Goal: Transaction & Acquisition: Purchase product/service

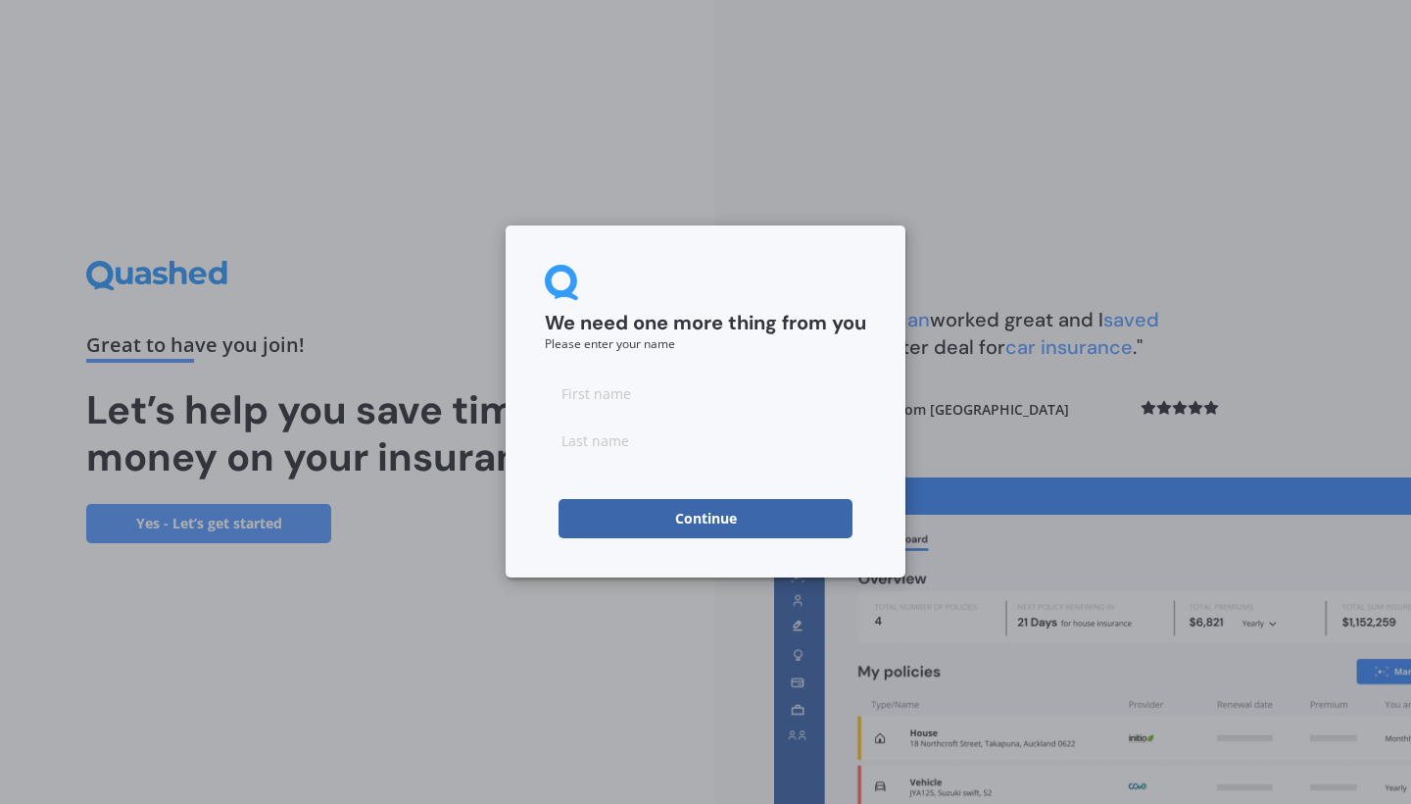
click at [646, 403] on input at bounding box center [705, 392] width 321 height 39
type input "Alyssa Precious"
click at [645, 509] on button "Continue" at bounding box center [706, 518] width 294 height 39
type input "[PERSON_NAME]"
click at [755, 510] on button "Continue" at bounding box center [706, 518] width 294 height 39
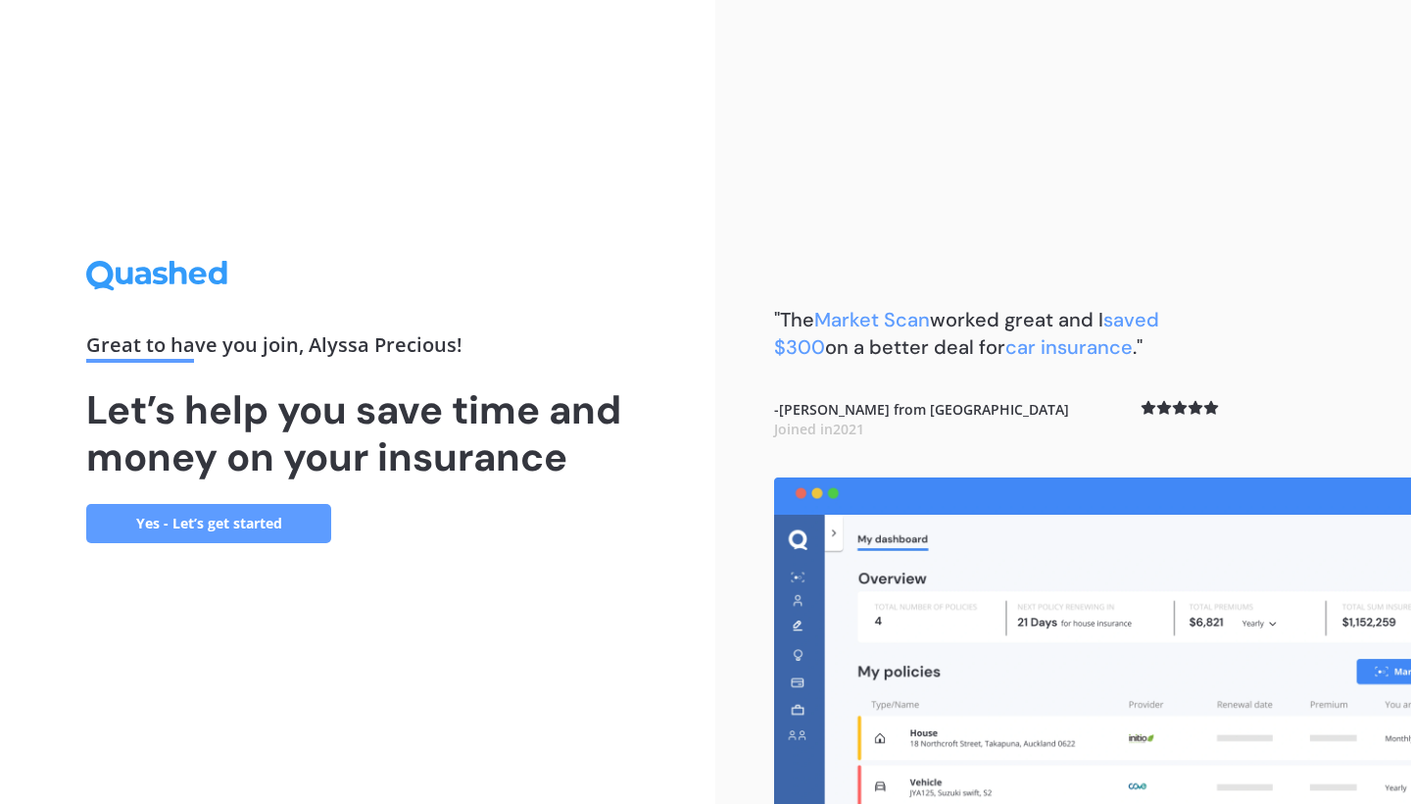
click at [278, 506] on link "Yes - Let’s get started" at bounding box center [208, 523] width 245 height 39
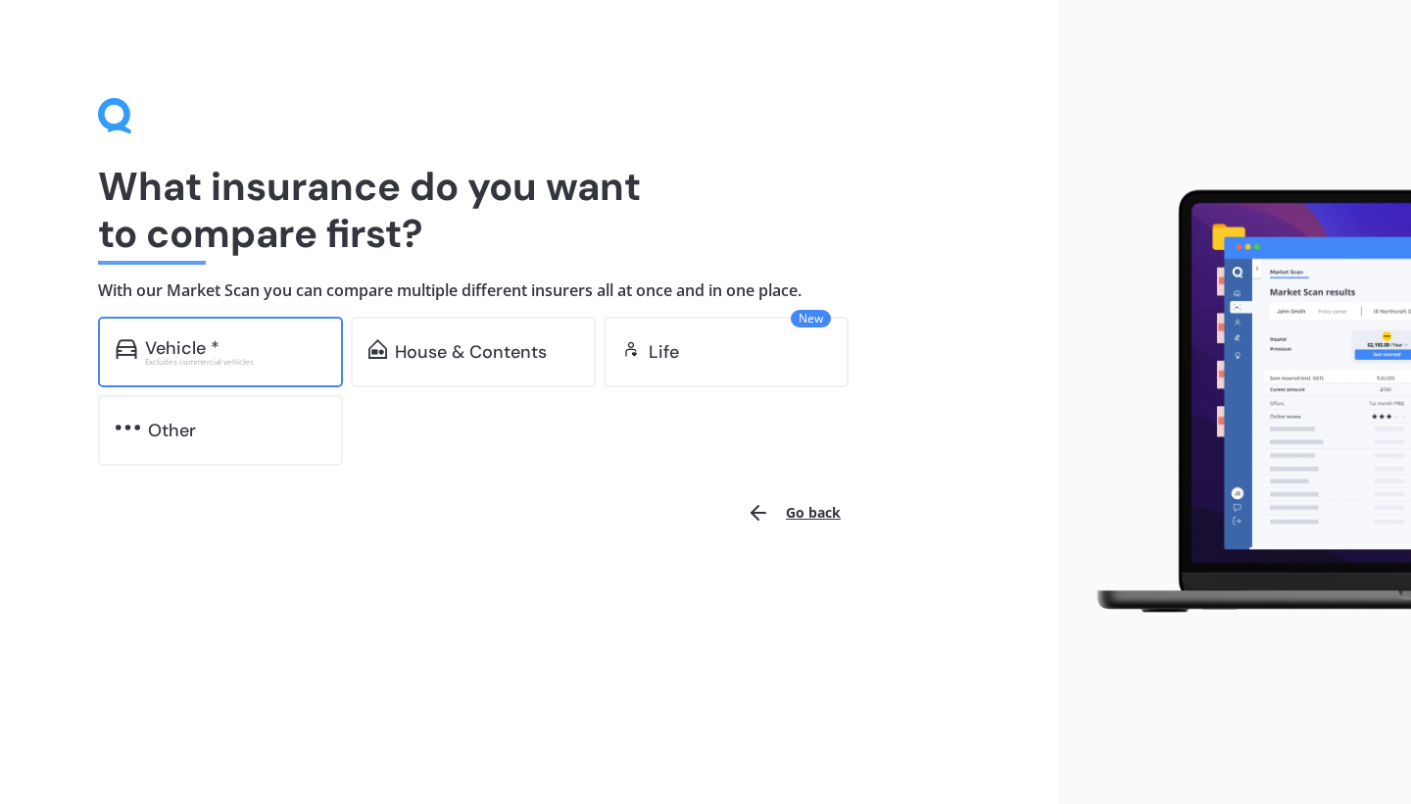
click at [205, 338] on div "Vehicle *" at bounding box center [182, 348] width 74 height 20
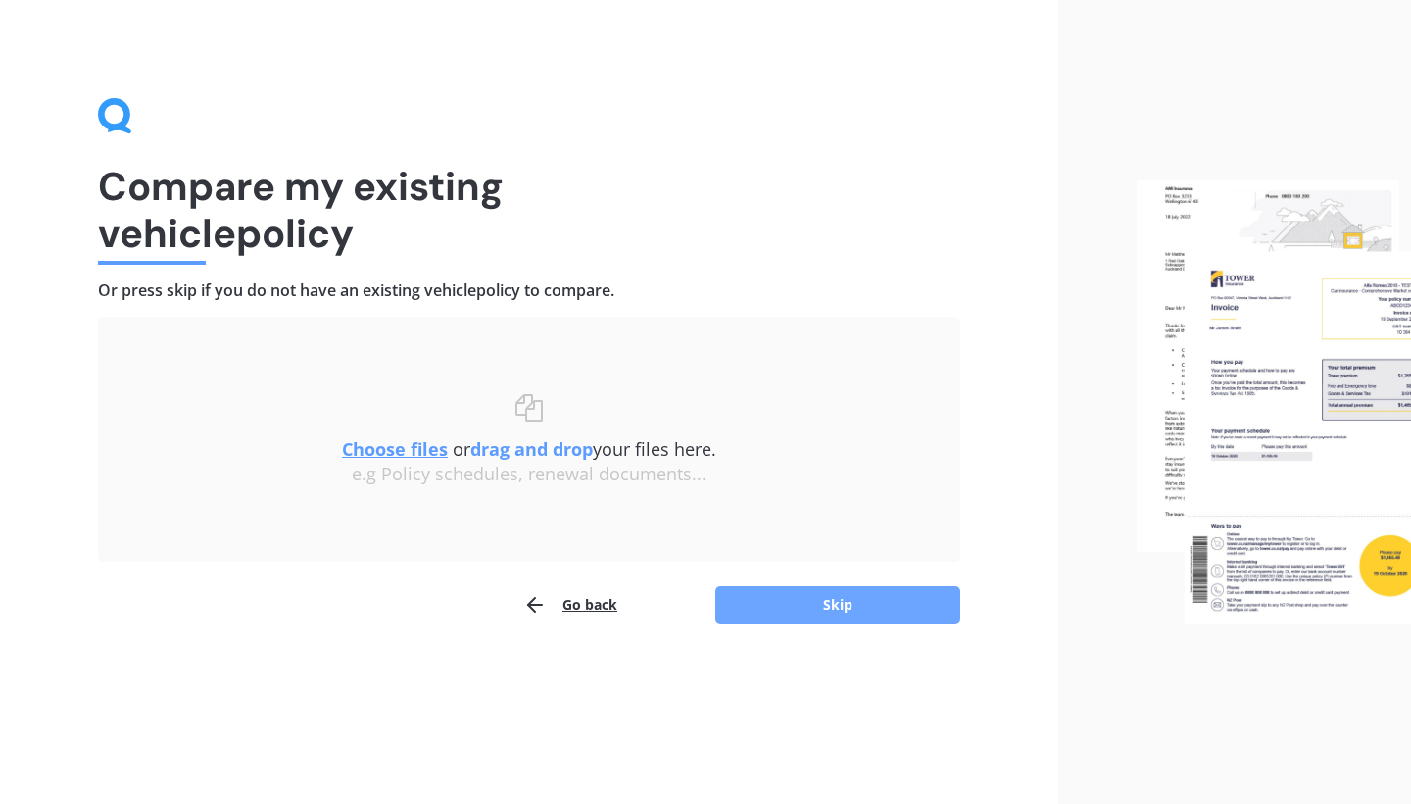
click at [783, 617] on button "Skip" at bounding box center [837, 604] width 245 height 37
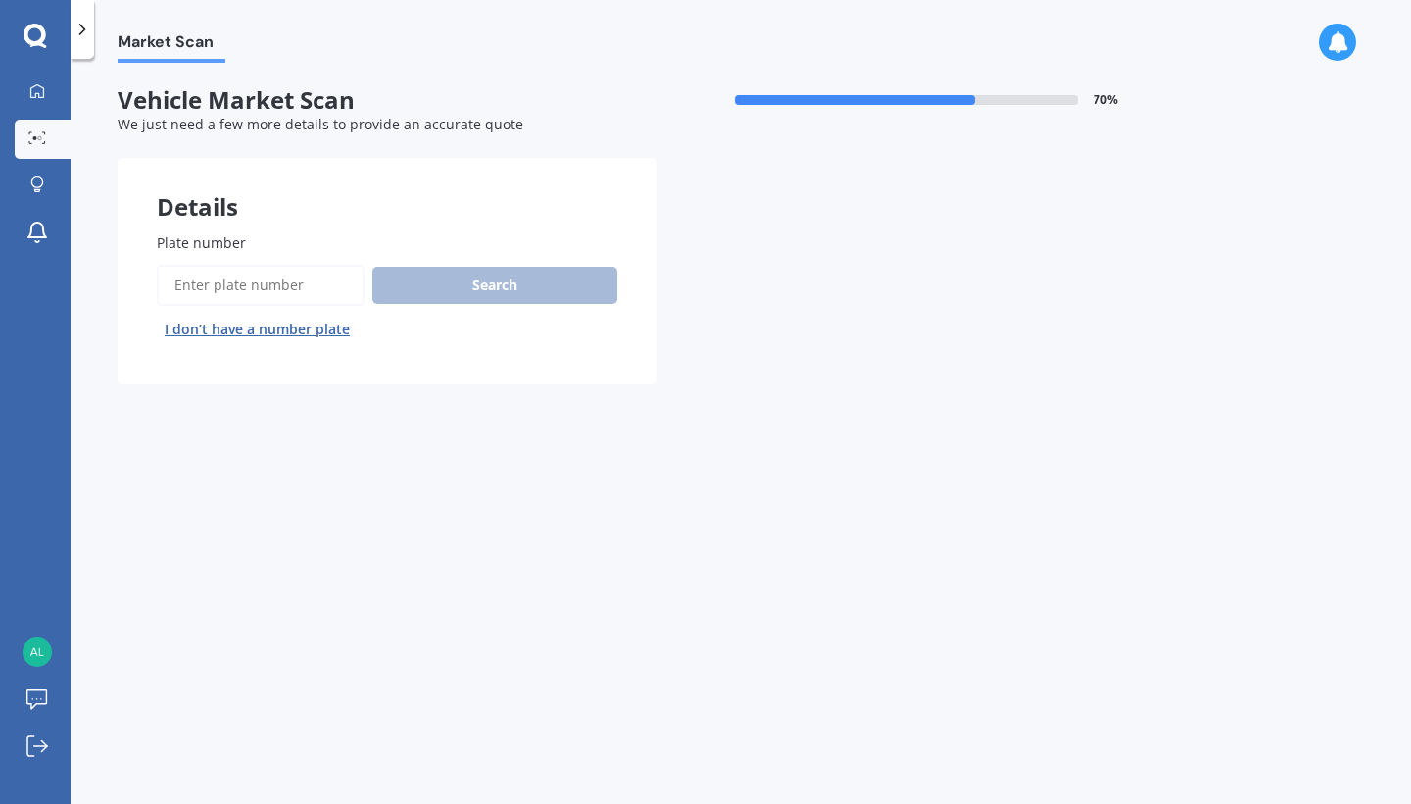
click at [244, 279] on input "Plate number" at bounding box center [261, 285] width 208 height 41
type input "qle423"
click at [434, 267] on button "Search" at bounding box center [494, 285] width 245 height 37
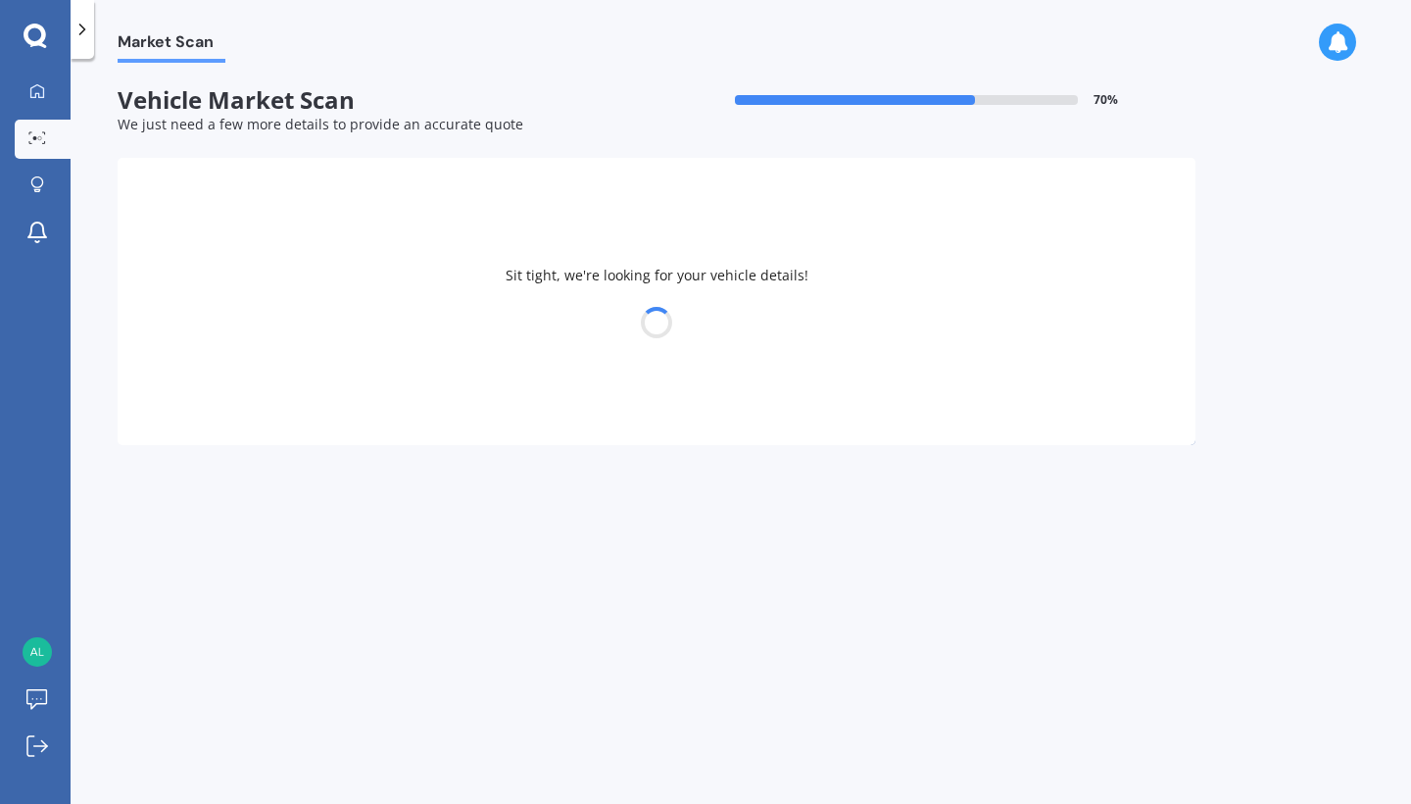
select select "TOYOTA"
select select "VITZ"
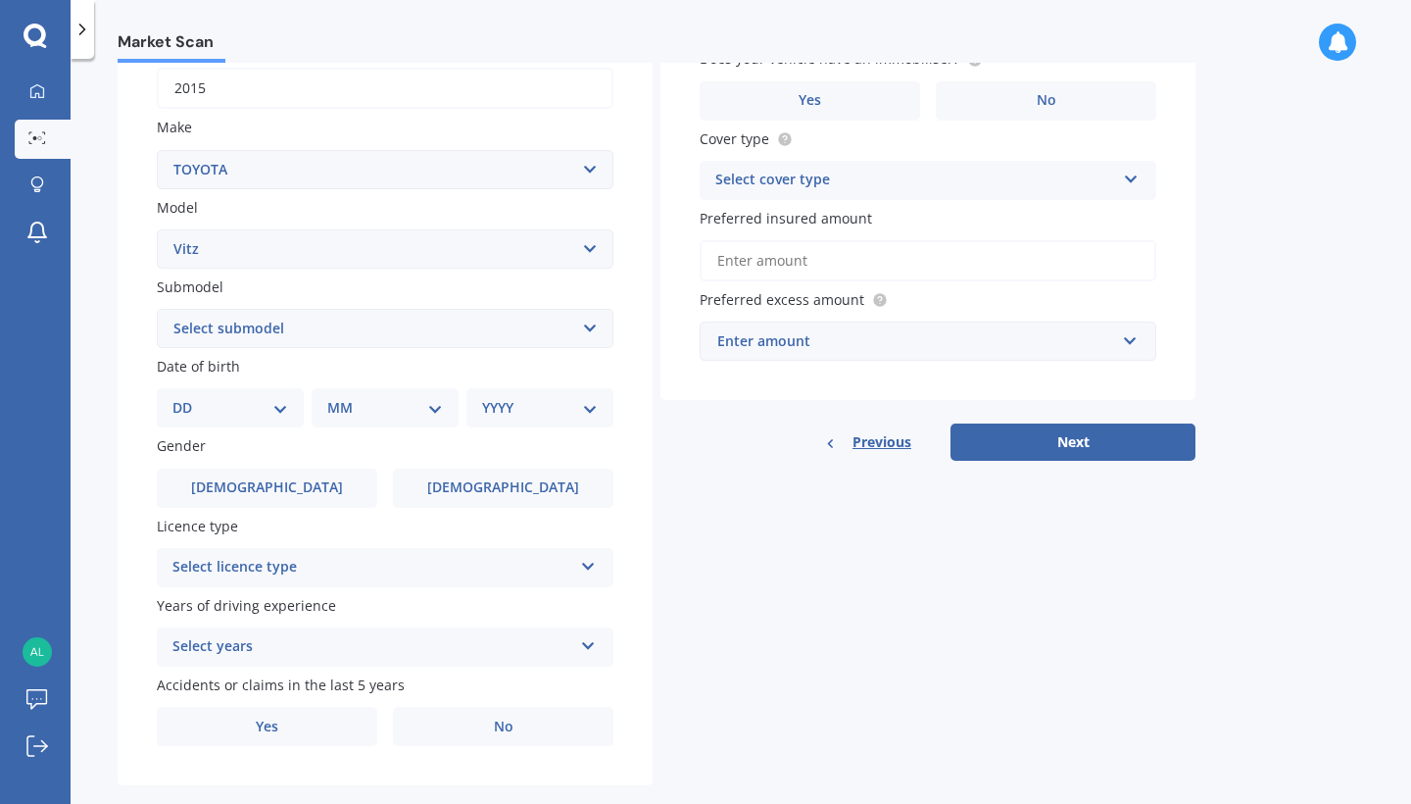
scroll to position [316, 0]
select select "02"
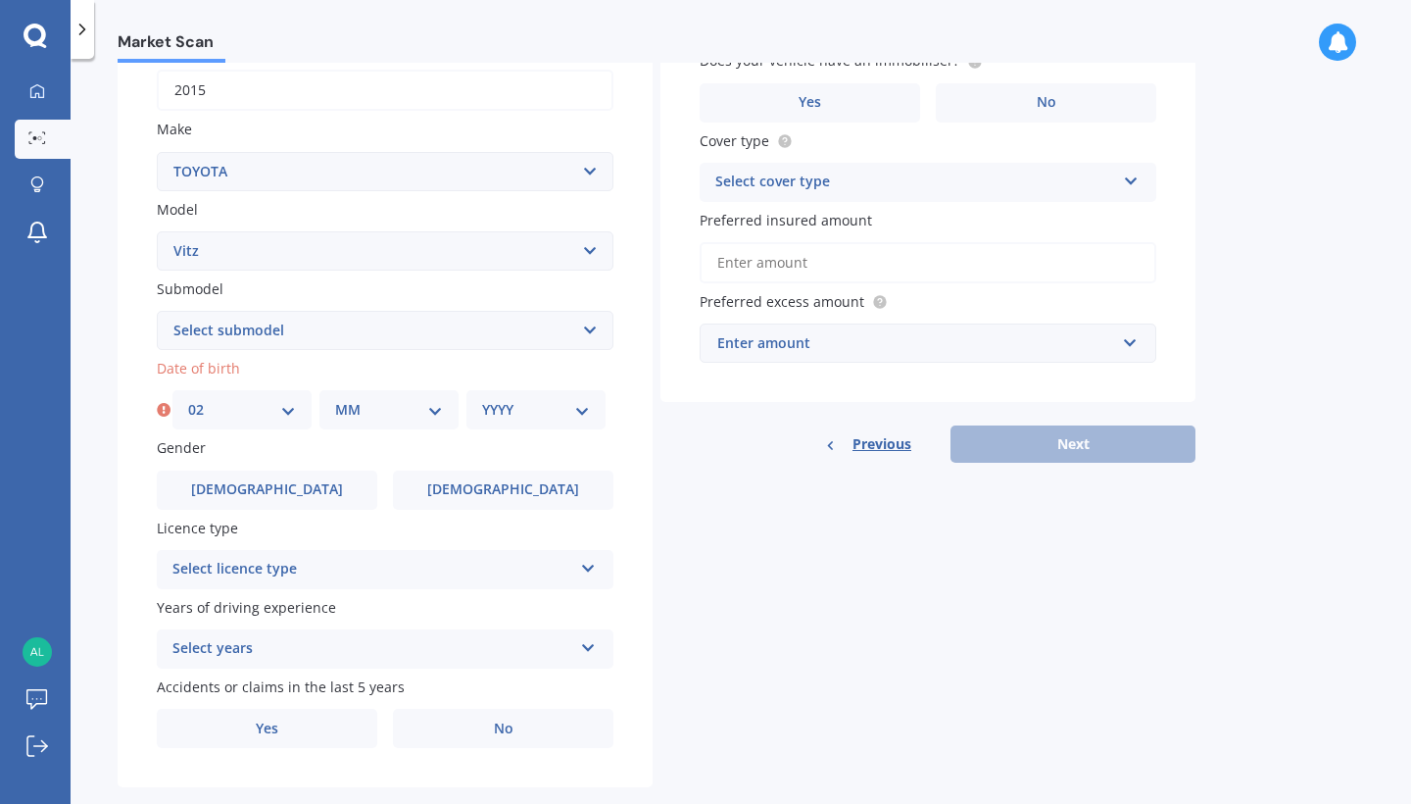
select select "01"
click at [591, 415] on div "YYYY 2025 2024 2023 2022 2021 2020 2019 2018 2017 2016 2015 2014 2013 2012 2011…" at bounding box center [535, 409] width 139 height 39
select select "1990"
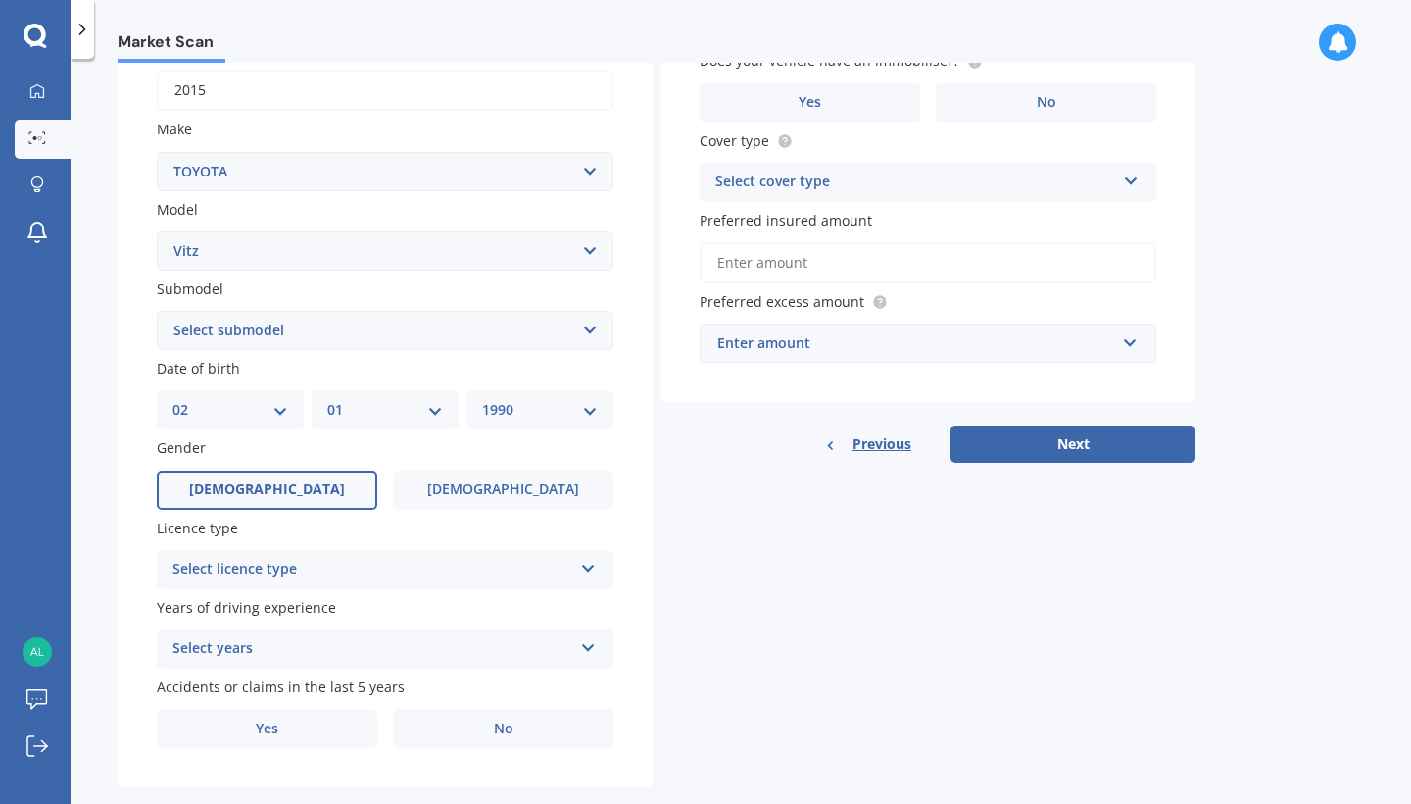
click at [312, 487] on label "[DEMOGRAPHIC_DATA]" at bounding box center [267, 489] width 220 height 39
click at [0, 0] on input "[DEMOGRAPHIC_DATA]" at bounding box center [0, 0] width 0 height 0
click at [531, 577] on div "Select licence type NZ Full NZ Restricted NZ Learners [GEOGRAPHIC_DATA] [GEOGRA…" at bounding box center [385, 569] width 457 height 39
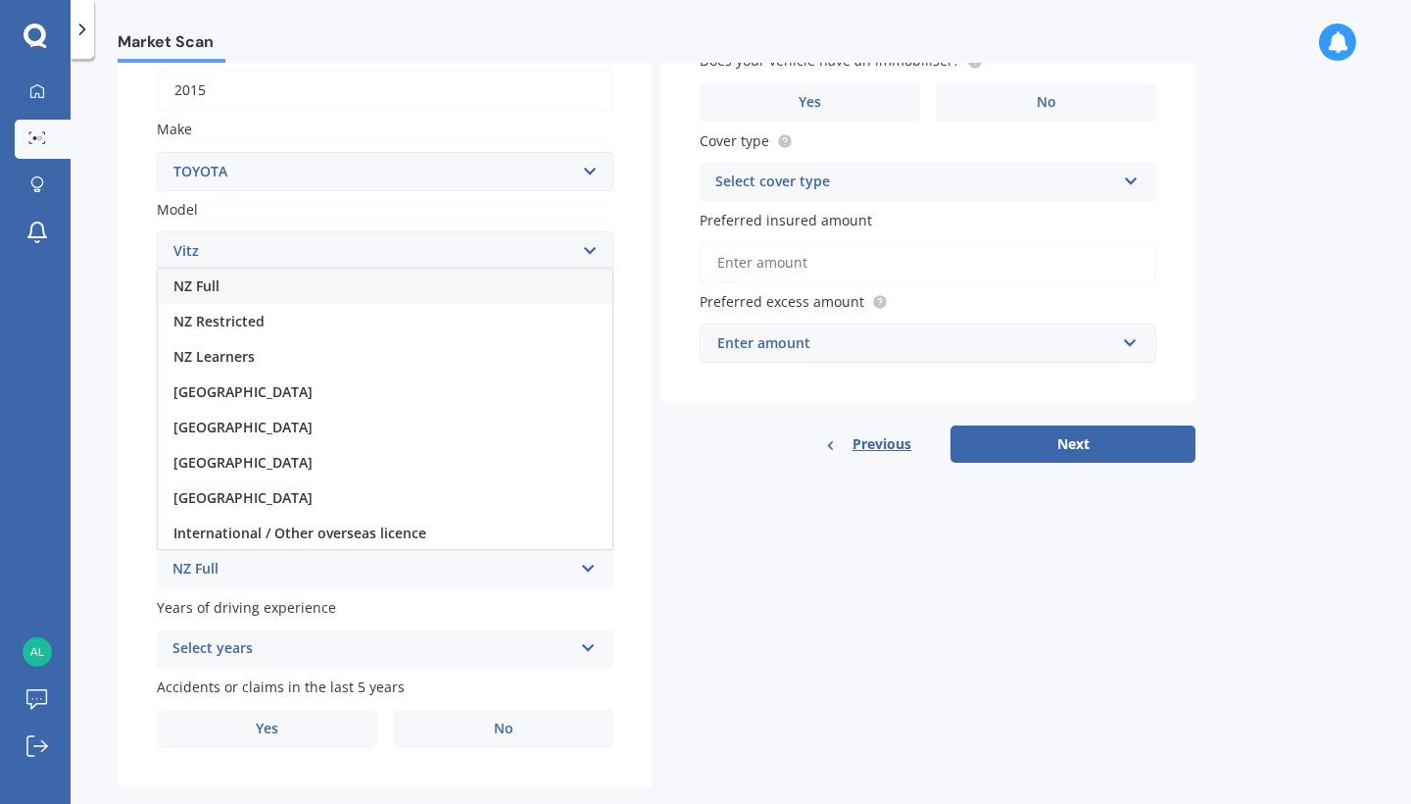
click at [475, 279] on div "NZ Full" at bounding box center [385, 286] width 455 height 35
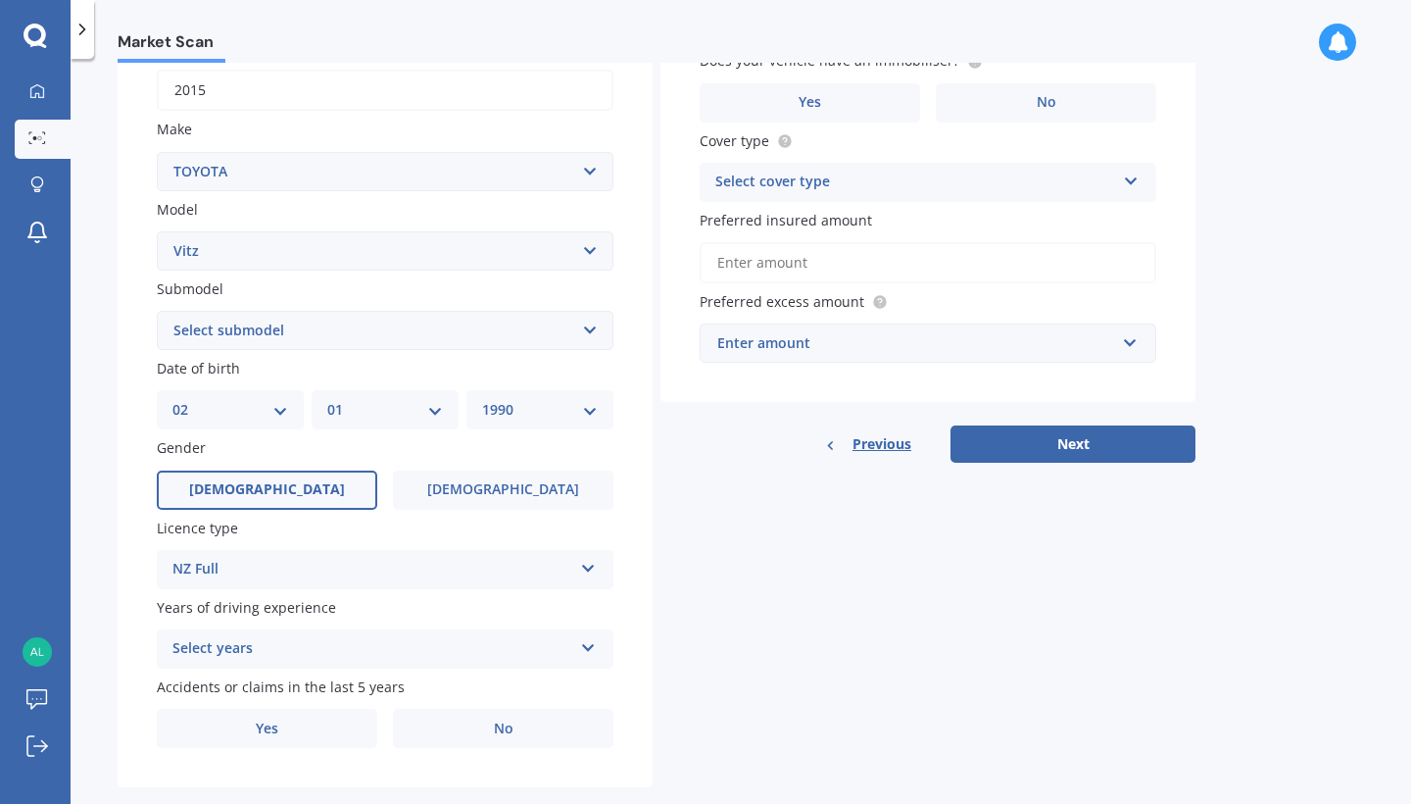
click at [455, 676] on label "Accidents or claims in the last 5 years" at bounding box center [381, 686] width 449 height 21
click at [453, 643] on div "Select years" at bounding box center [372, 649] width 400 height 24
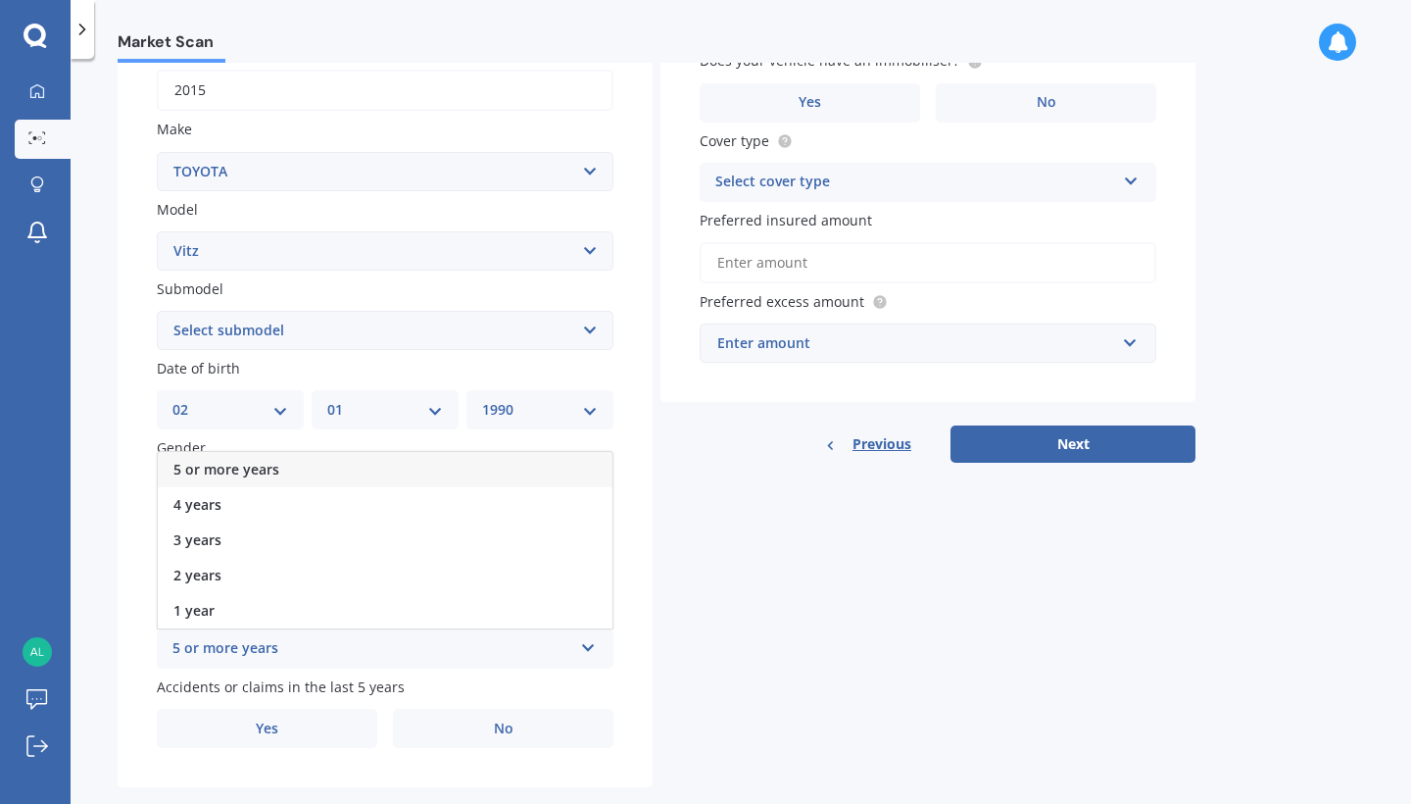
click at [455, 462] on div "5 or more years" at bounding box center [385, 469] width 455 height 35
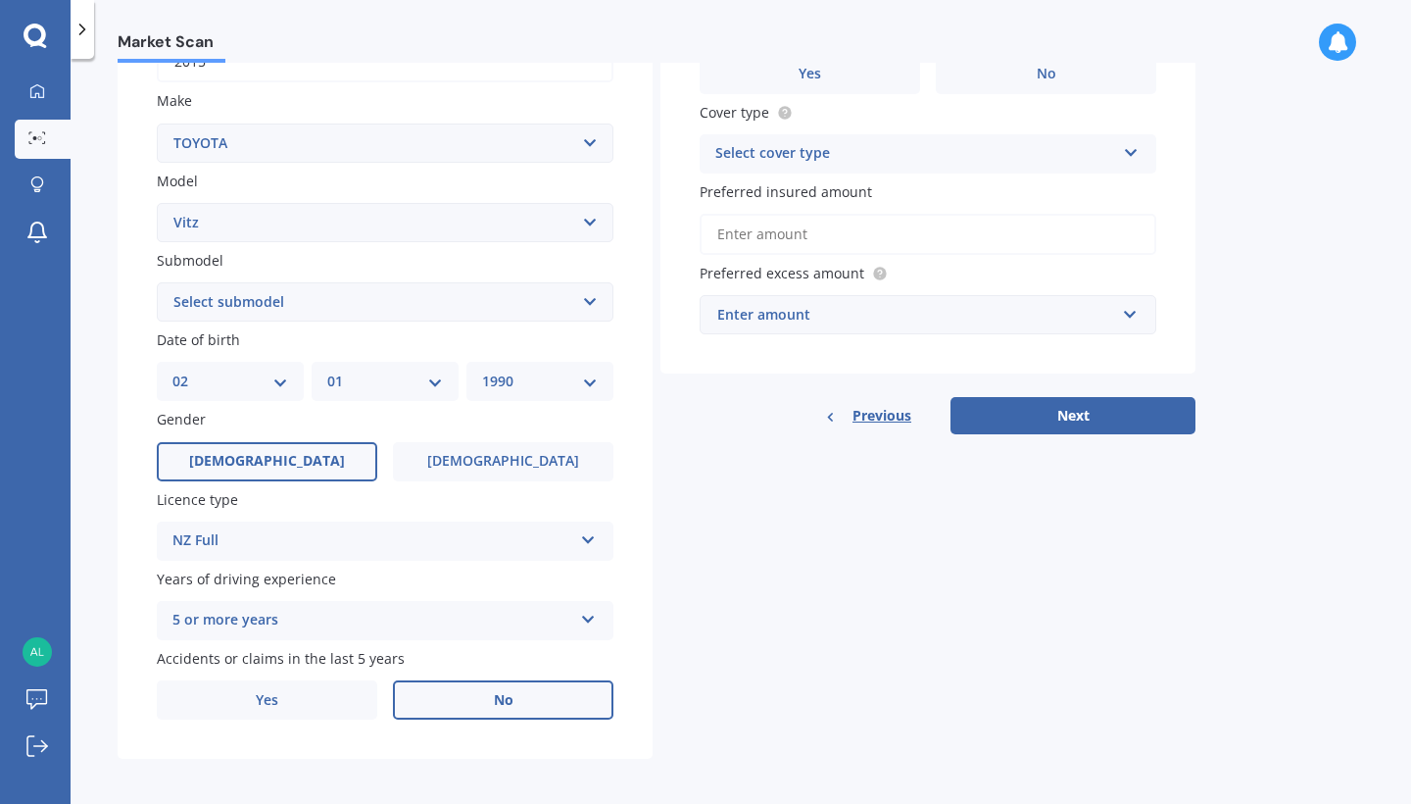
scroll to position [343, 0]
click at [501, 698] on span "No" at bounding box center [504, 701] width 20 height 17
click at [0, 0] on input "No" at bounding box center [0, 0] width 0 height 0
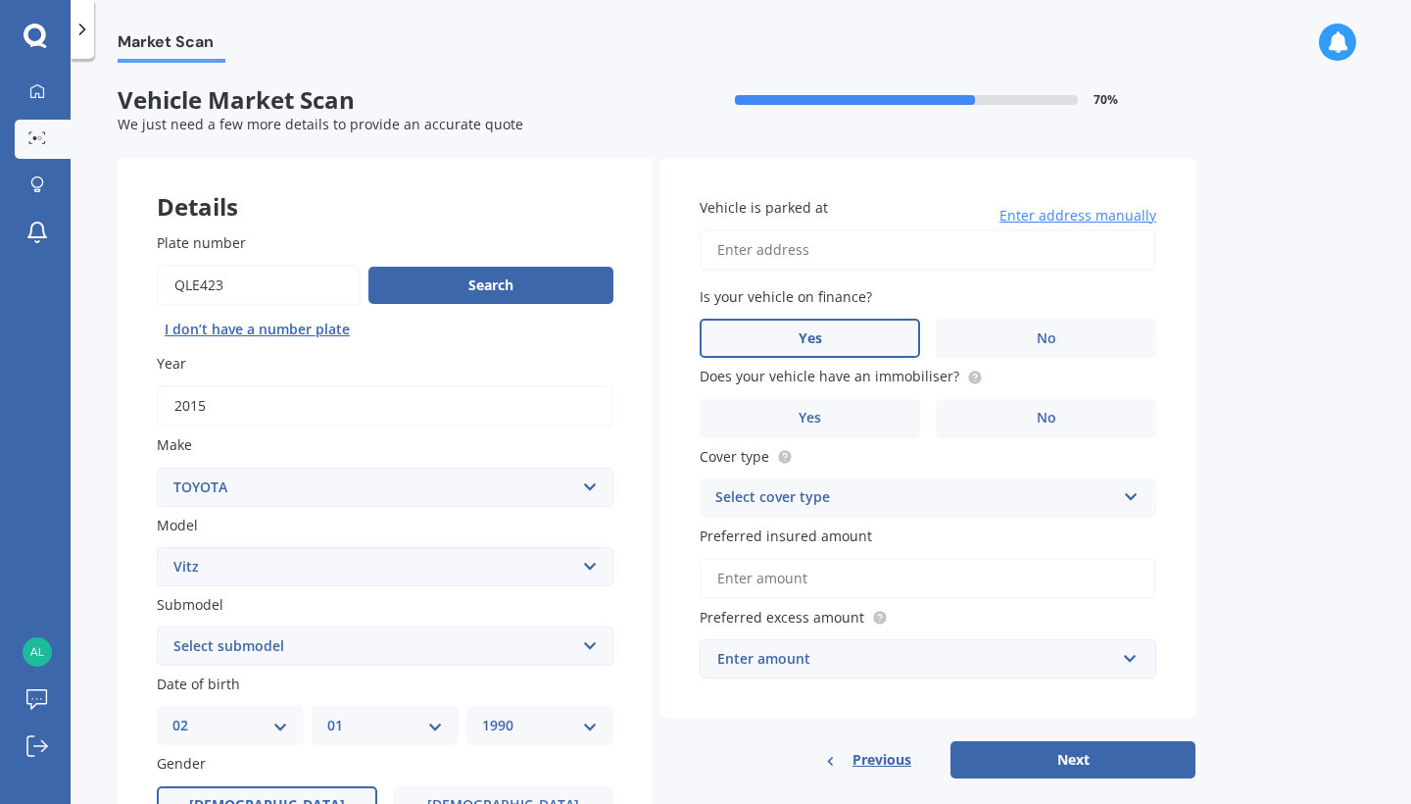
scroll to position [0, 0]
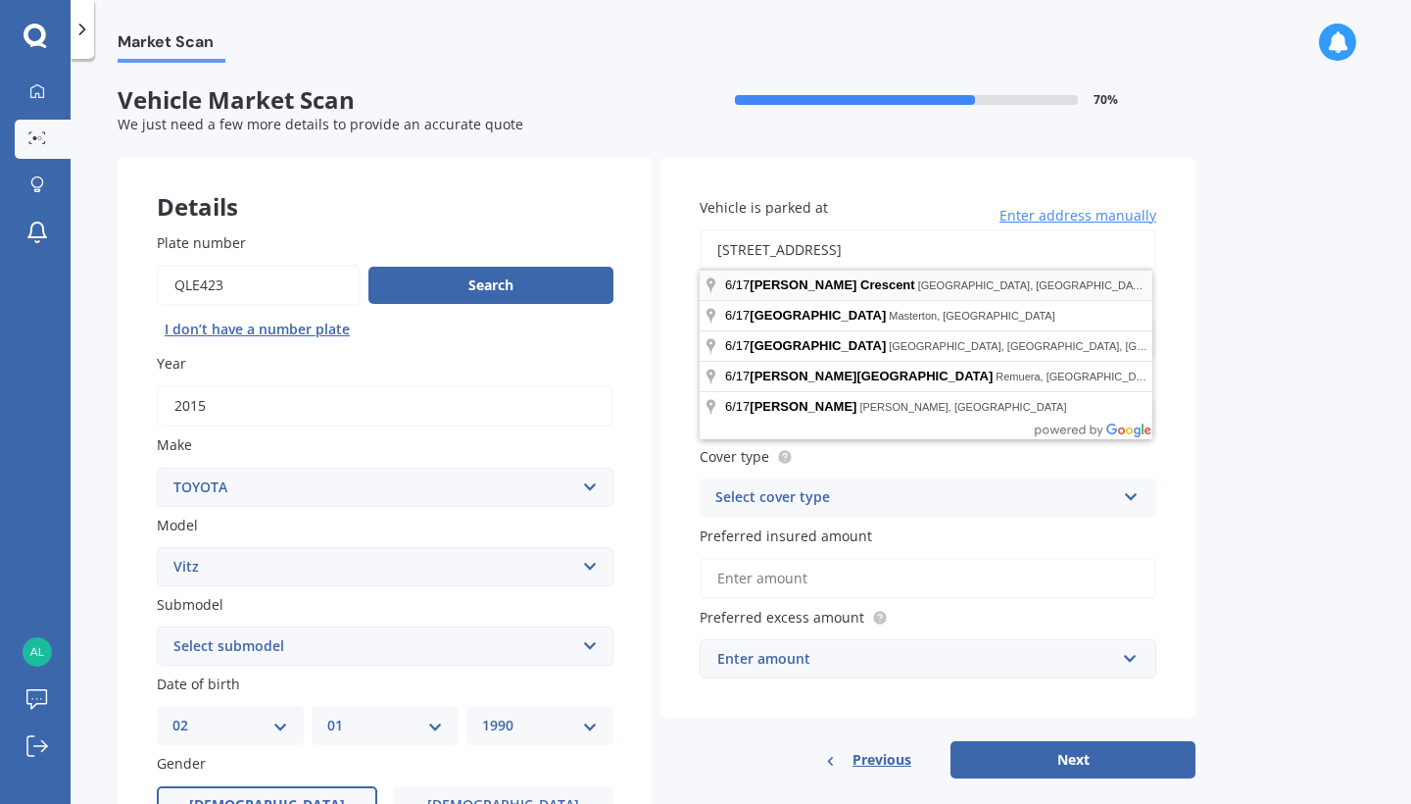
type input "[STREET_ADDRESS] 2010"
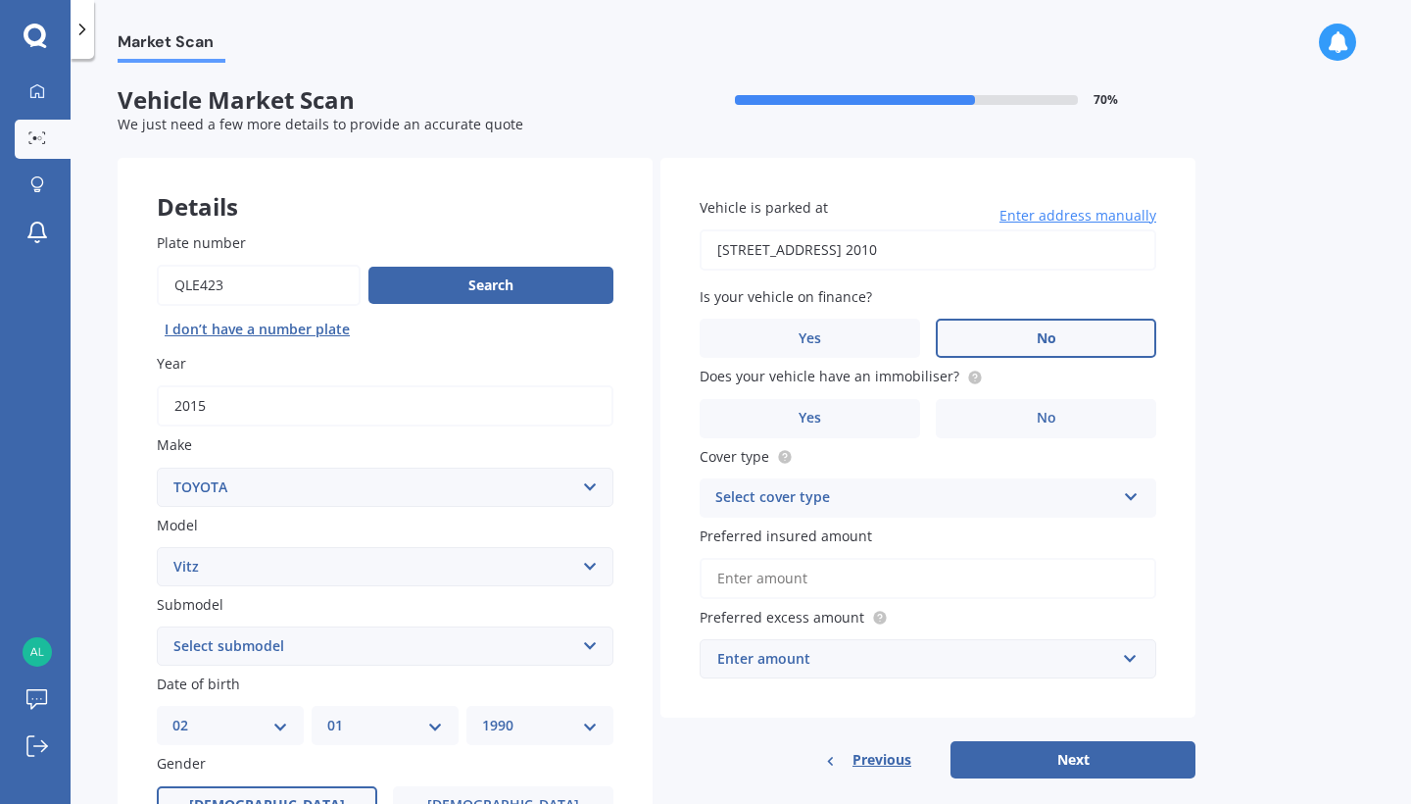
click at [1003, 343] on label "No" at bounding box center [1046, 337] width 220 height 39
click at [0, 0] on input "No" at bounding box center [0, 0] width 0 height 0
click at [1059, 426] on label "No" at bounding box center [1046, 418] width 220 height 39
click at [0, 0] on input "No" at bounding box center [0, 0] width 0 height 0
click at [1017, 488] on div "Select cover type" at bounding box center [915, 498] width 400 height 24
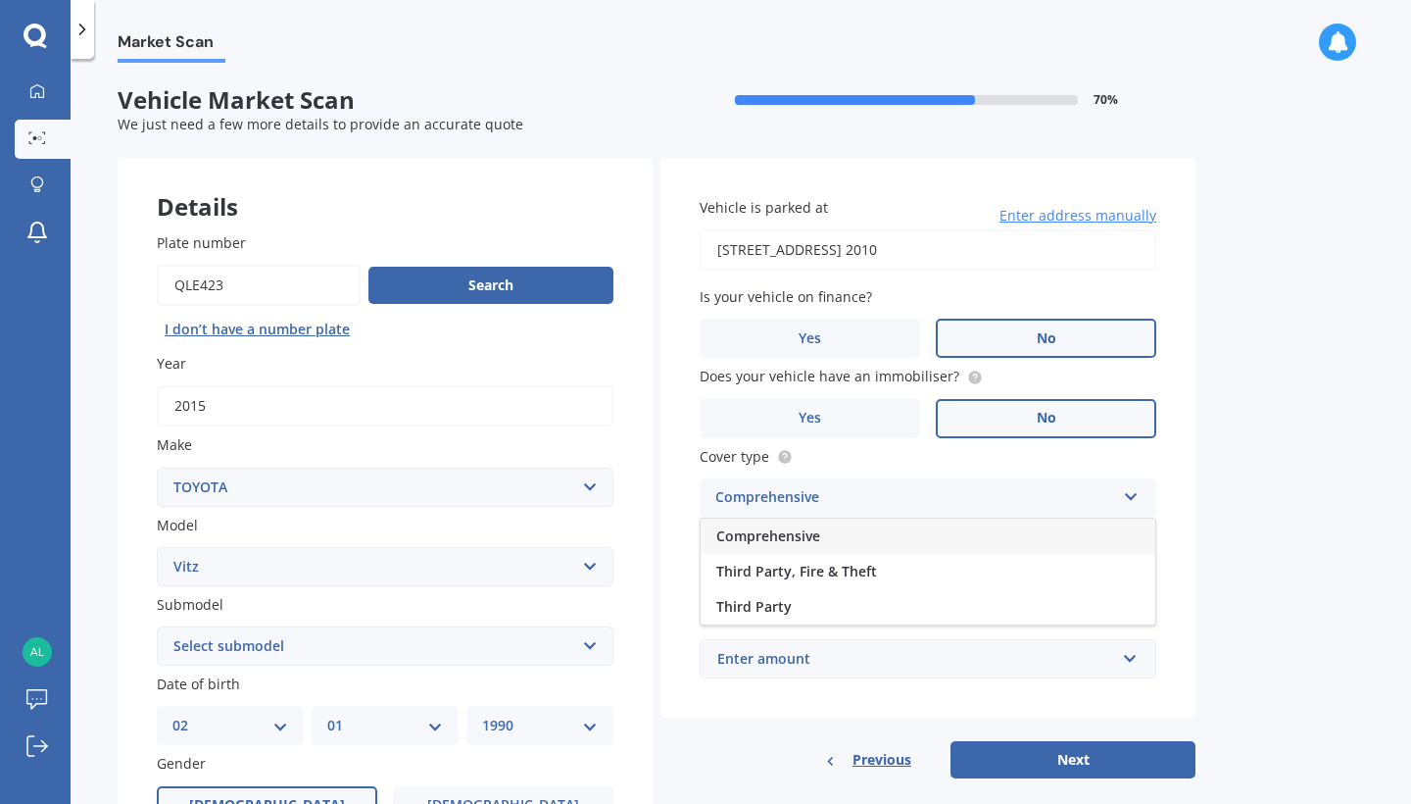
click at [973, 528] on div "Comprehensive" at bounding box center [928, 535] width 455 height 35
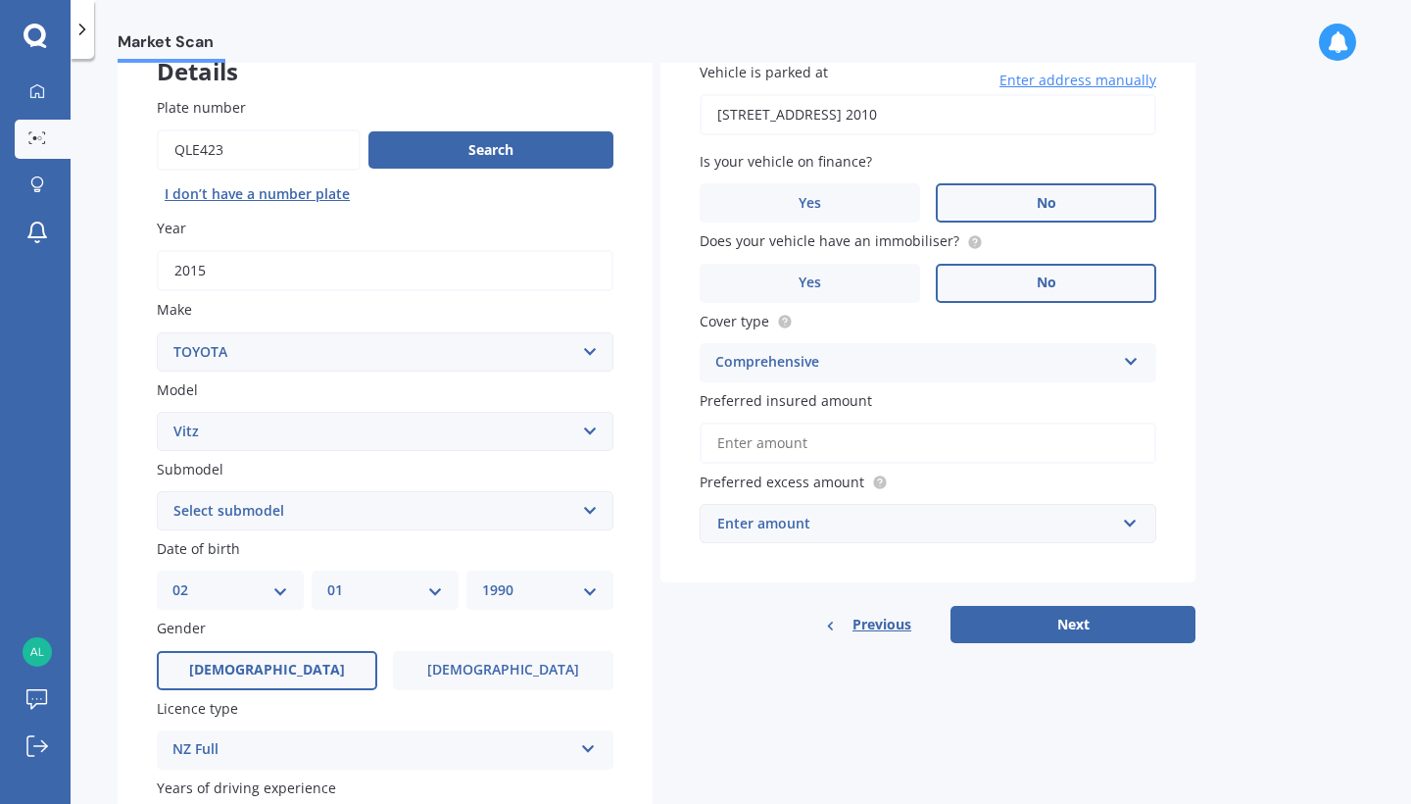
scroll to position [144, 0]
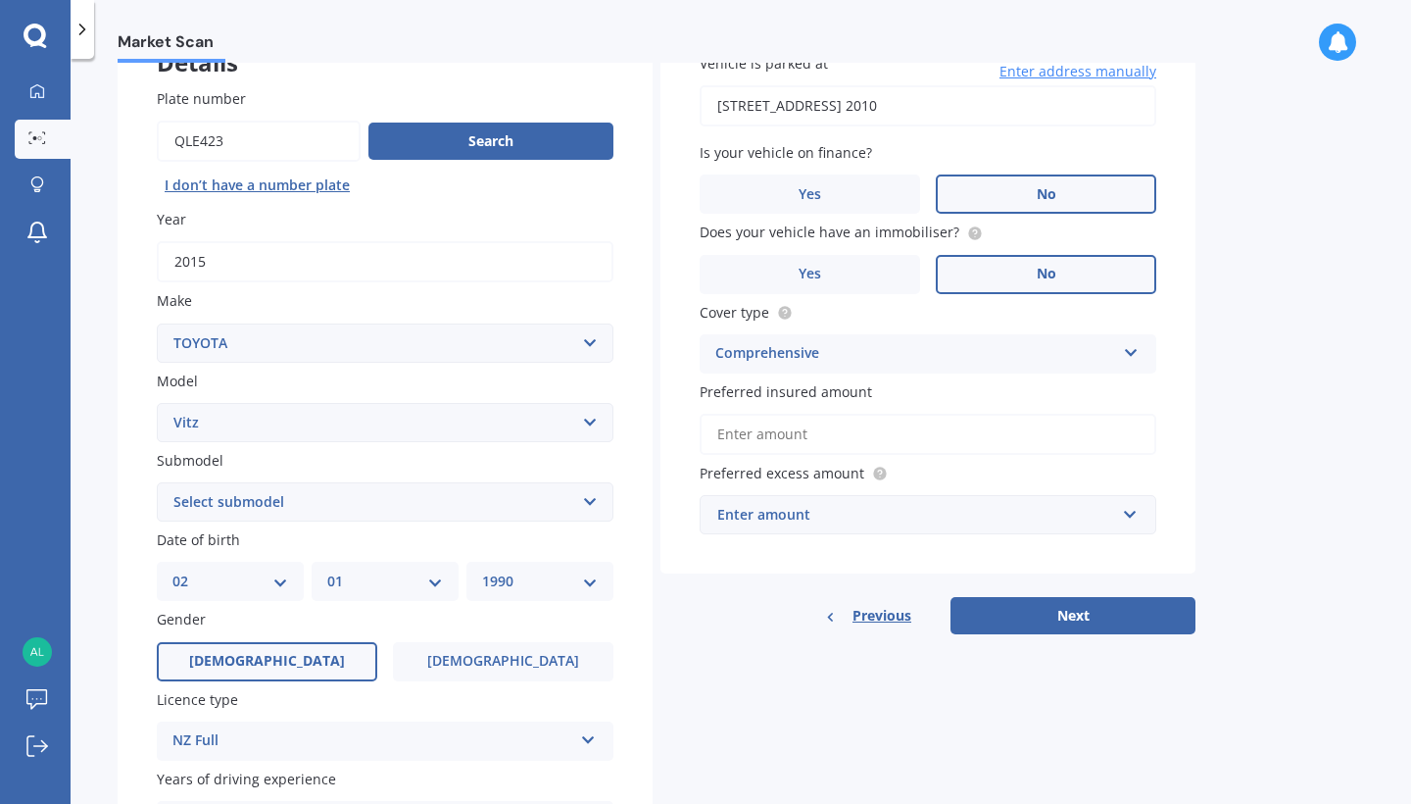
click at [961, 403] on div "Preferred insured amount" at bounding box center [928, 417] width 457 height 73
click at [936, 431] on input "Preferred insured amount" at bounding box center [928, 434] width 457 height 41
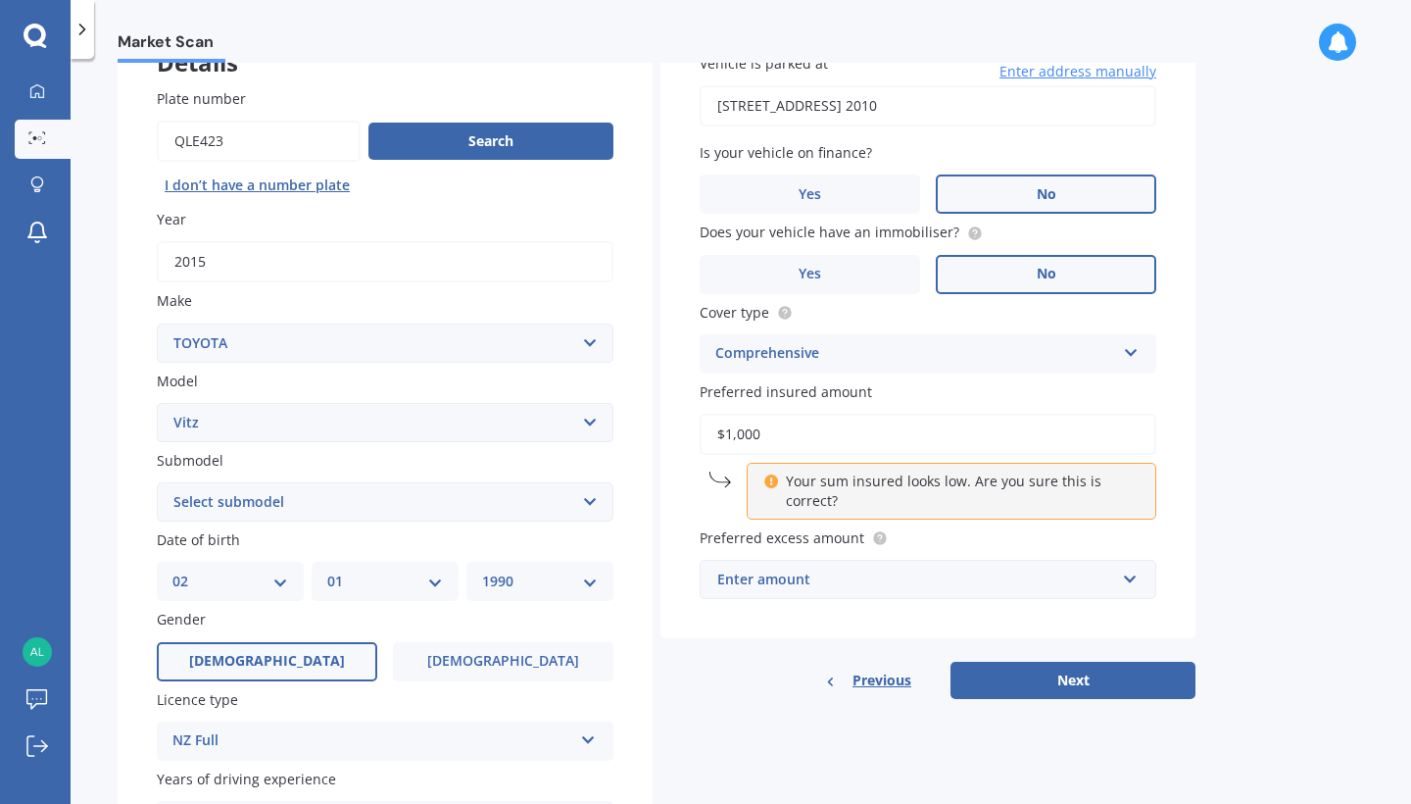
type input "$10,000"
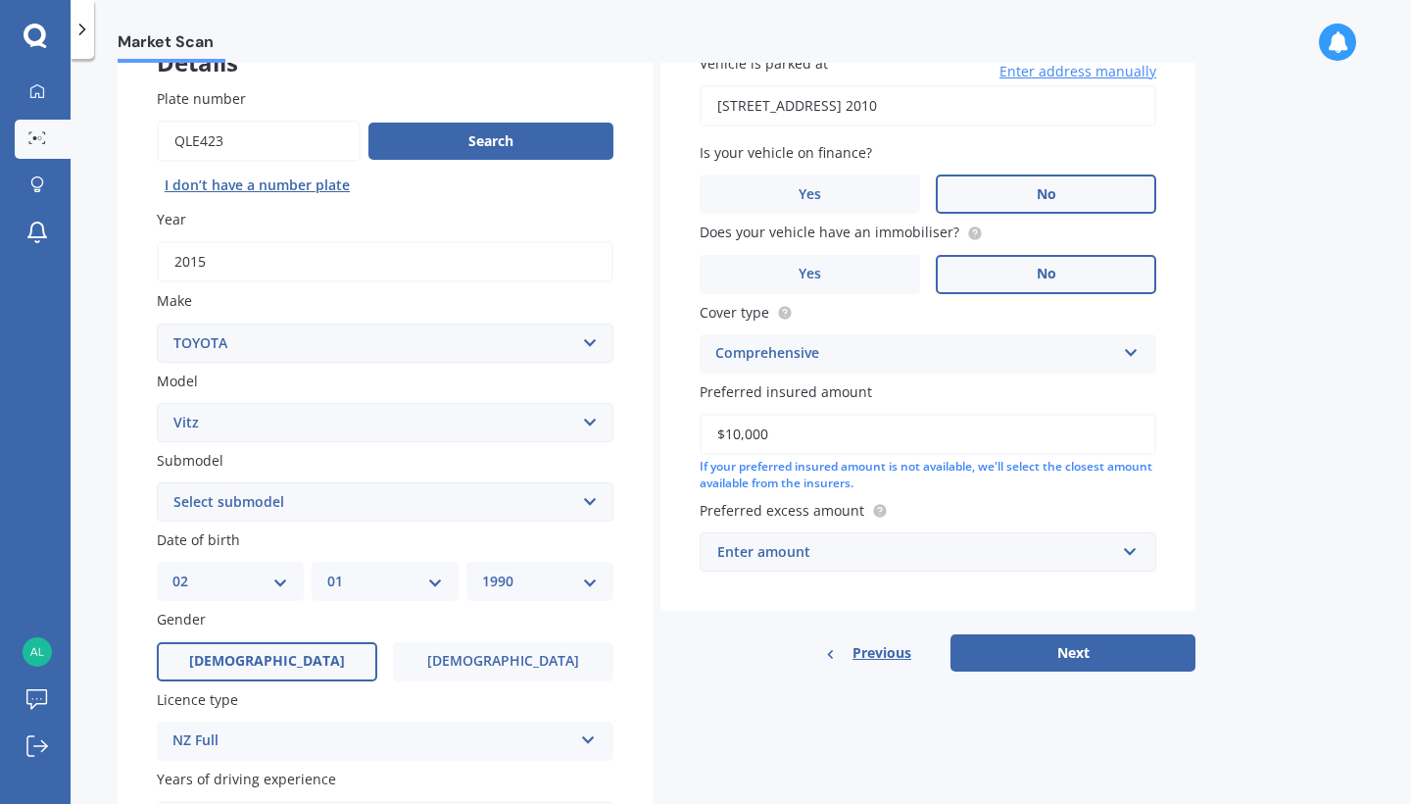
click at [1111, 554] on div "Enter amount" at bounding box center [916, 552] width 398 height 22
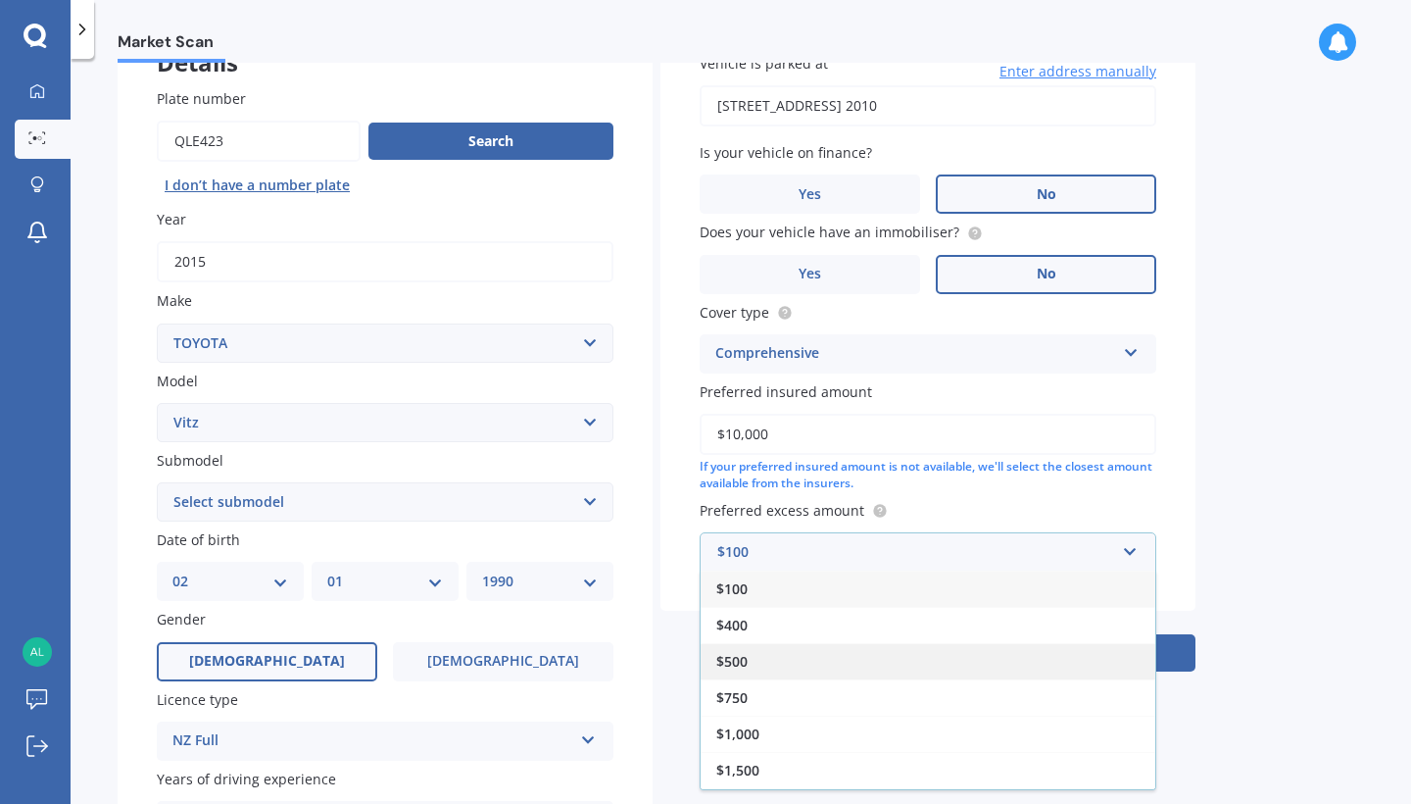
click at [869, 654] on div "$500" at bounding box center [928, 661] width 455 height 36
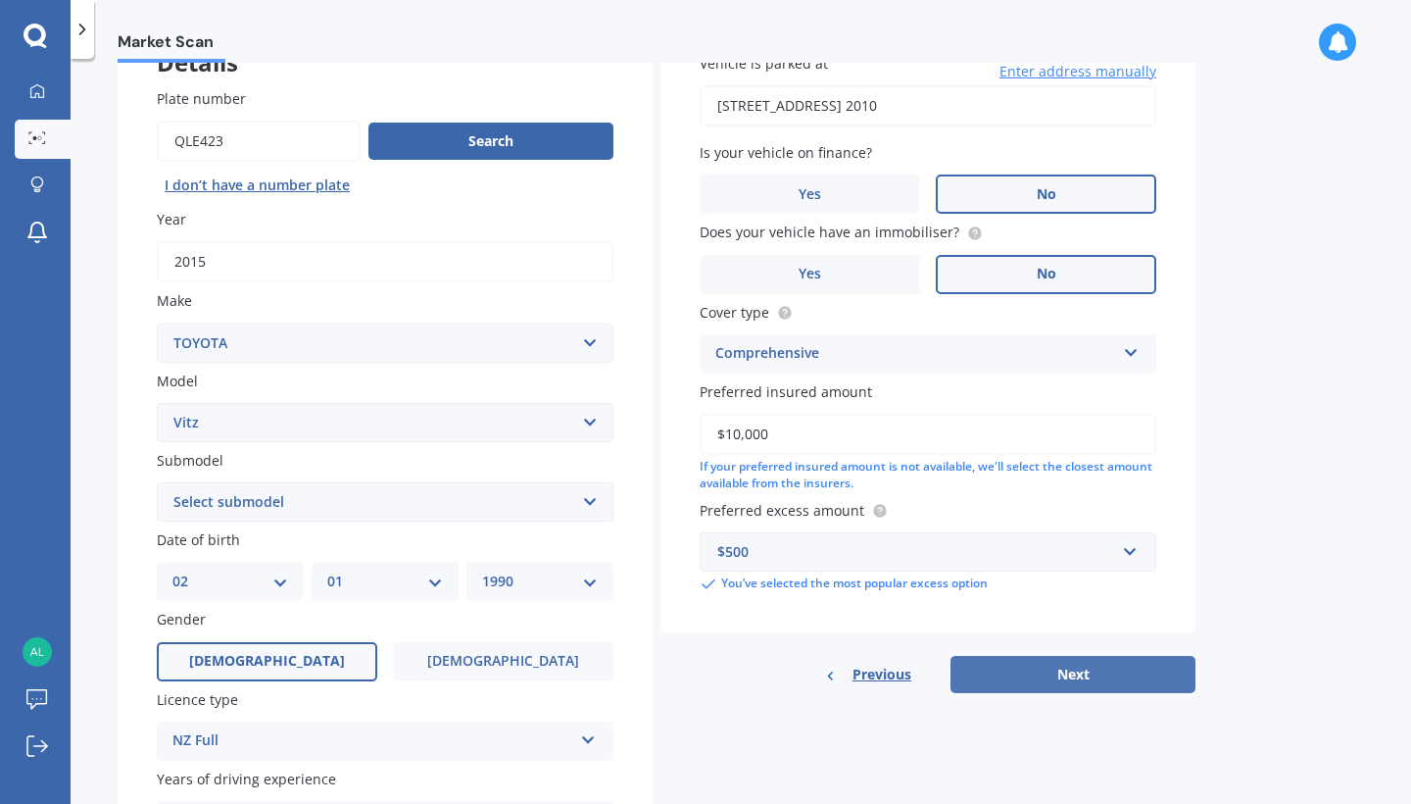
click at [1039, 673] on button "Next" at bounding box center [1073, 674] width 245 height 37
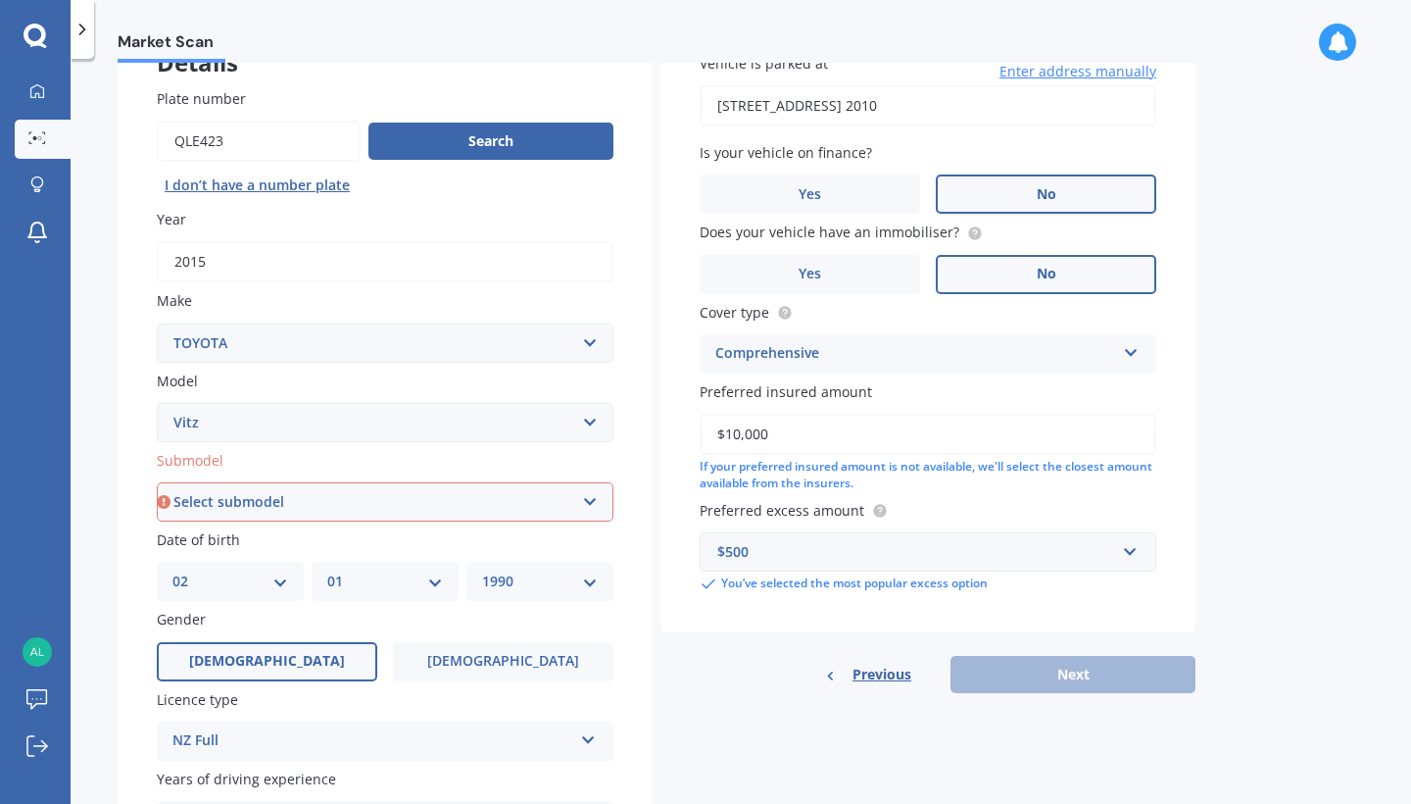
select select "(ALL)"
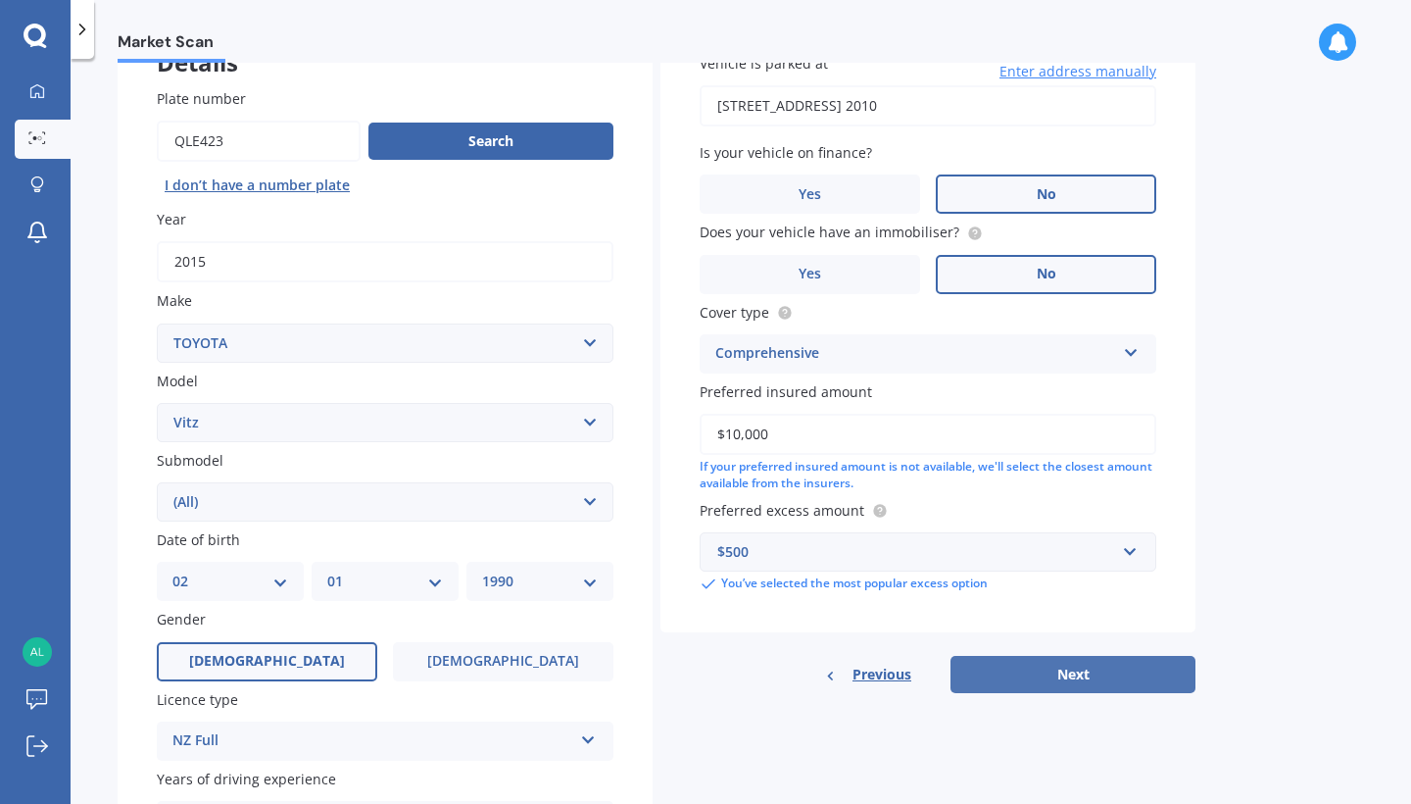
click at [1031, 674] on button "Next" at bounding box center [1073, 674] width 245 height 37
select select "02"
select select "01"
select select "1990"
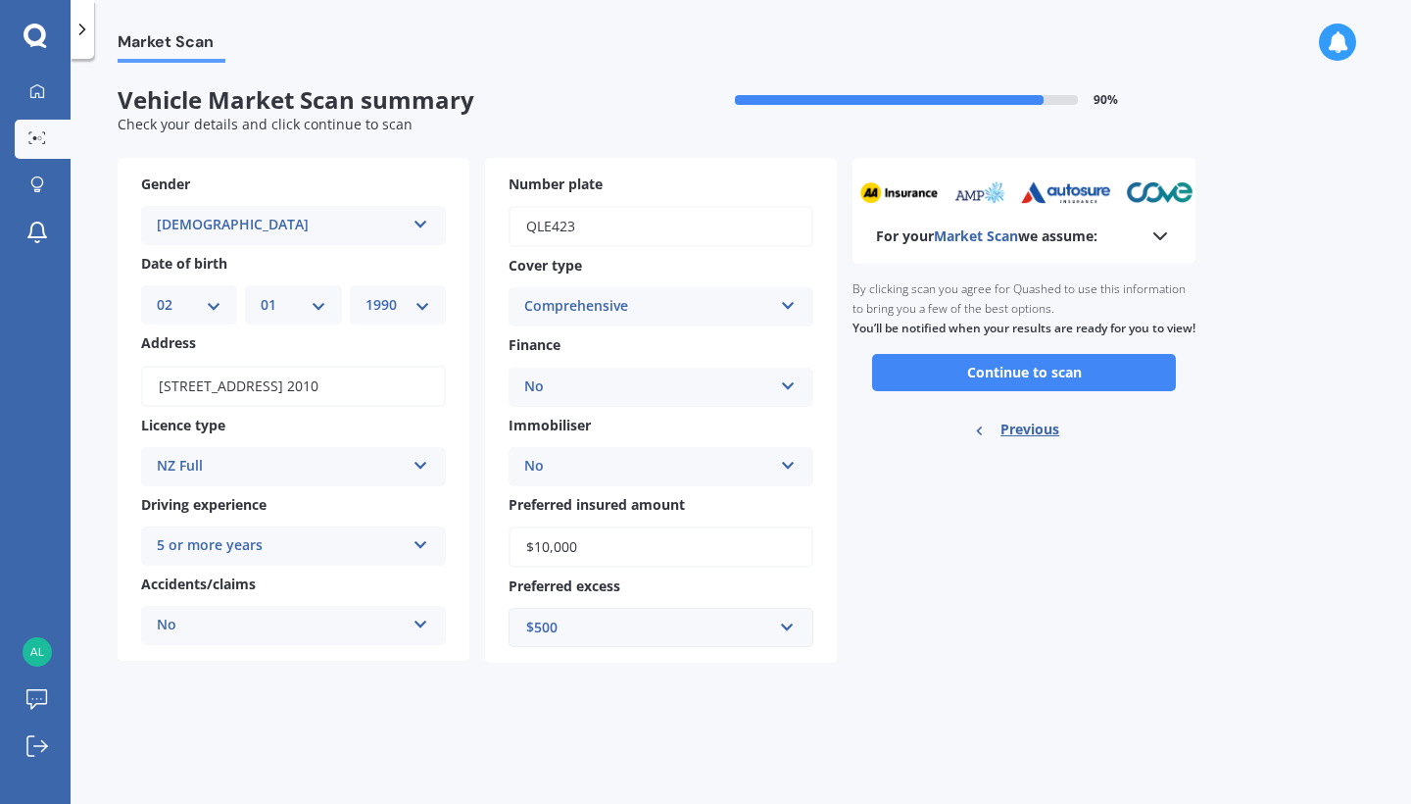
scroll to position [0, 0]
click at [1019, 391] on button "Continue to scan" at bounding box center [1024, 372] width 304 height 37
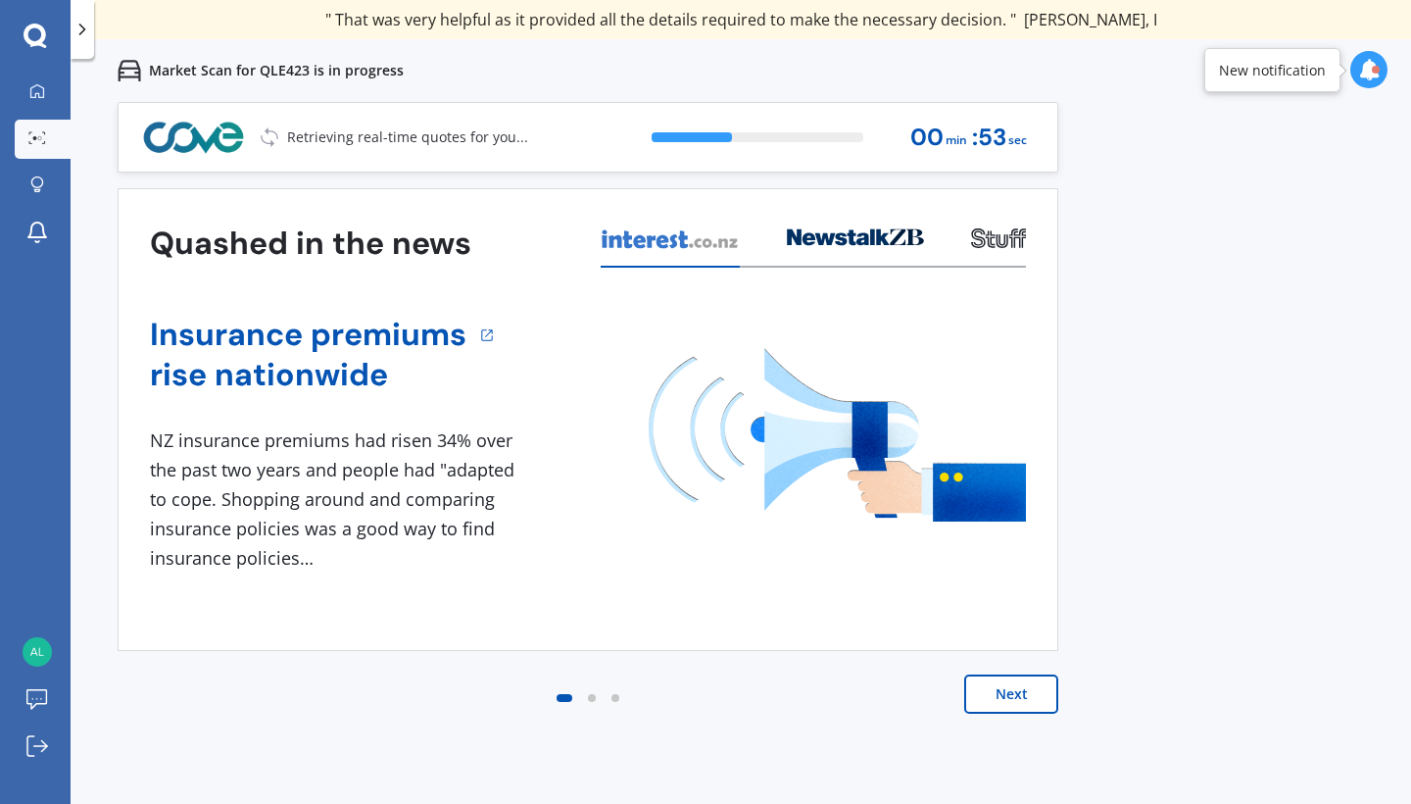
click at [1000, 703] on button "Next" at bounding box center [1011, 693] width 94 height 39
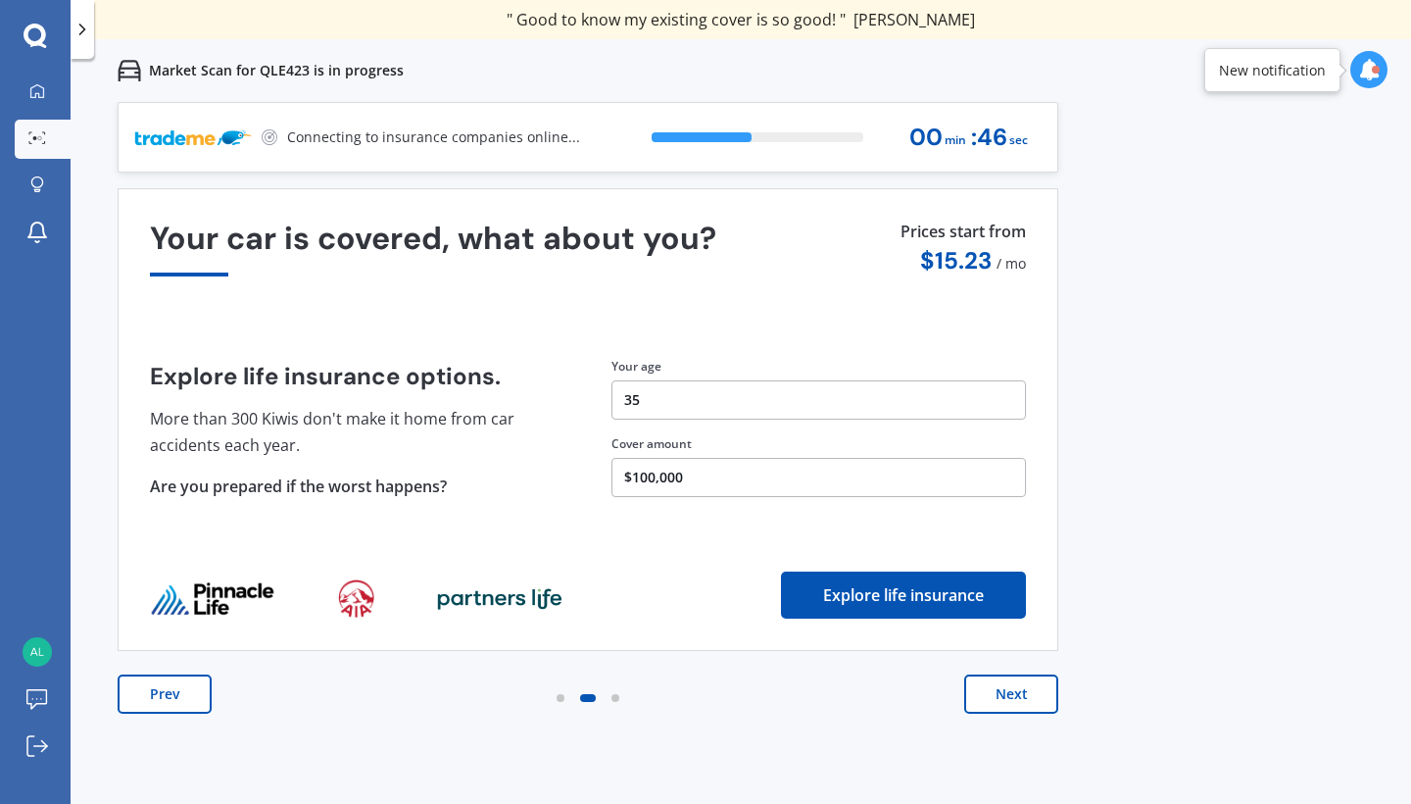
click at [1013, 700] on button "Next" at bounding box center [1011, 693] width 94 height 39
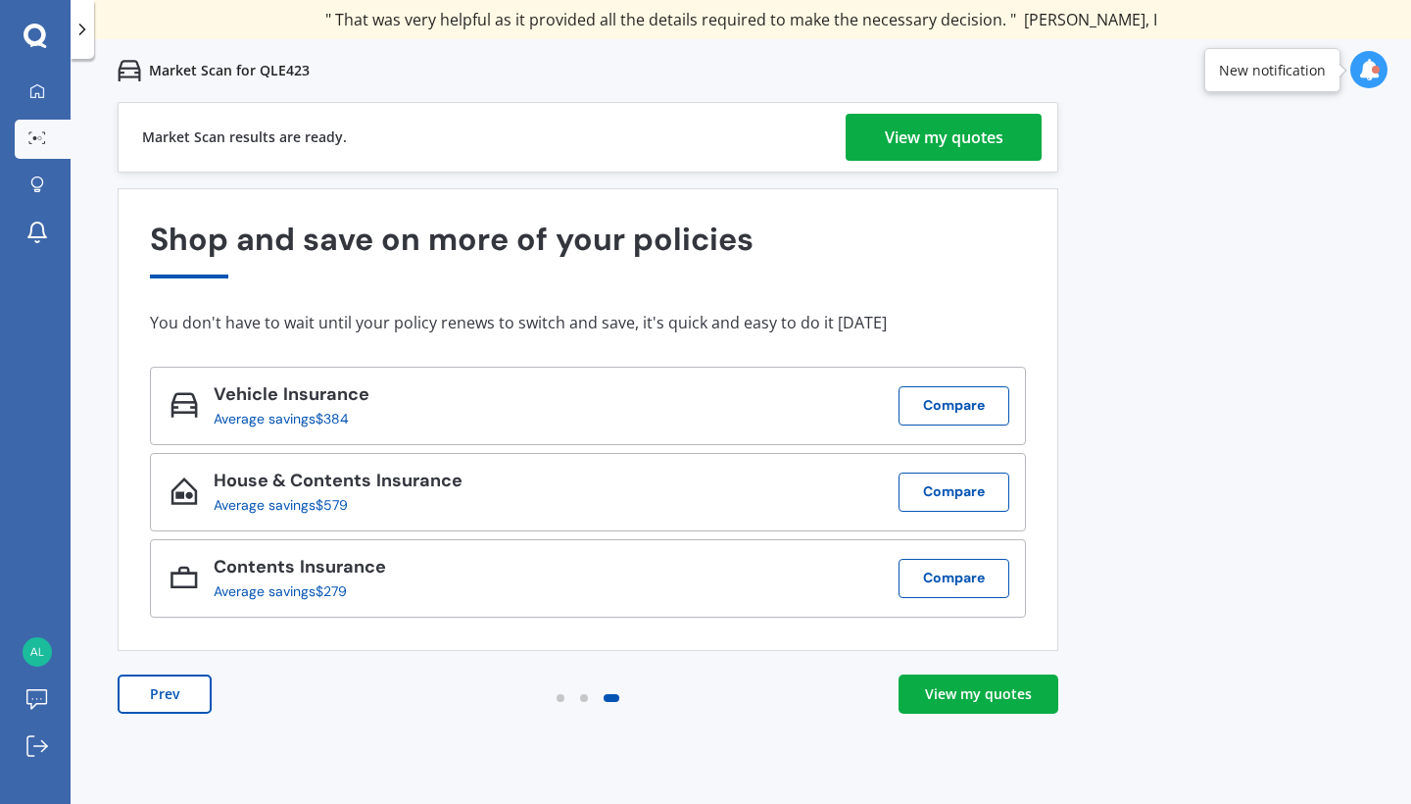
click at [946, 701] on div "View my quotes" at bounding box center [978, 694] width 107 height 20
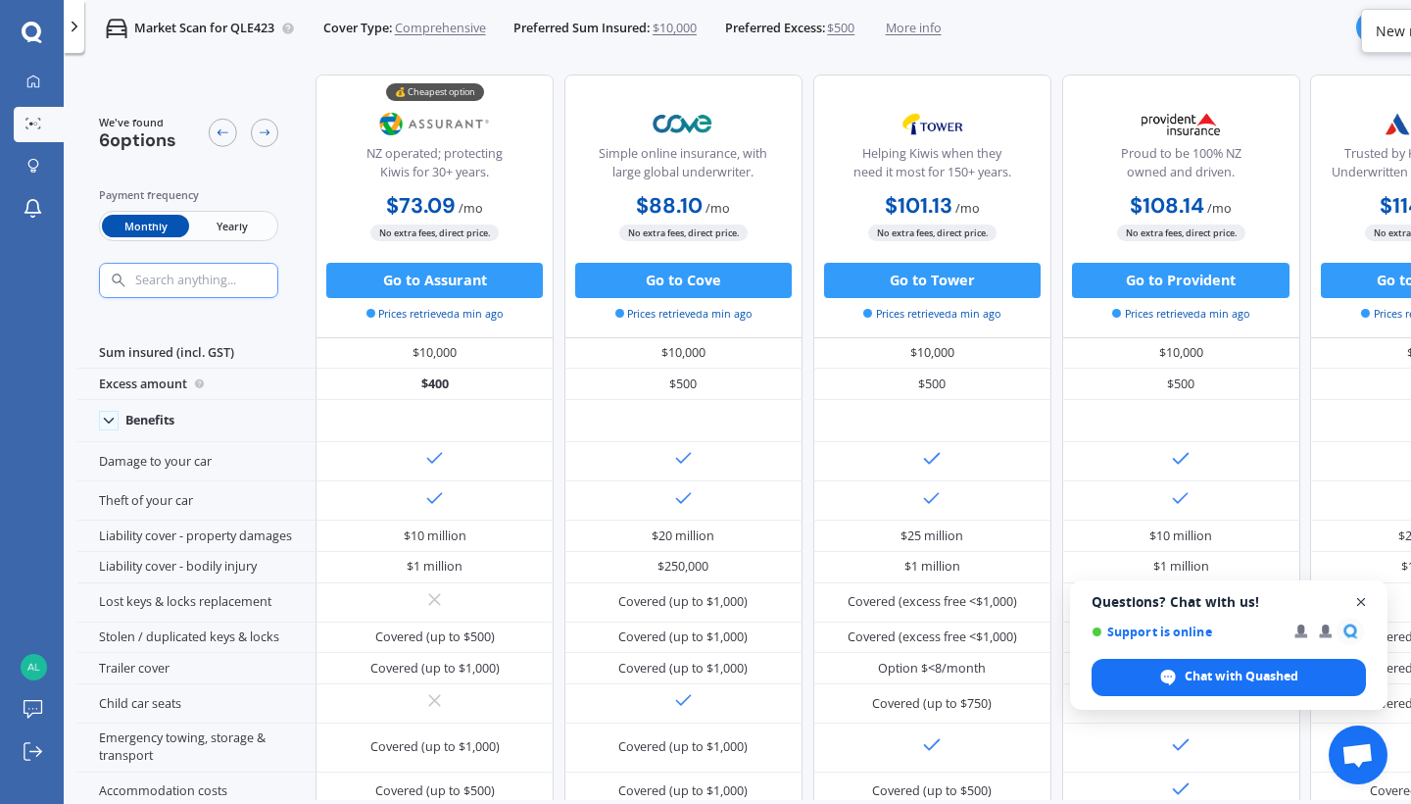
click at [1362, 597] on span "Close chat" at bounding box center [1361, 602] width 24 height 24
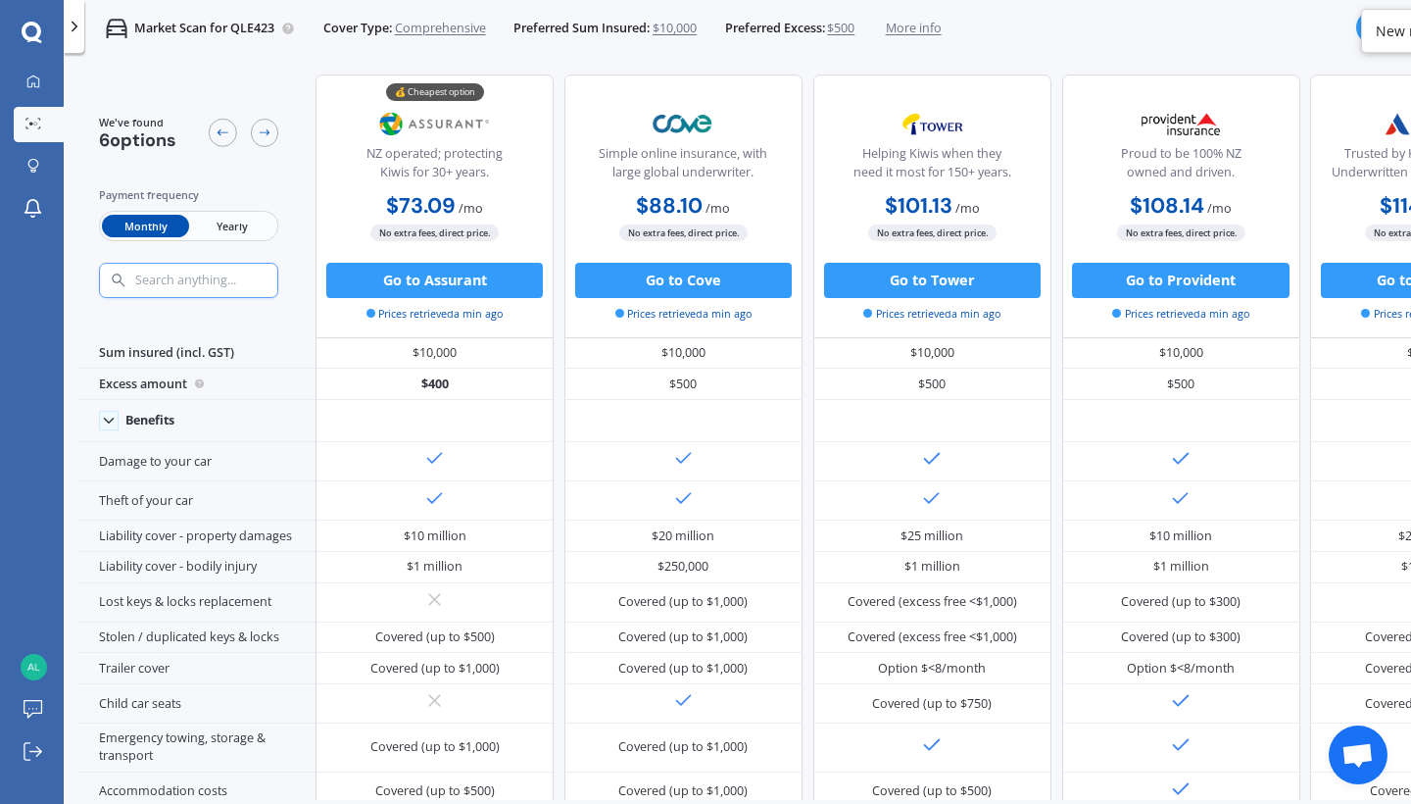
click at [223, 229] on span "Yearly" at bounding box center [232, 226] width 86 height 23
click at [150, 226] on span "Monthly" at bounding box center [145, 226] width 86 height 23
click at [269, 134] on icon at bounding box center [265, 132] width 14 height 14
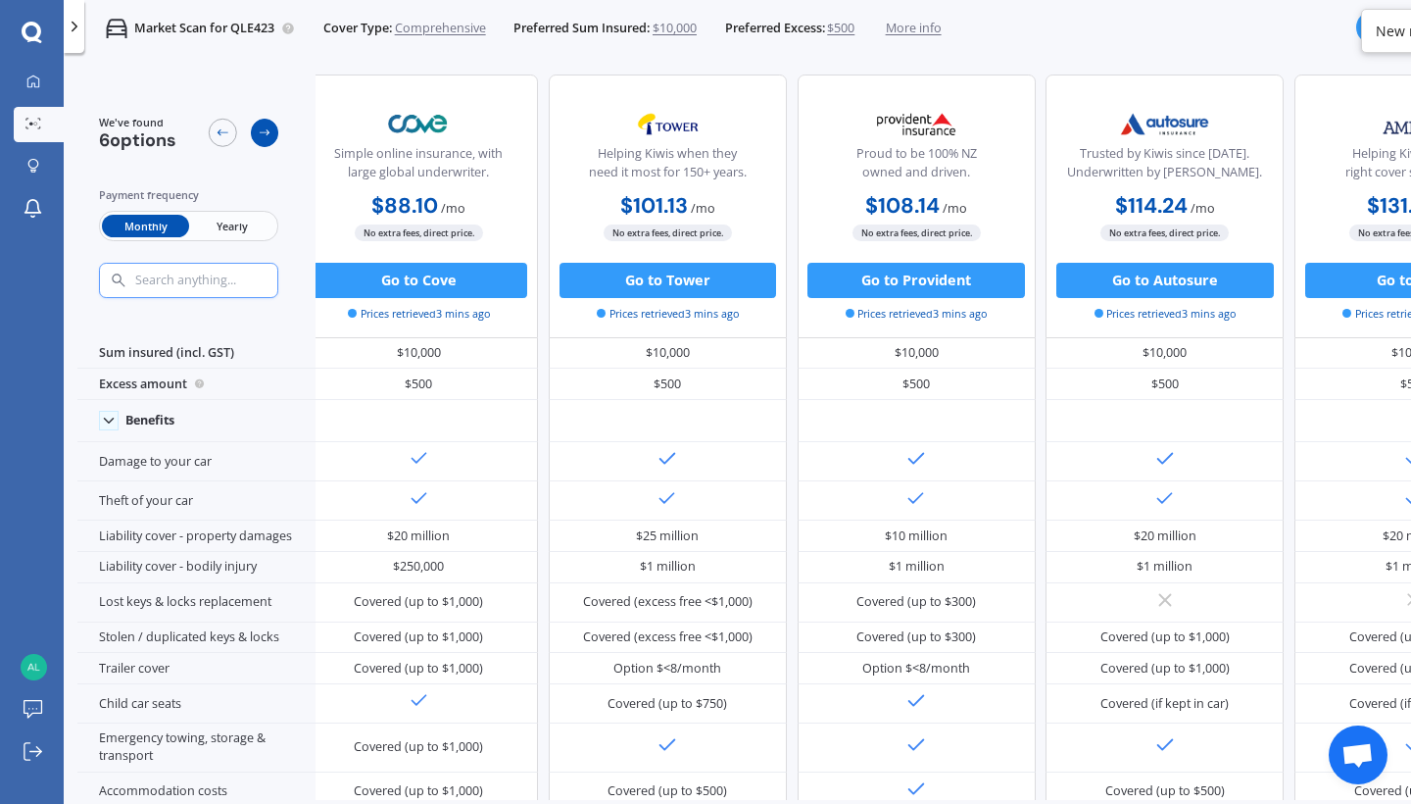
click at [269, 134] on icon at bounding box center [265, 132] width 14 height 14
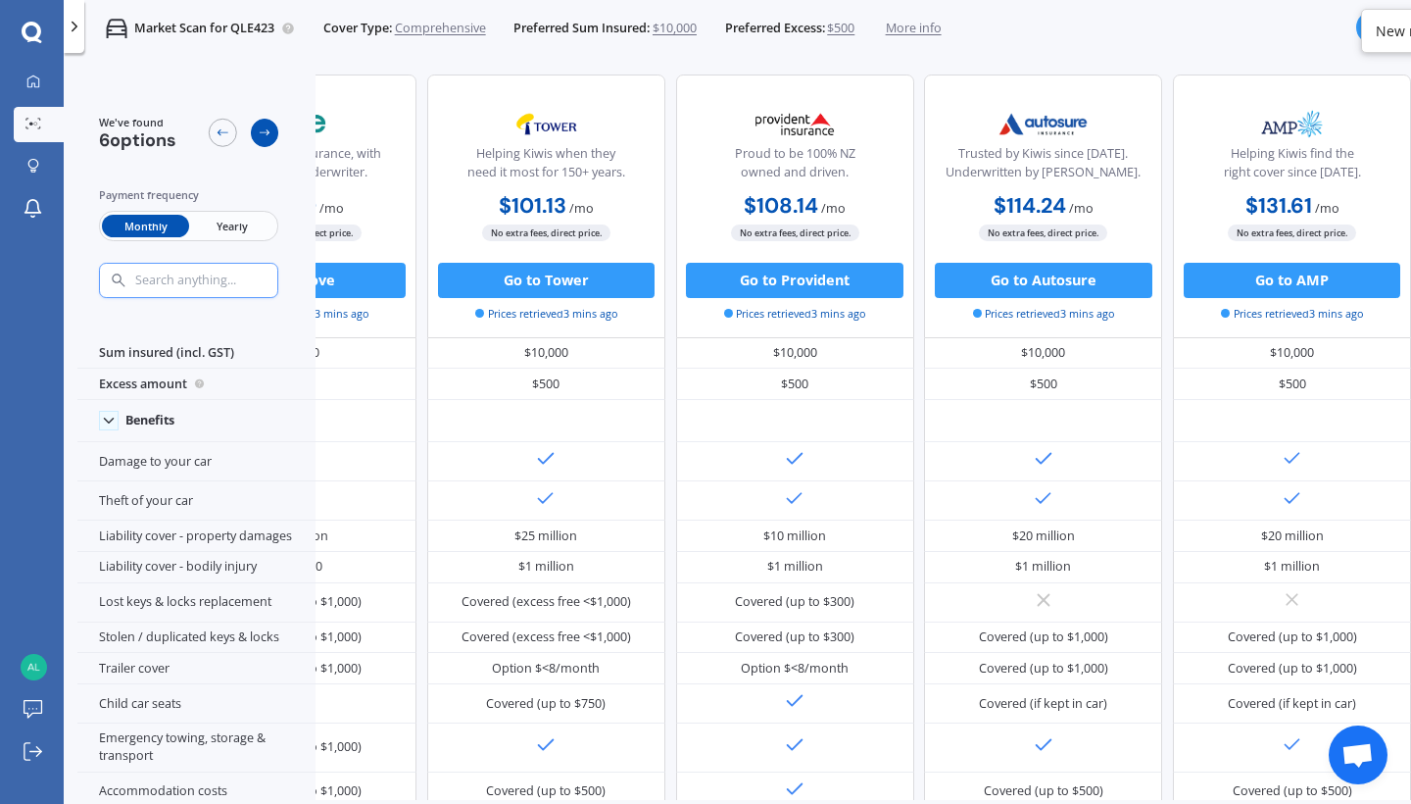
click at [269, 134] on icon at bounding box center [265, 132] width 14 height 14
click at [227, 138] on icon at bounding box center [223, 132] width 14 height 14
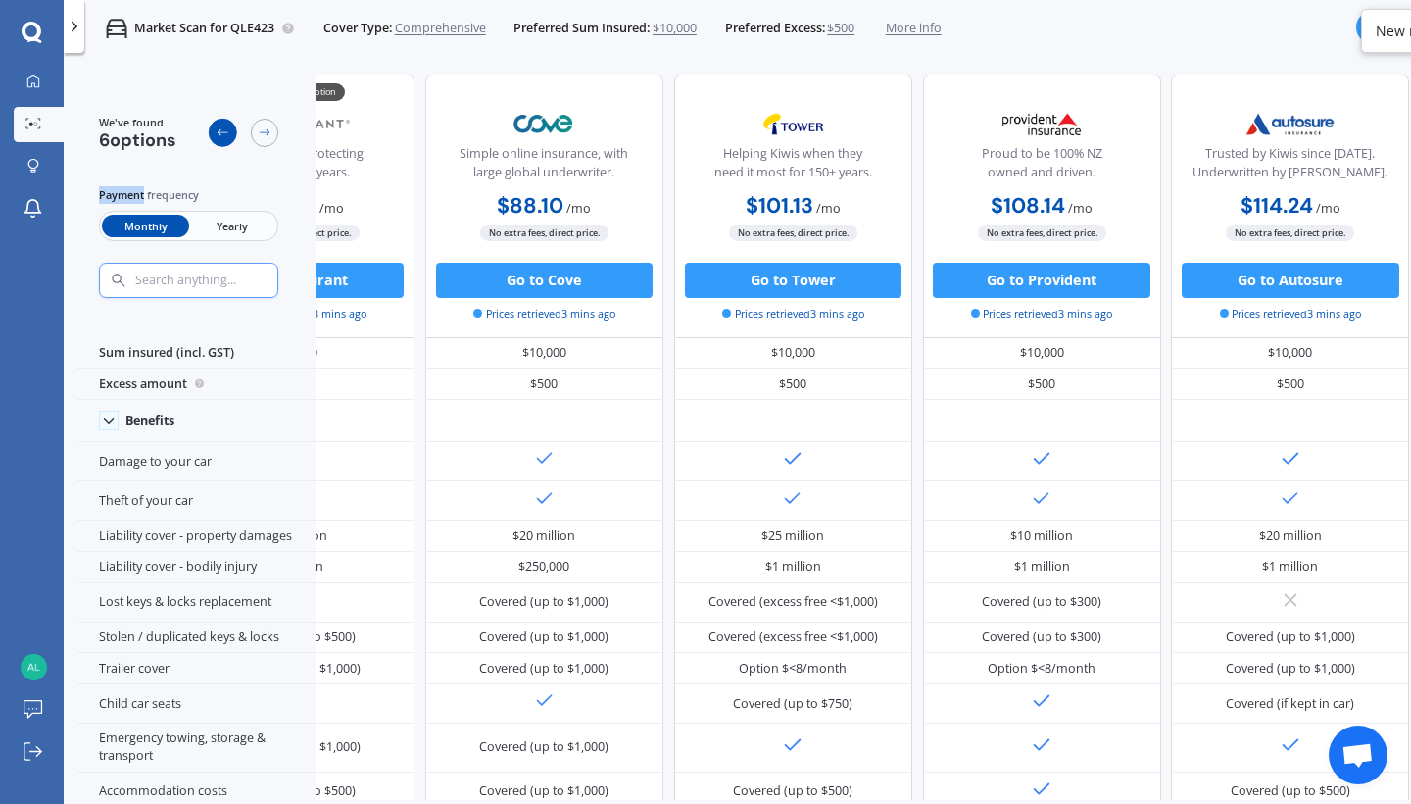
click at [227, 138] on icon at bounding box center [223, 132] width 14 height 14
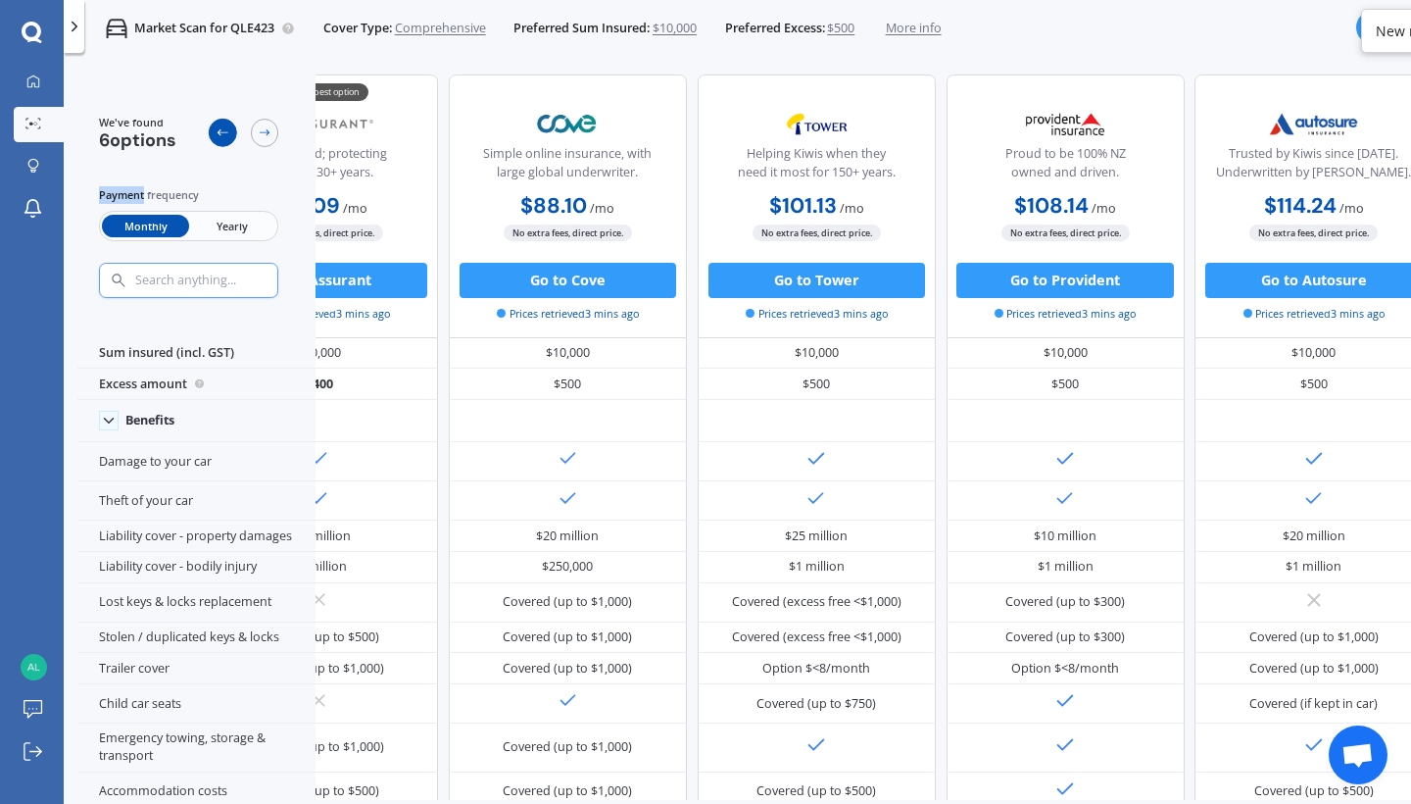
scroll to position [0, 2]
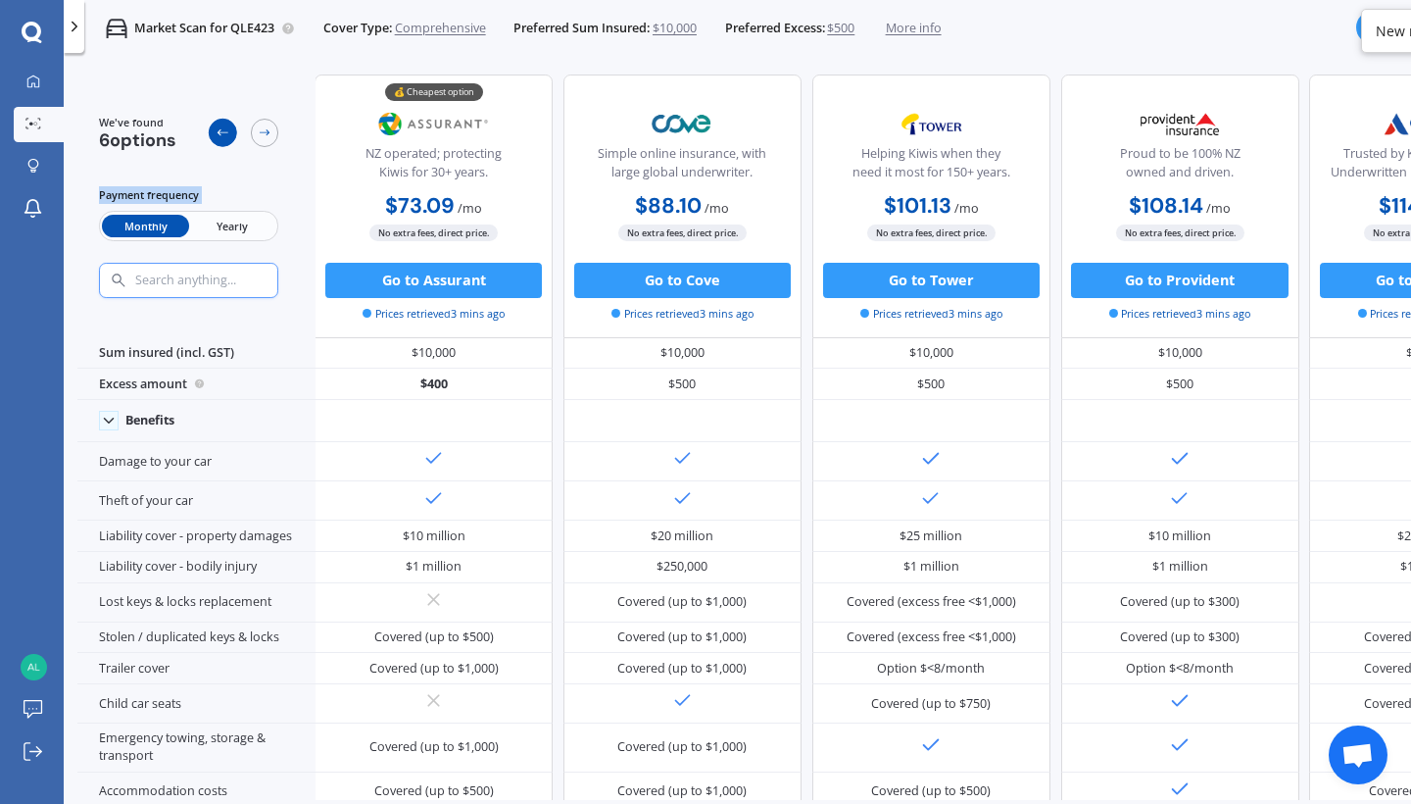
click at [227, 138] on icon at bounding box center [223, 132] width 14 height 14
click at [508, 294] on button "Go to Assurant" at bounding box center [434, 280] width 217 height 35
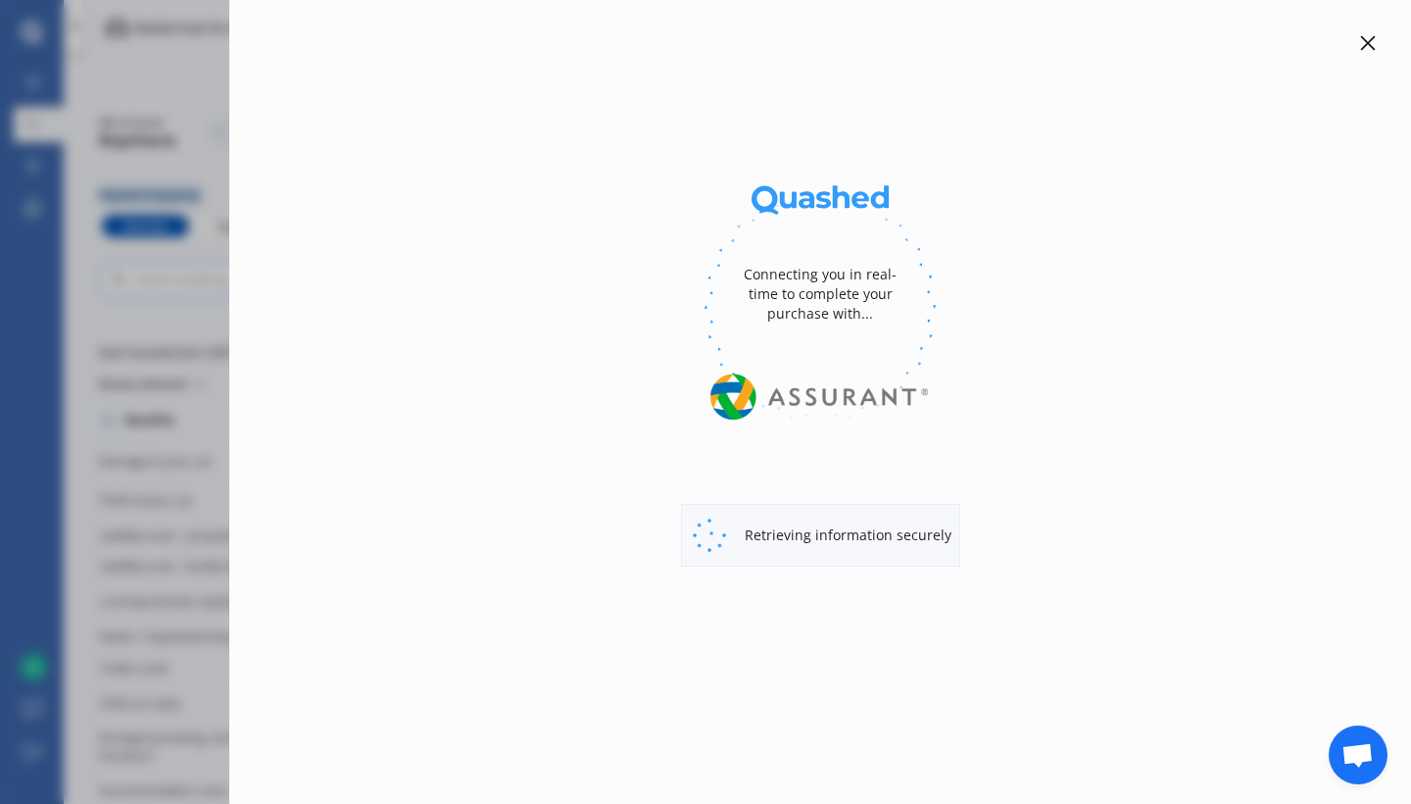
select select "Monthly"
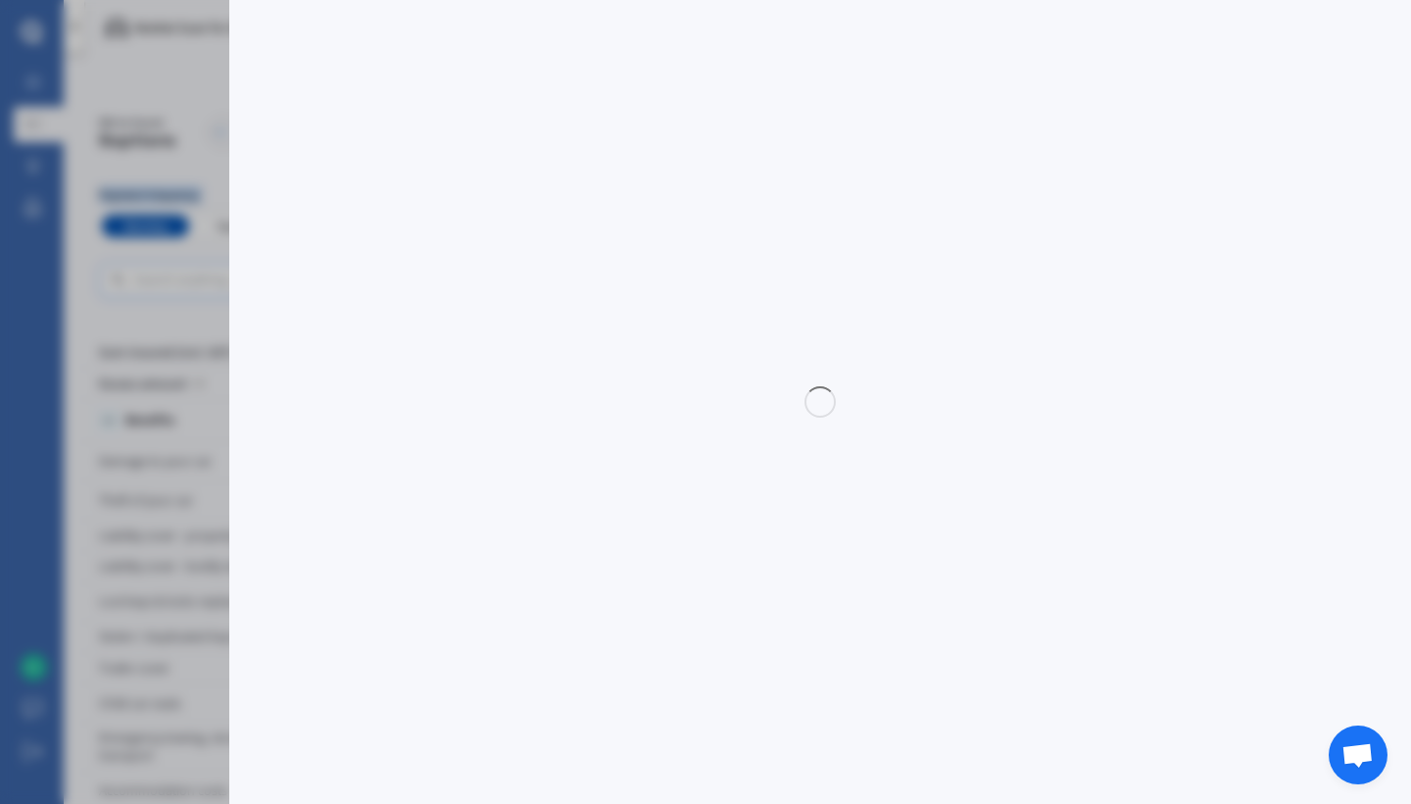
select select "full"
select select "0"
select select "Howick / [GEOGRAPHIC_DATA] / Beachlands"
select select "TOYOTA"
select select "VITZ"
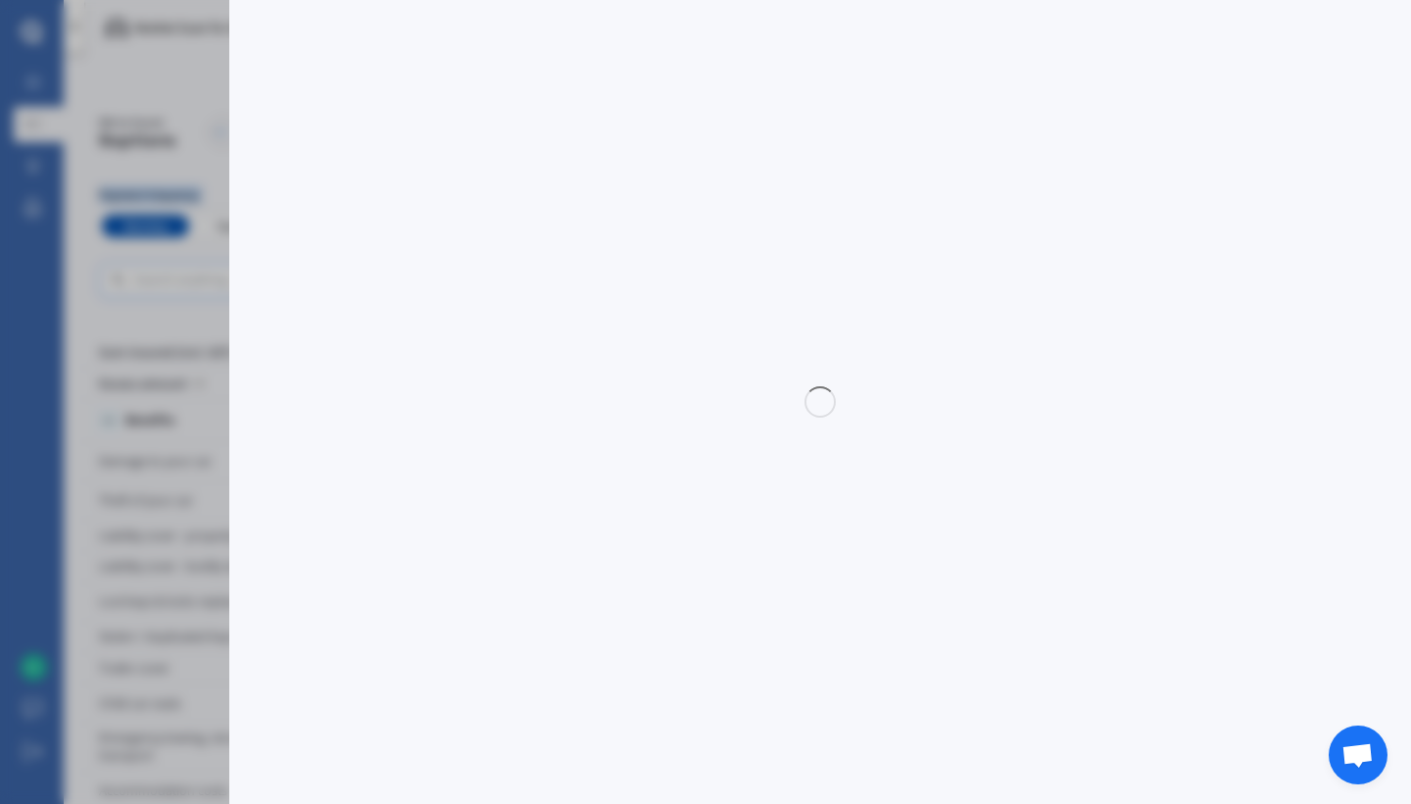
select select "(ALL)"
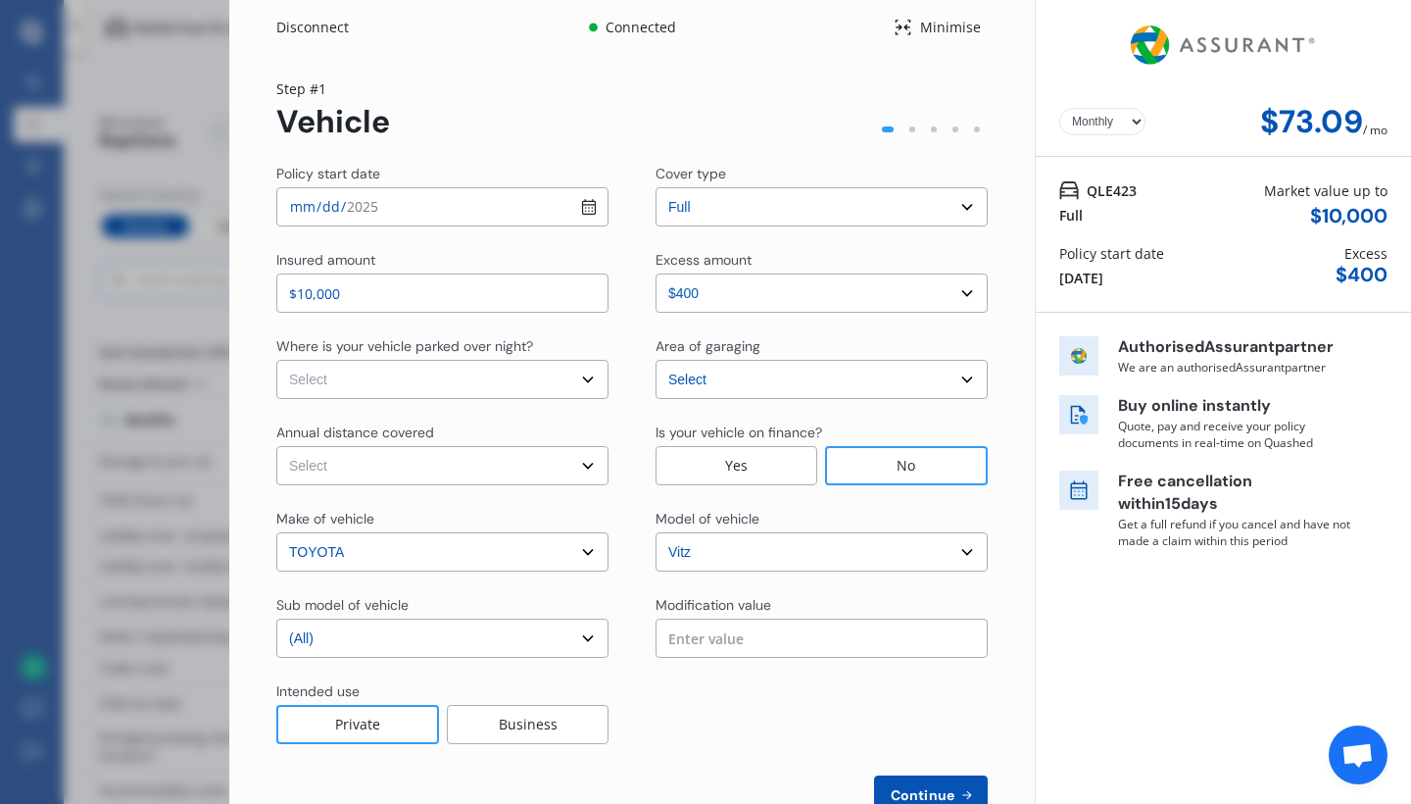
click at [171, 148] on div "Disconnect Connected Minimise Yearly Monthly $73.09 / mo Step # 1 Vehicle Polic…" at bounding box center [705, 402] width 1411 height 804
click at [232, 153] on div "Yearly Monthly $73.09 / mo Step # 1 Vehicle Policy start date [DATE] Cover type…" at bounding box center [632, 458] width 806 height 807
click at [126, 166] on div "Disconnect Connected Minimise Yearly Monthly $73.09 / mo Step # 1 Vehicle Polic…" at bounding box center [705, 402] width 1411 height 804
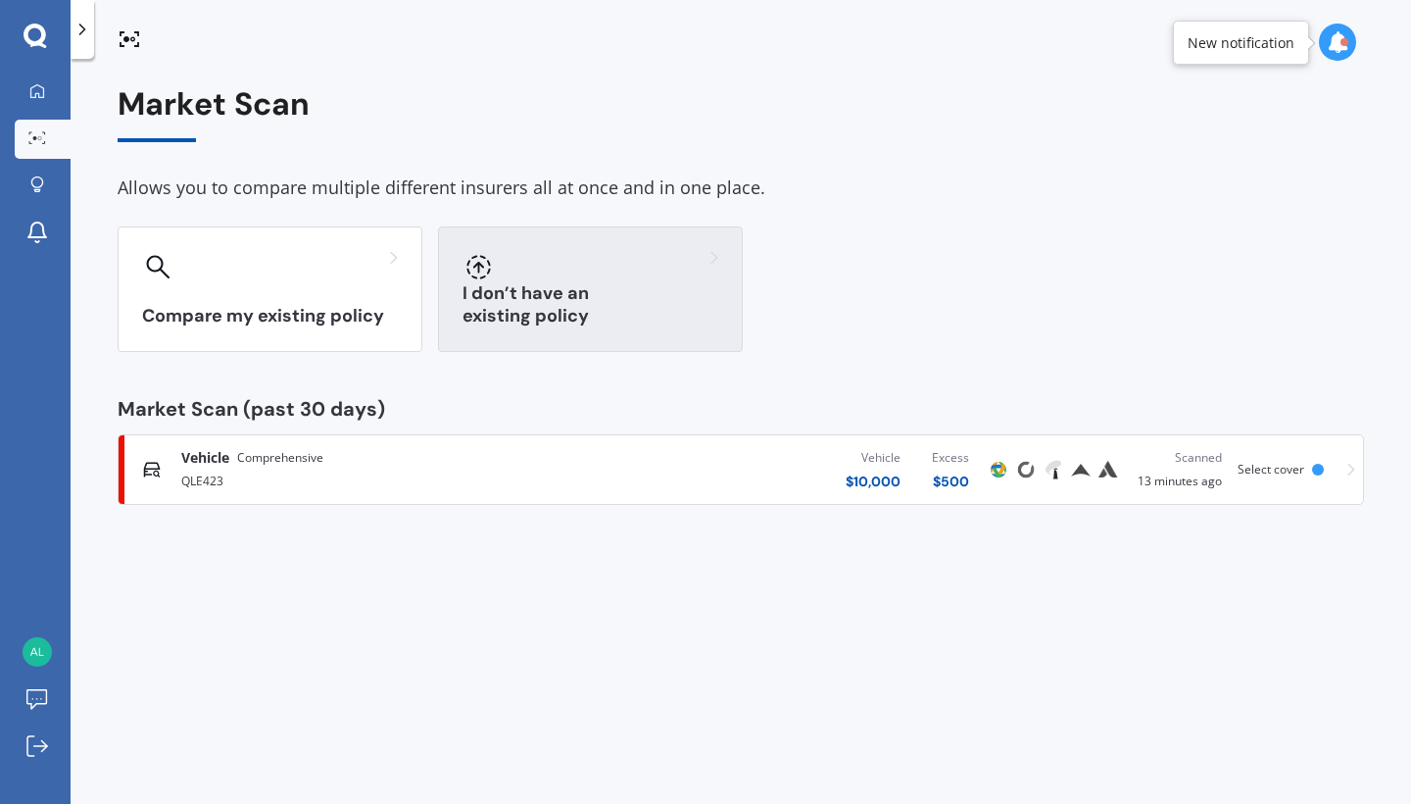
click at [570, 282] on div "I don’t have an existing policy" at bounding box center [590, 288] width 305 height 125
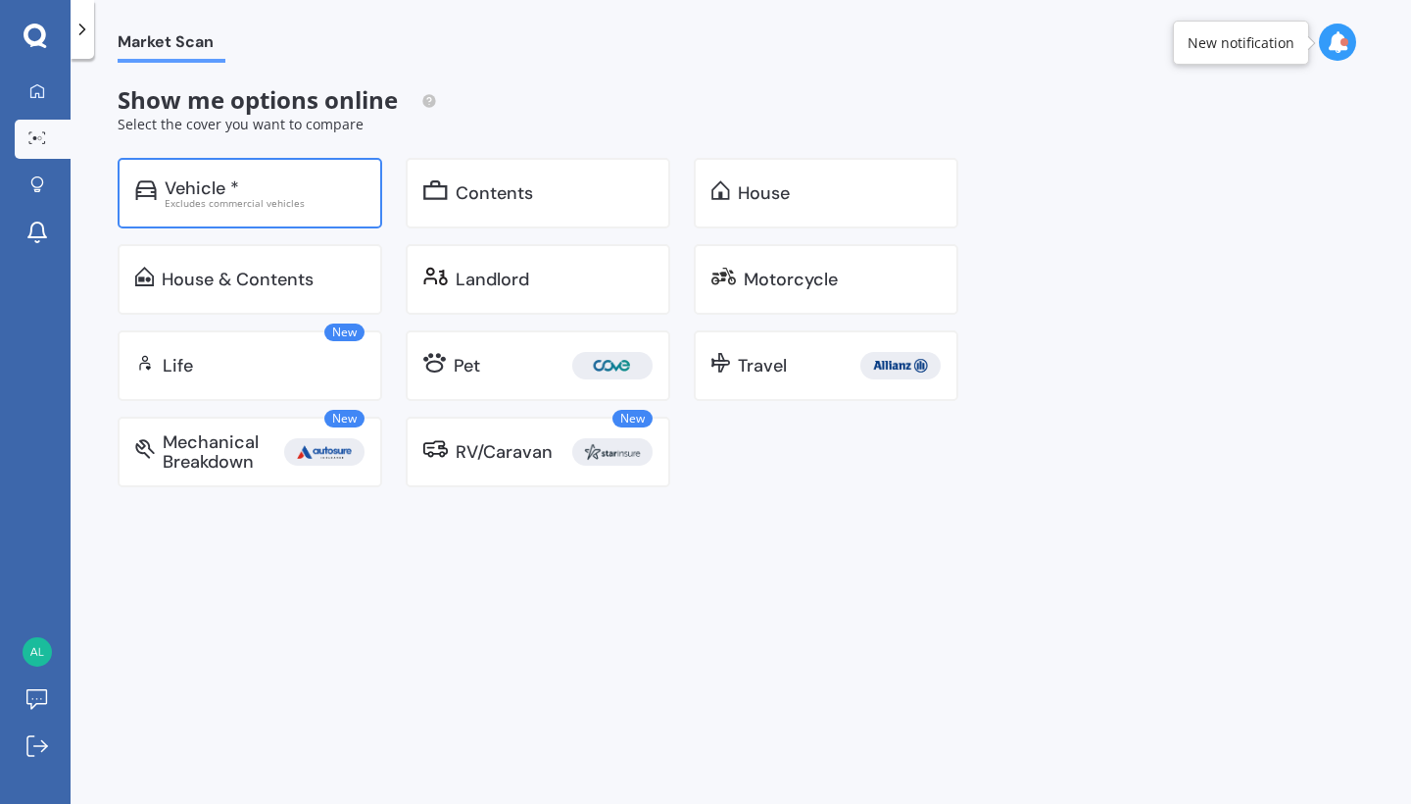
click at [307, 194] on div "Vehicle *" at bounding box center [265, 188] width 200 height 20
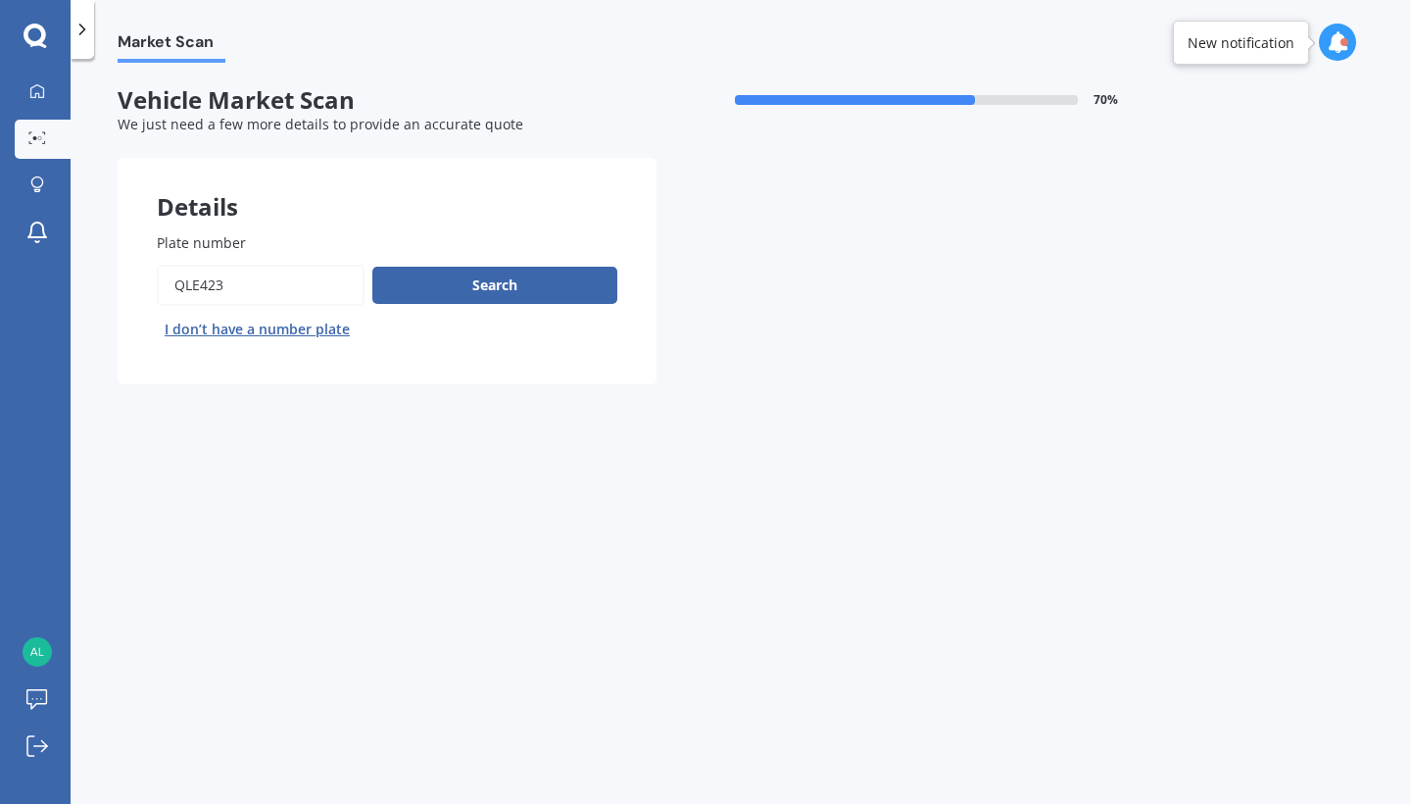
click at [290, 271] on input "Plate number" at bounding box center [261, 285] width 208 height 41
drag, startPoint x: 290, startPoint y: 271, endPoint x: 167, endPoint y: 270, distance: 123.5
click at [167, 270] on input "Plate number" at bounding box center [261, 285] width 208 height 41
type input "KBC519"
click at [408, 288] on button "Search" at bounding box center [494, 285] width 245 height 37
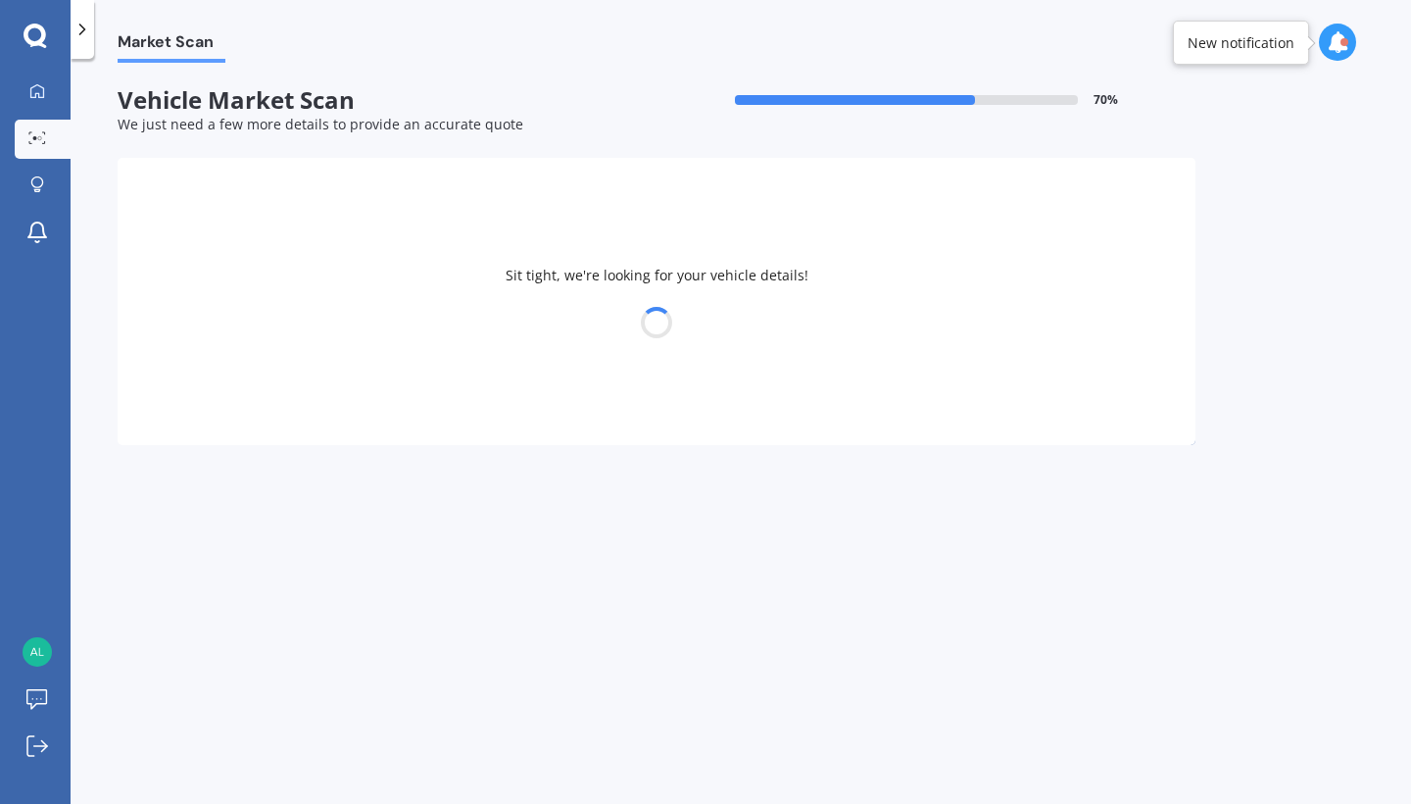
select select "KIA"
select select "SPORTAGE"
select select "02"
select select "01"
select select "1990"
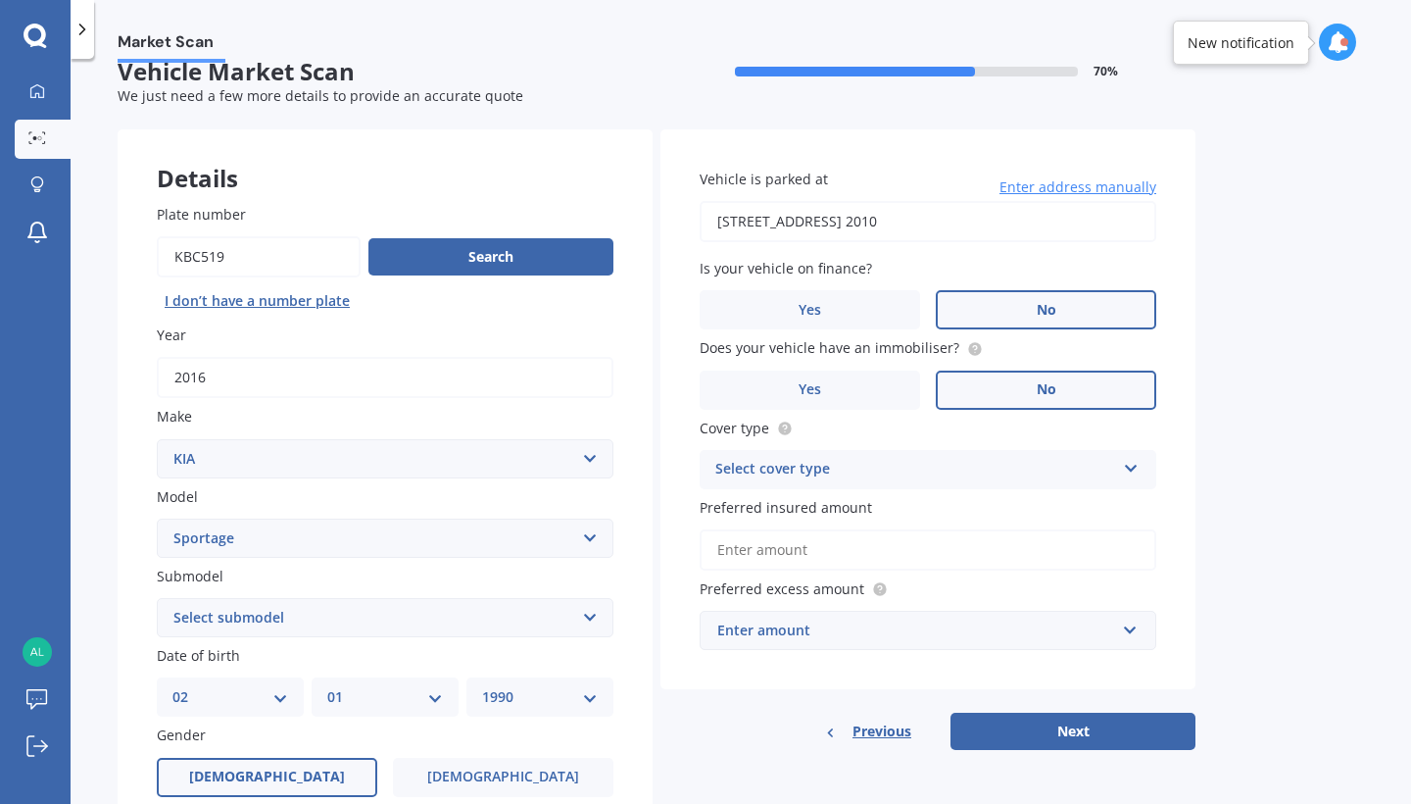
scroll to position [31, 0]
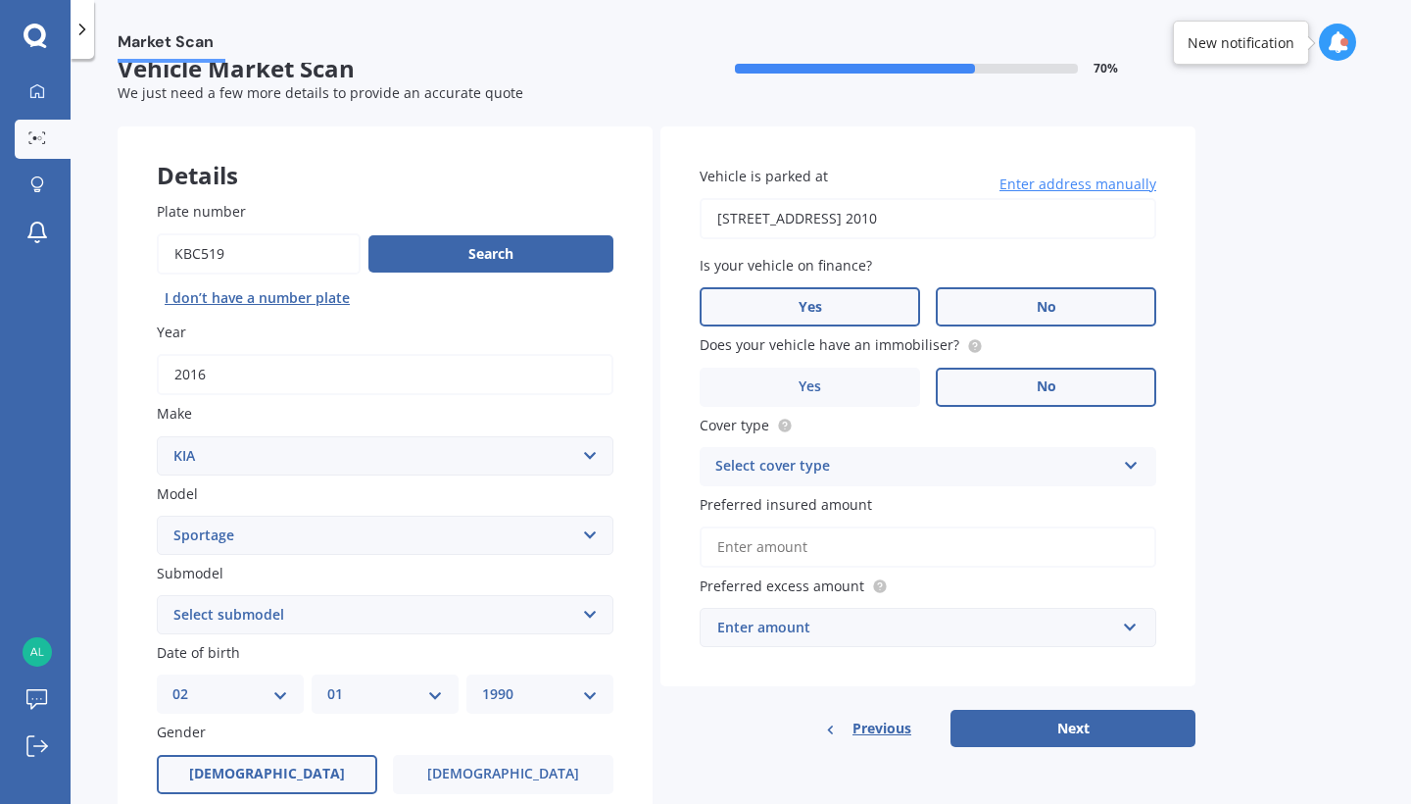
click at [780, 303] on label "Yes" at bounding box center [810, 306] width 220 height 39
click at [0, 0] on input "Yes" at bounding box center [0, 0] width 0 height 0
click at [834, 455] on div "Select cover type" at bounding box center [915, 467] width 400 height 24
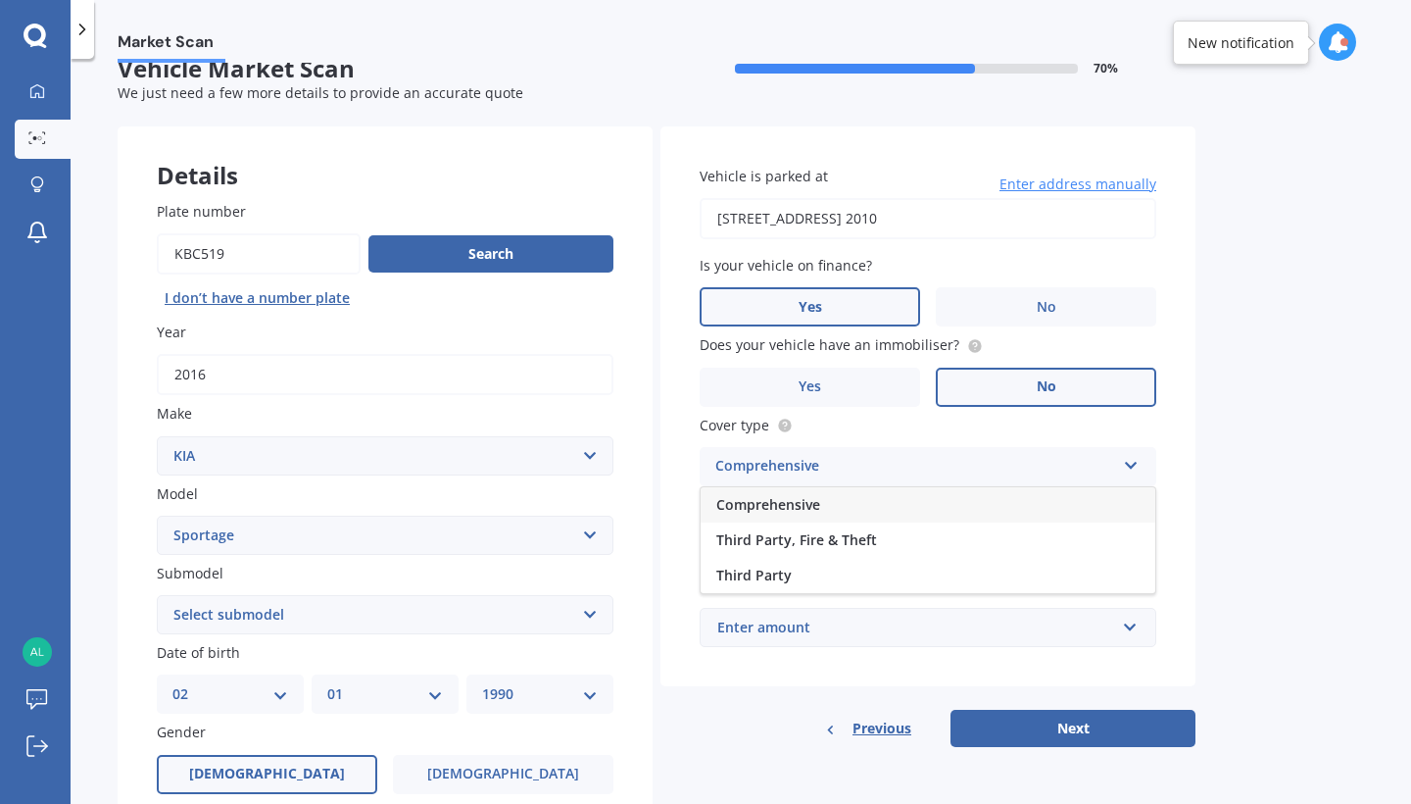
click at [814, 498] on span "Comprehensive" at bounding box center [768, 504] width 104 height 19
click at [934, 545] on input "Preferred insured amount" at bounding box center [928, 546] width 457 height 41
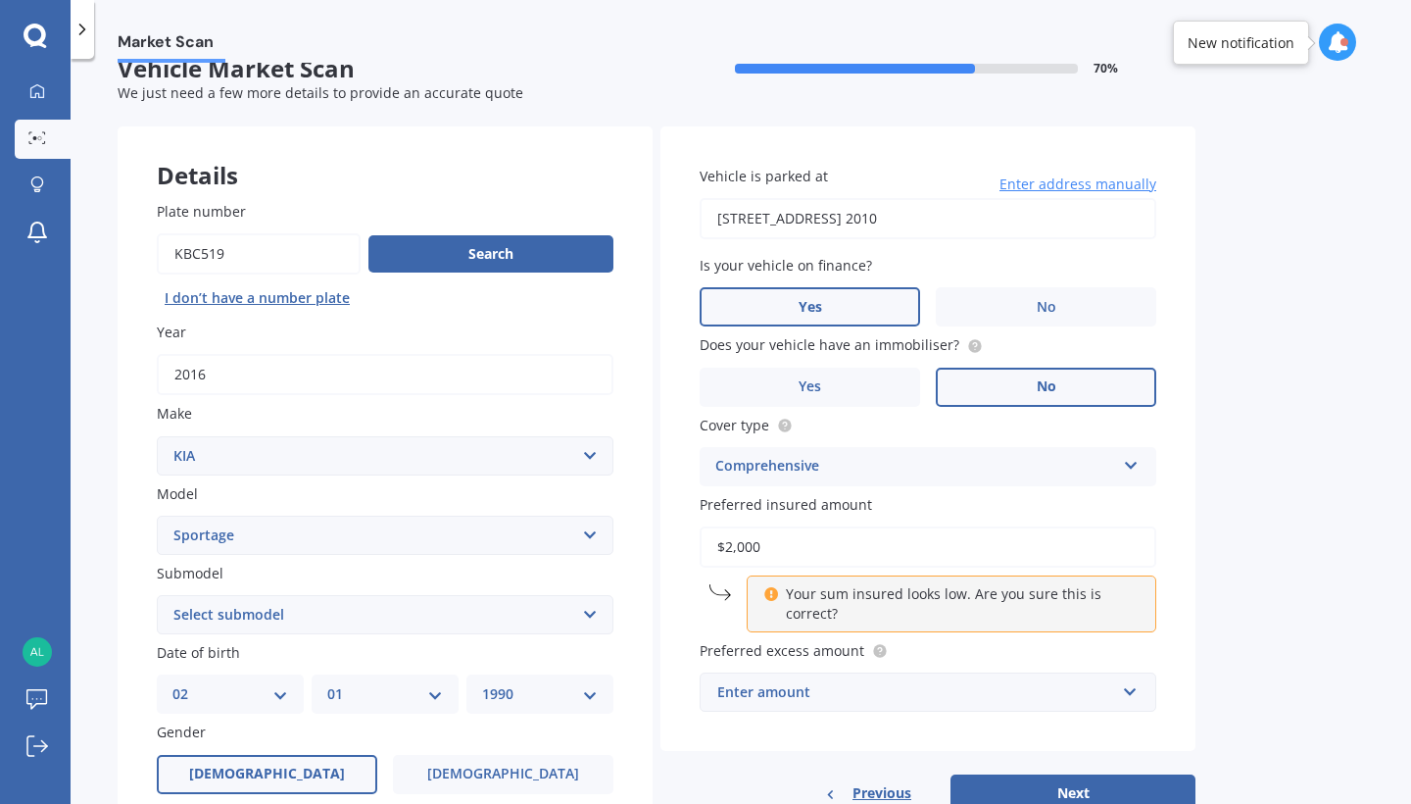
type input "$20,000"
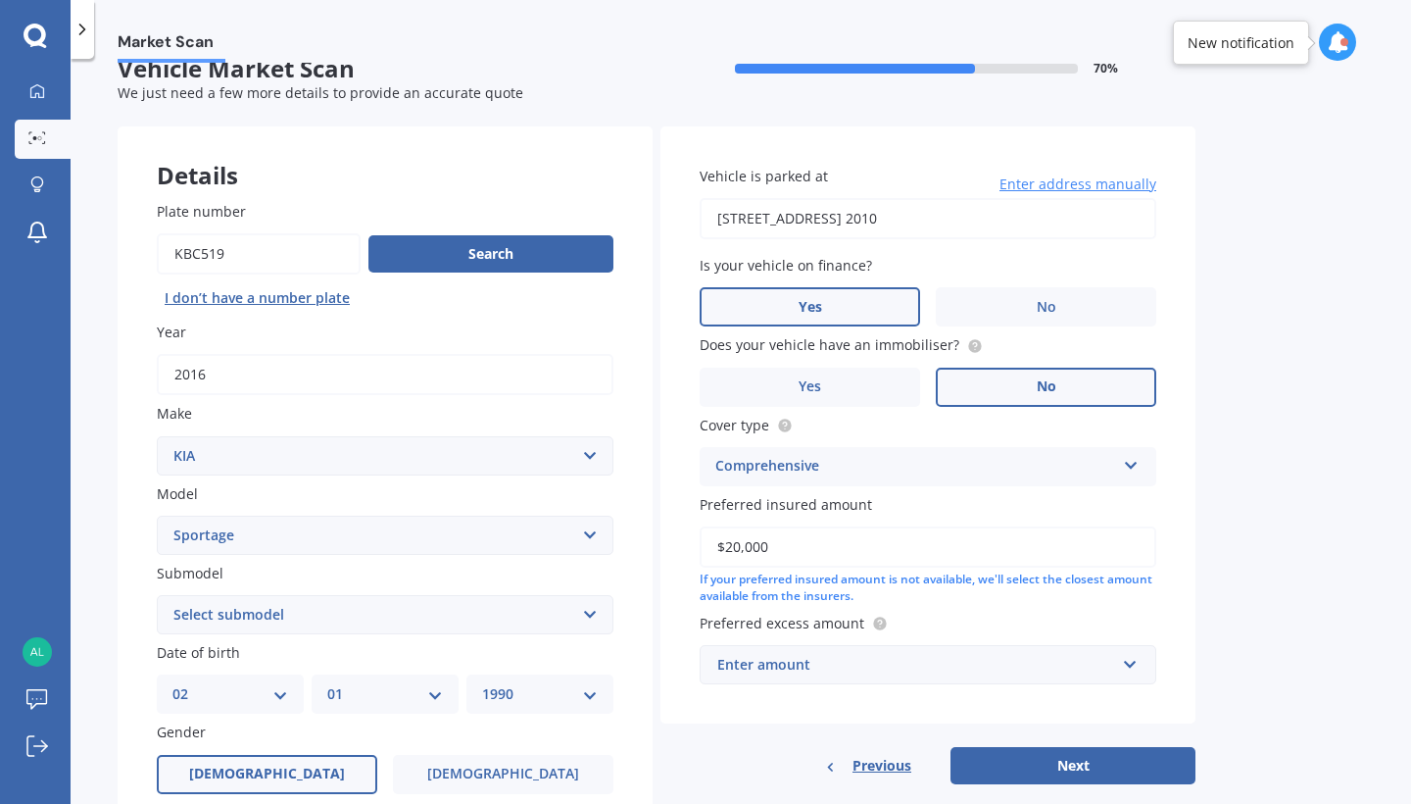
click at [1289, 521] on div "Market Scan Vehicle Market Scan 70 % We just need a few more details to provide…" at bounding box center [741, 435] width 1341 height 745
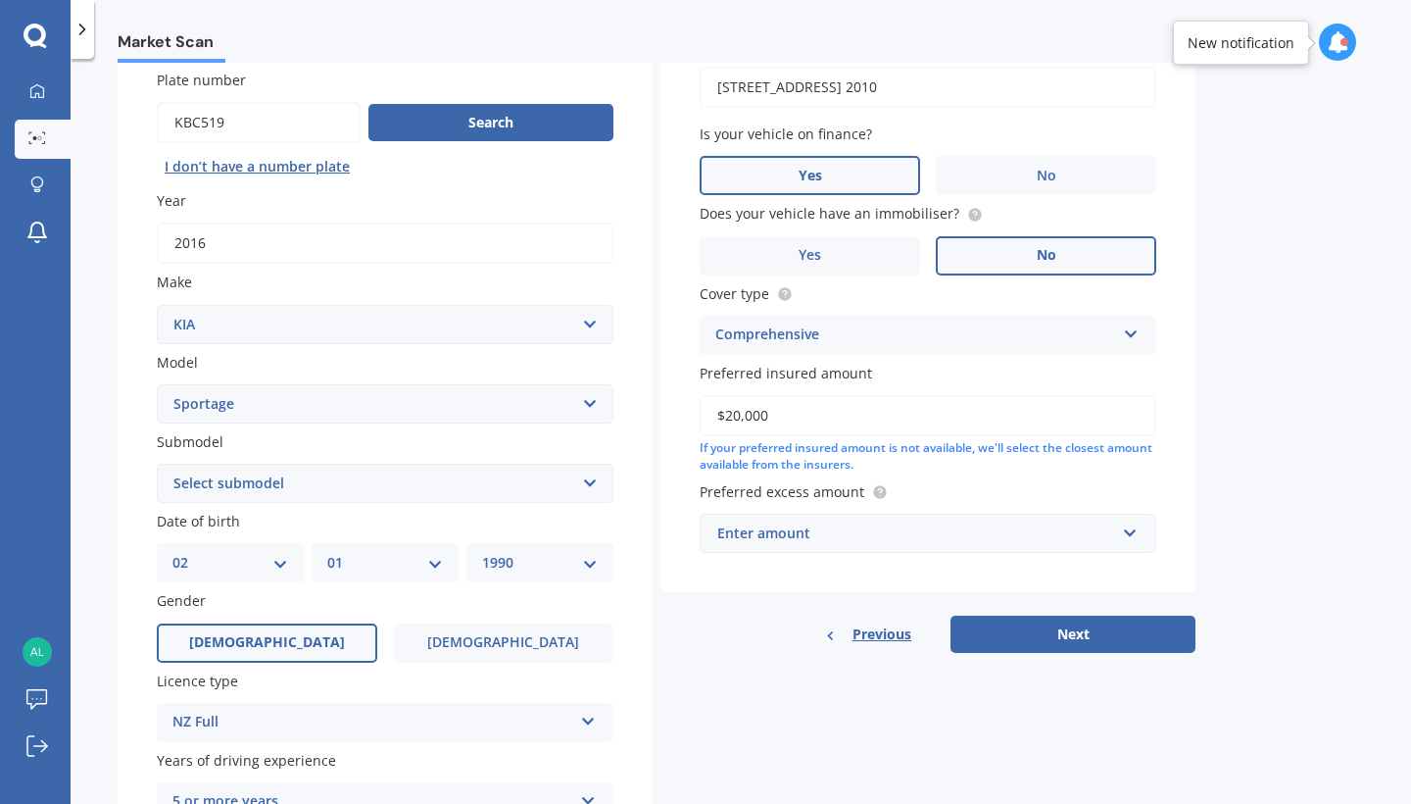
scroll to position [177, 0]
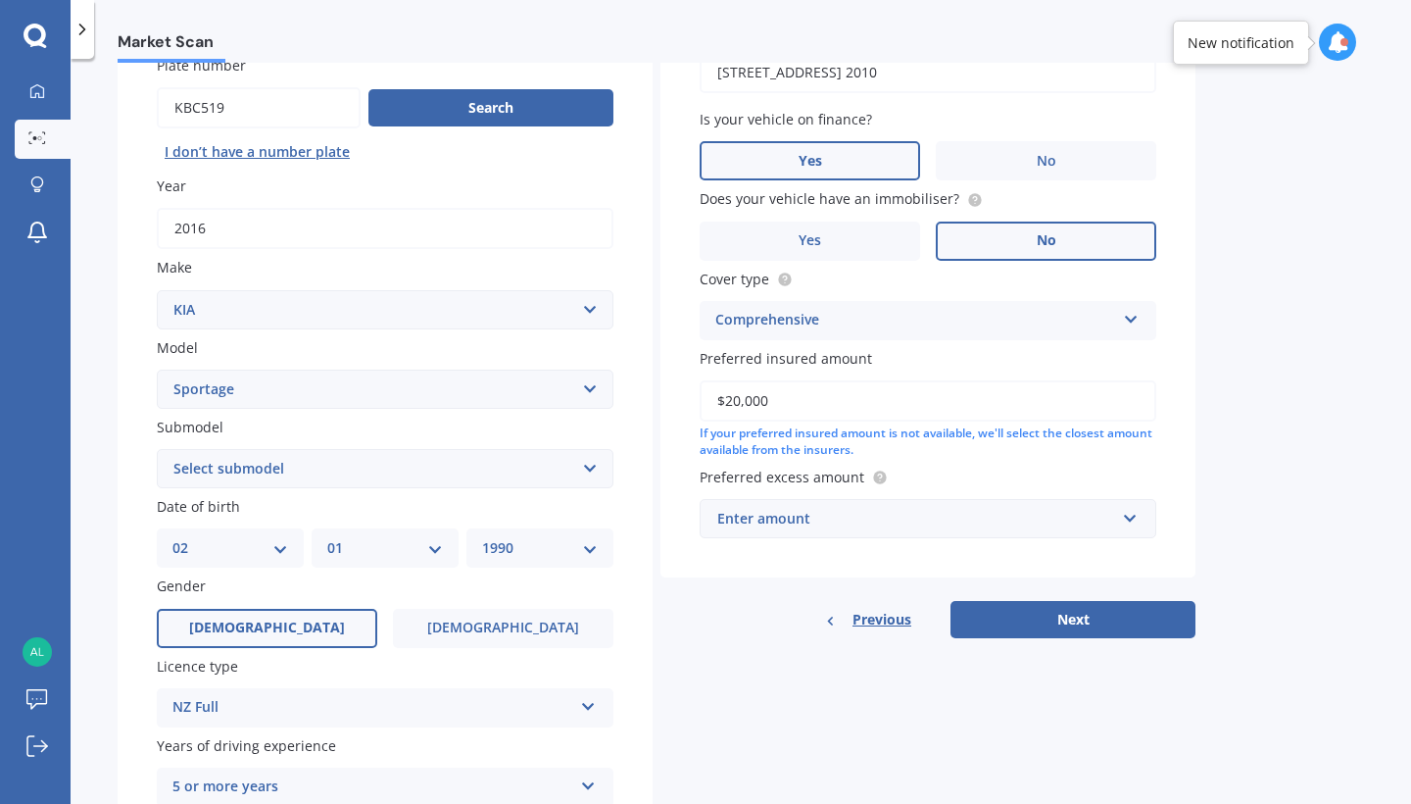
click at [1059, 508] on div "Enter amount" at bounding box center [916, 519] width 398 height 22
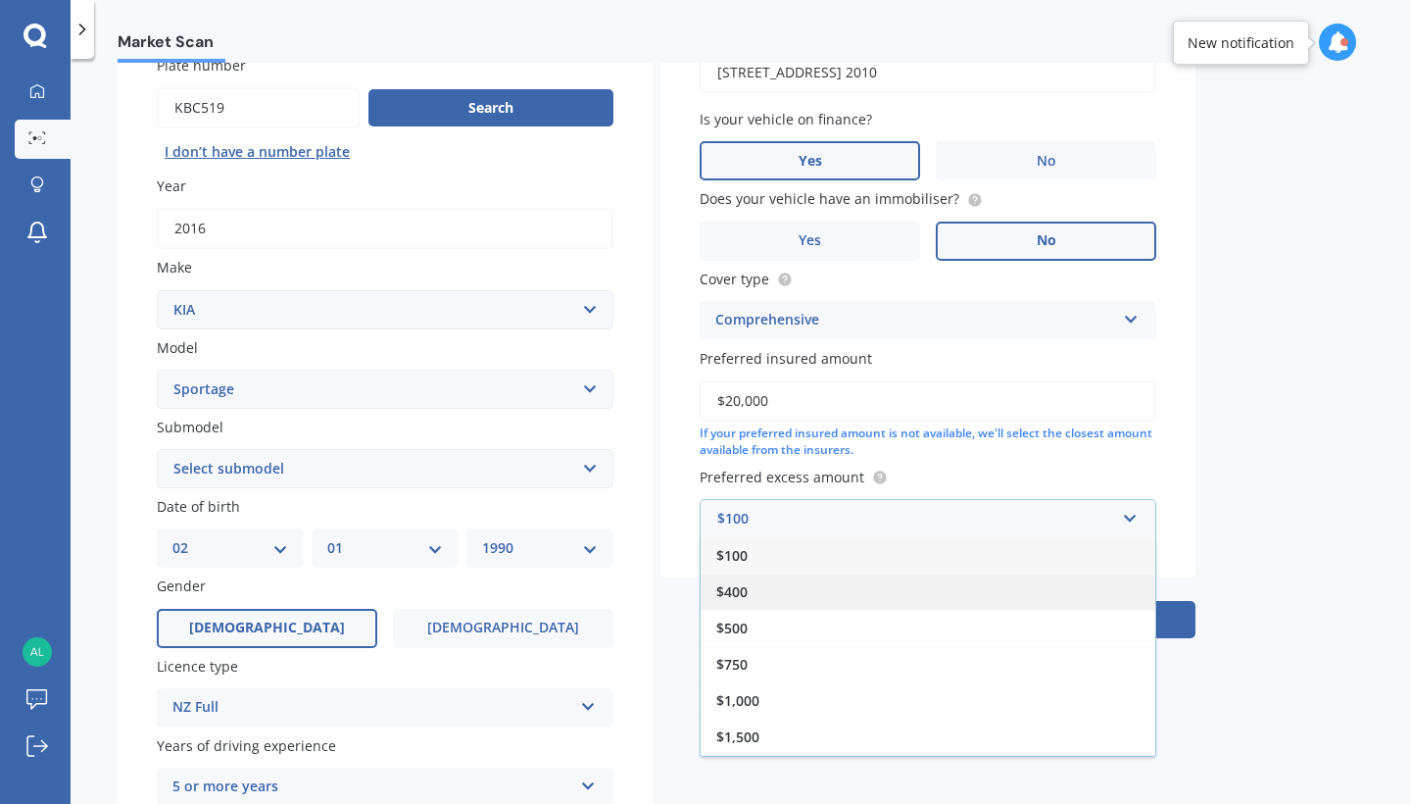
click at [852, 588] on div "$400" at bounding box center [928, 591] width 455 height 36
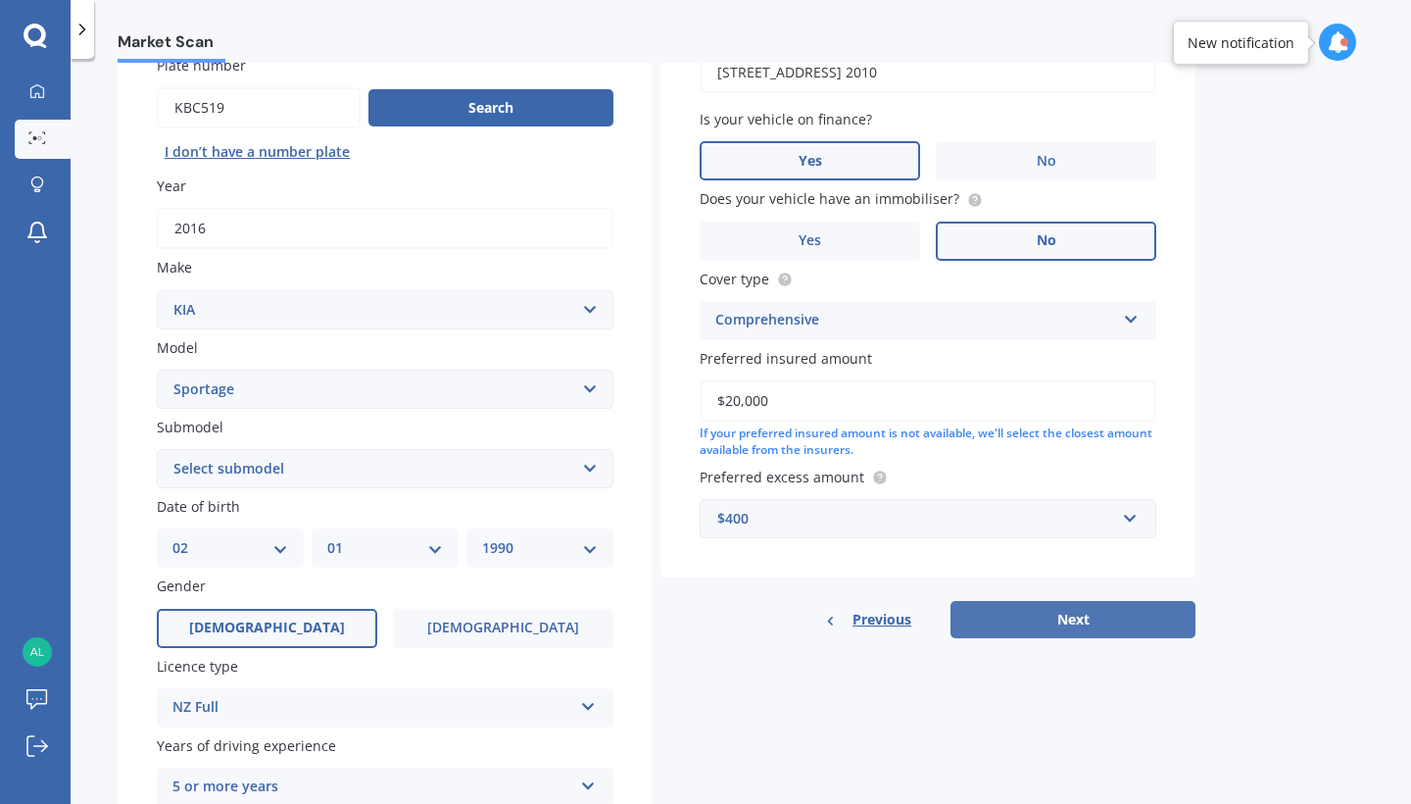
click at [1040, 612] on button "Next" at bounding box center [1073, 619] width 245 height 37
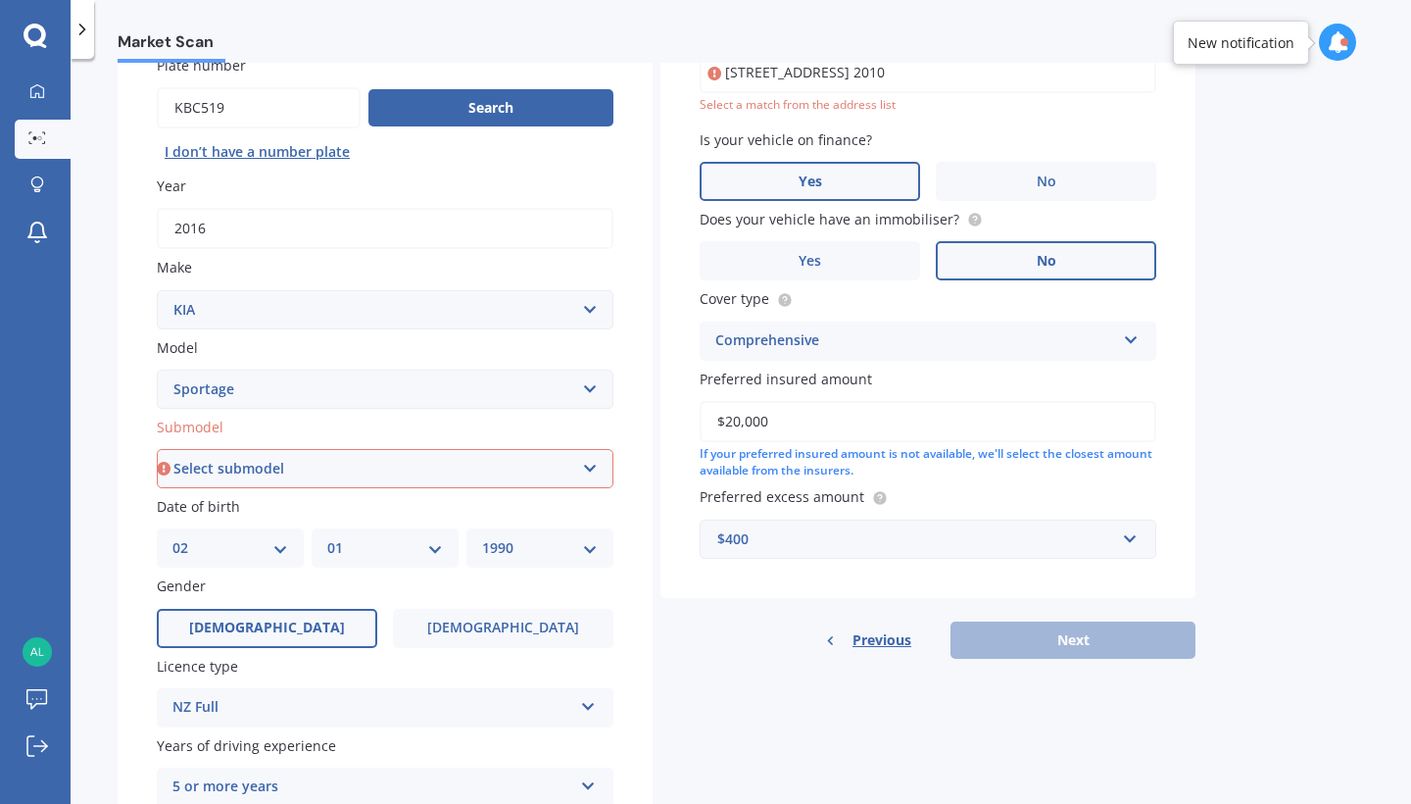
select select "LX URBAN 2WD"
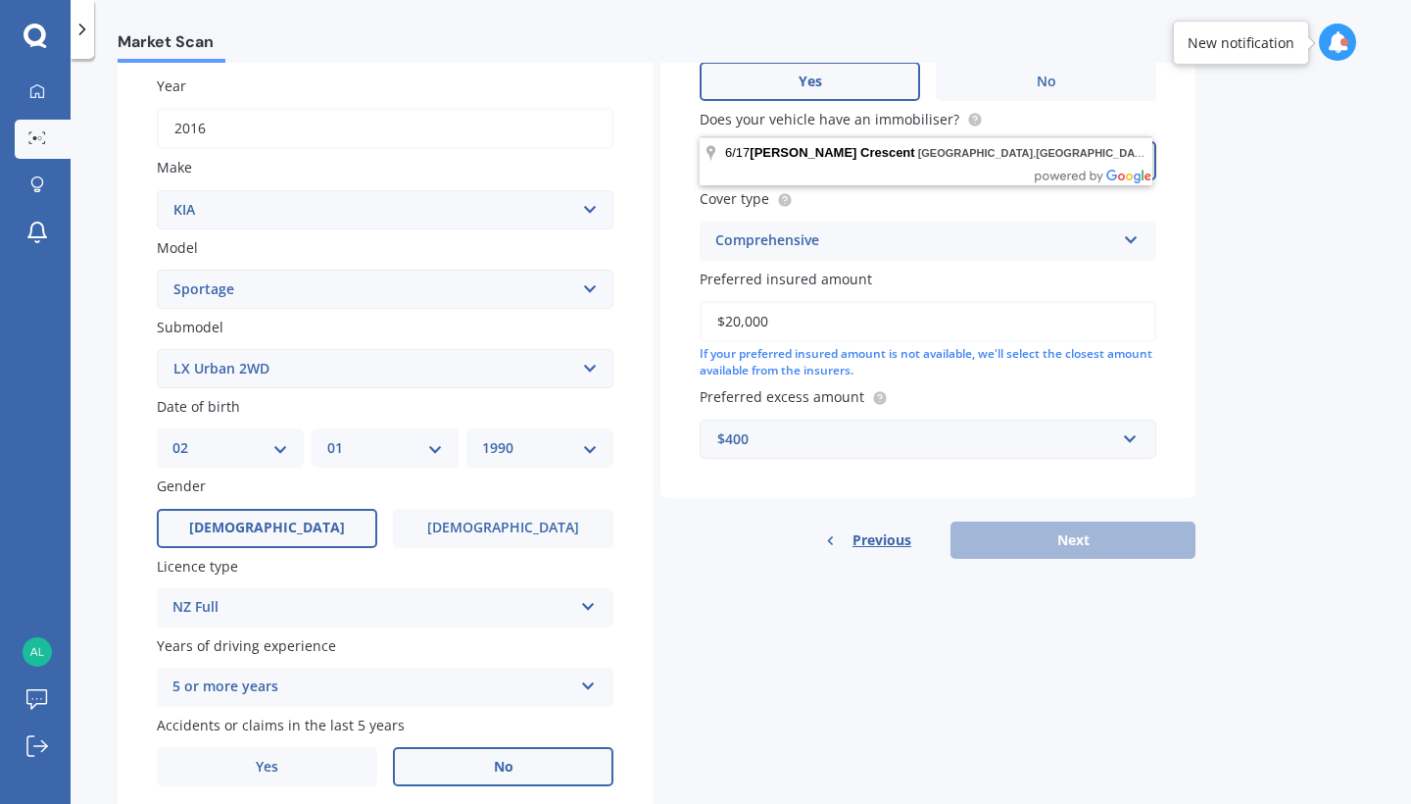
scroll to position [291, 0]
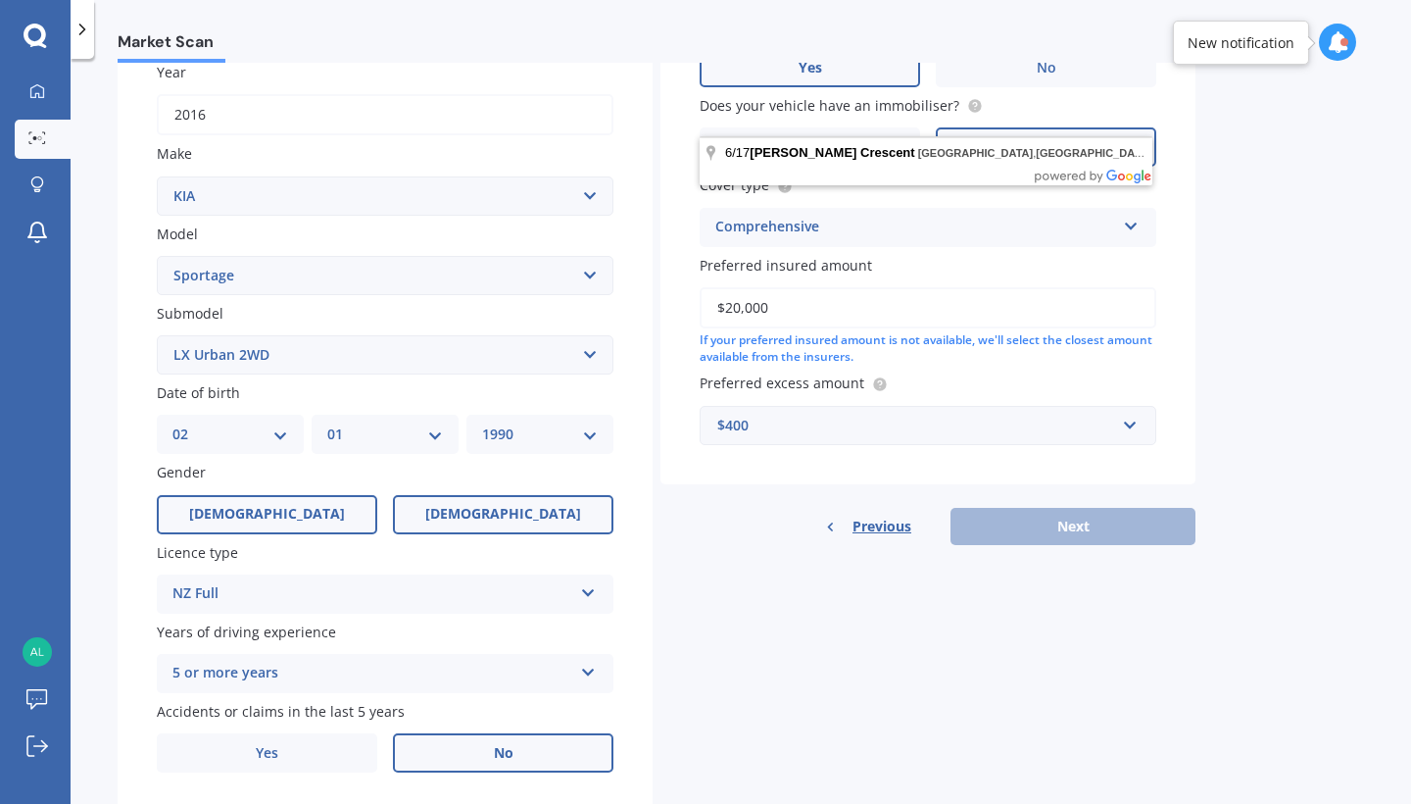
click at [543, 495] on label "[DEMOGRAPHIC_DATA]" at bounding box center [503, 514] width 220 height 39
click at [0, 0] on input "[DEMOGRAPHIC_DATA]" at bounding box center [0, 0] width 0 height 0
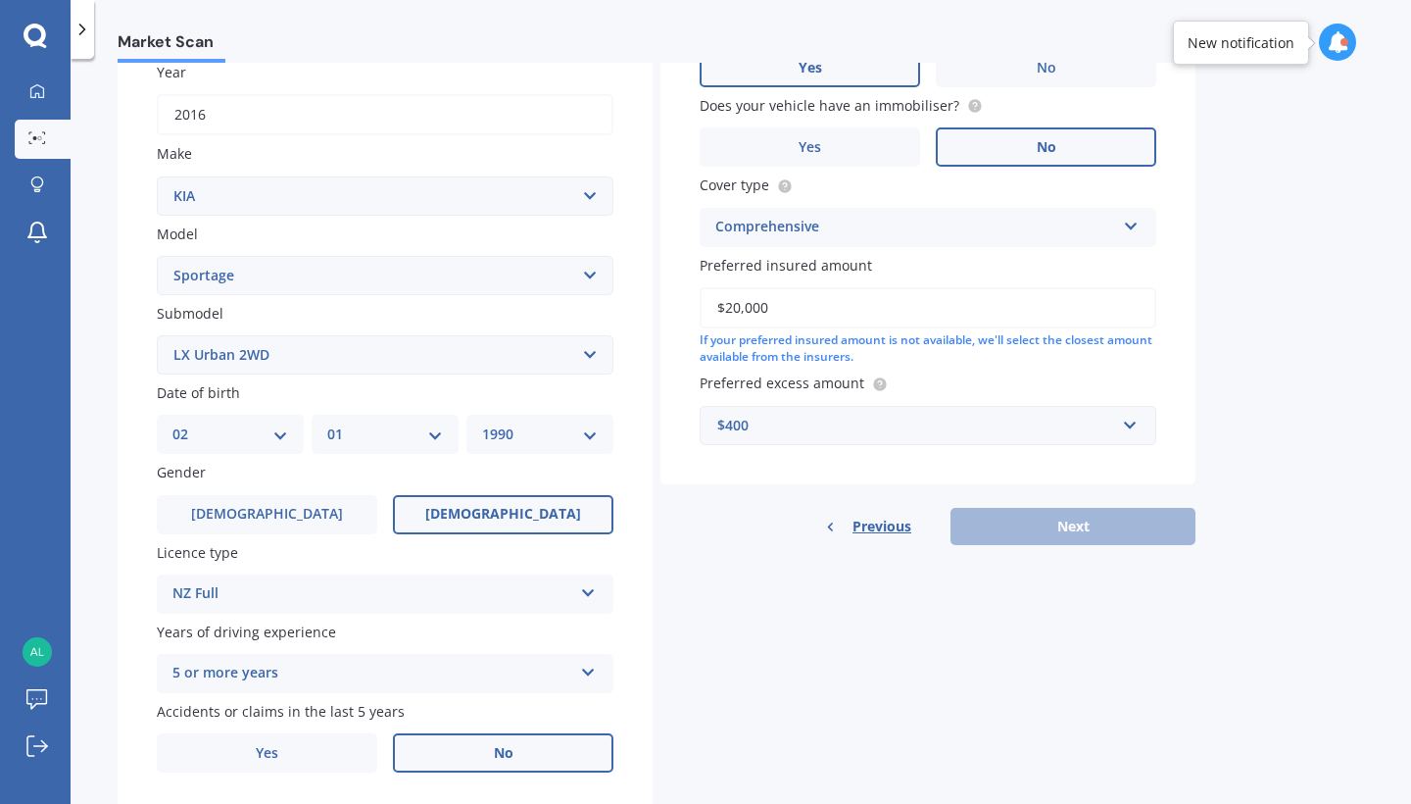
select select "26"
click at [424, 443] on div "MM 01 02 03 04 05 06 07 08 09 10 11 12" at bounding box center [385, 434] width 147 height 39
select select "09"
select select "1989"
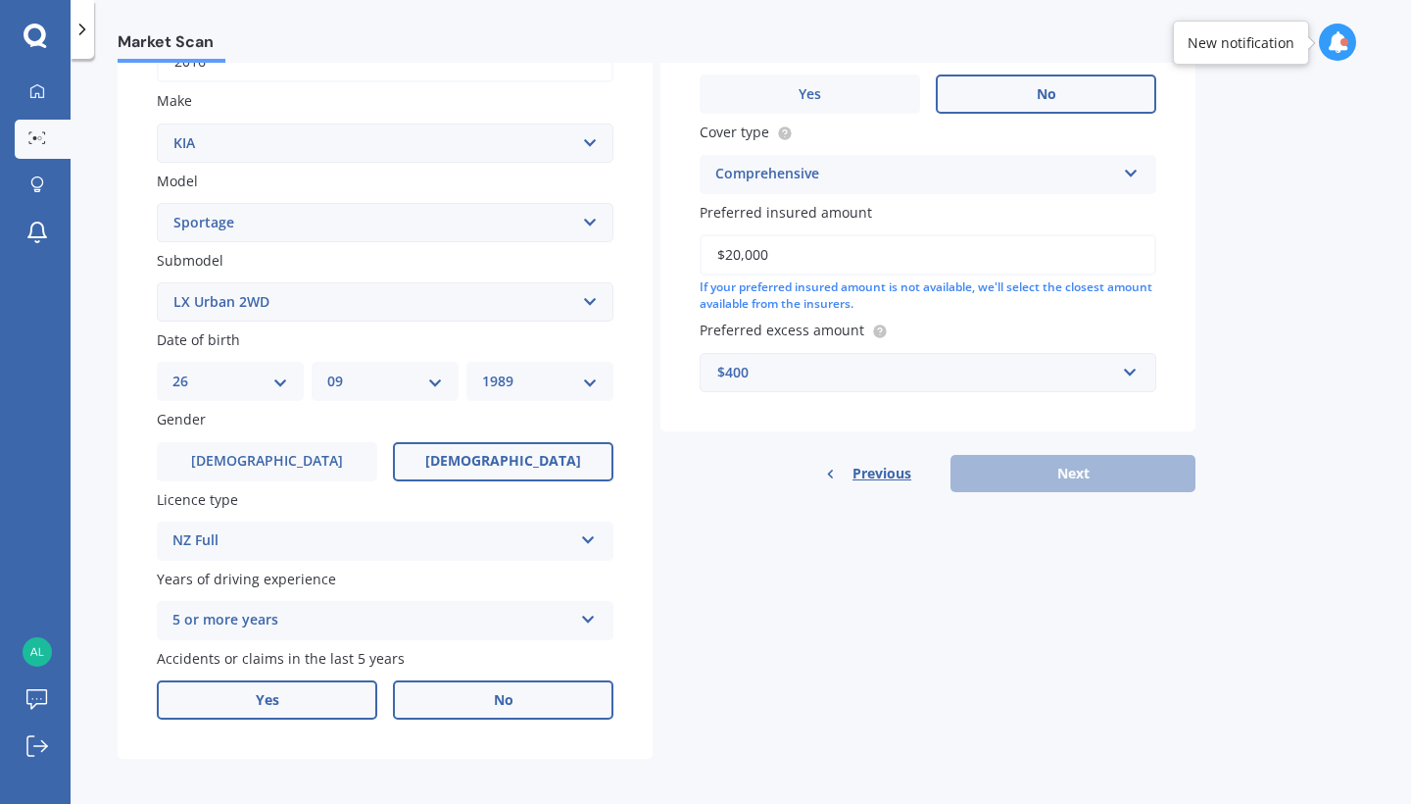
scroll to position [343, 0]
click at [315, 693] on label "Yes" at bounding box center [267, 700] width 220 height 39
click at [0, 0] on input "Yes" at bounding box center [0, 0] width 0 height 0
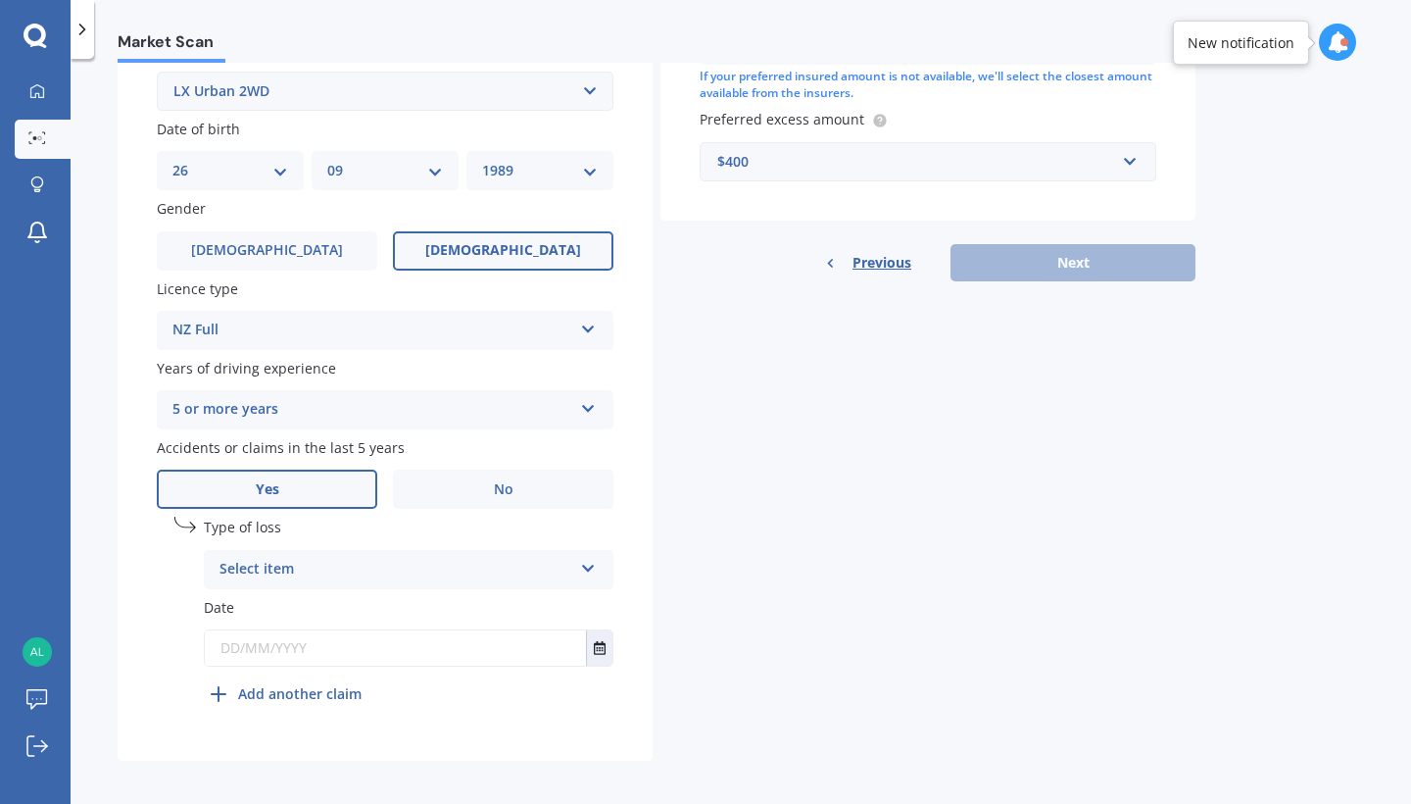
scroll to position [554, 0]
click at [566, 559] on div "Select item" at bounding box center [396, 571] width 353 height 24
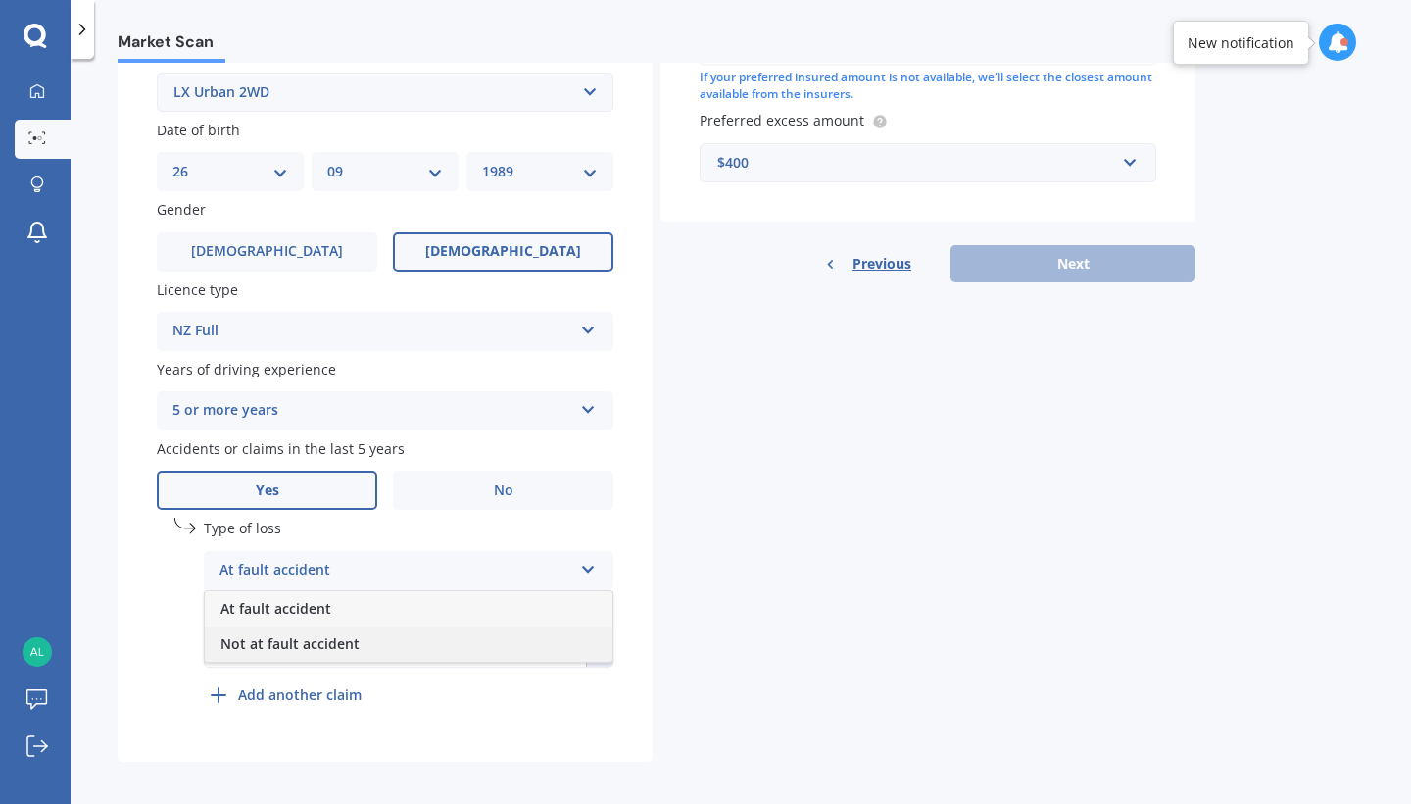
click at [439, 630] on div "Not at fault accident" at bounding box center [409, 643] width 408 height 35
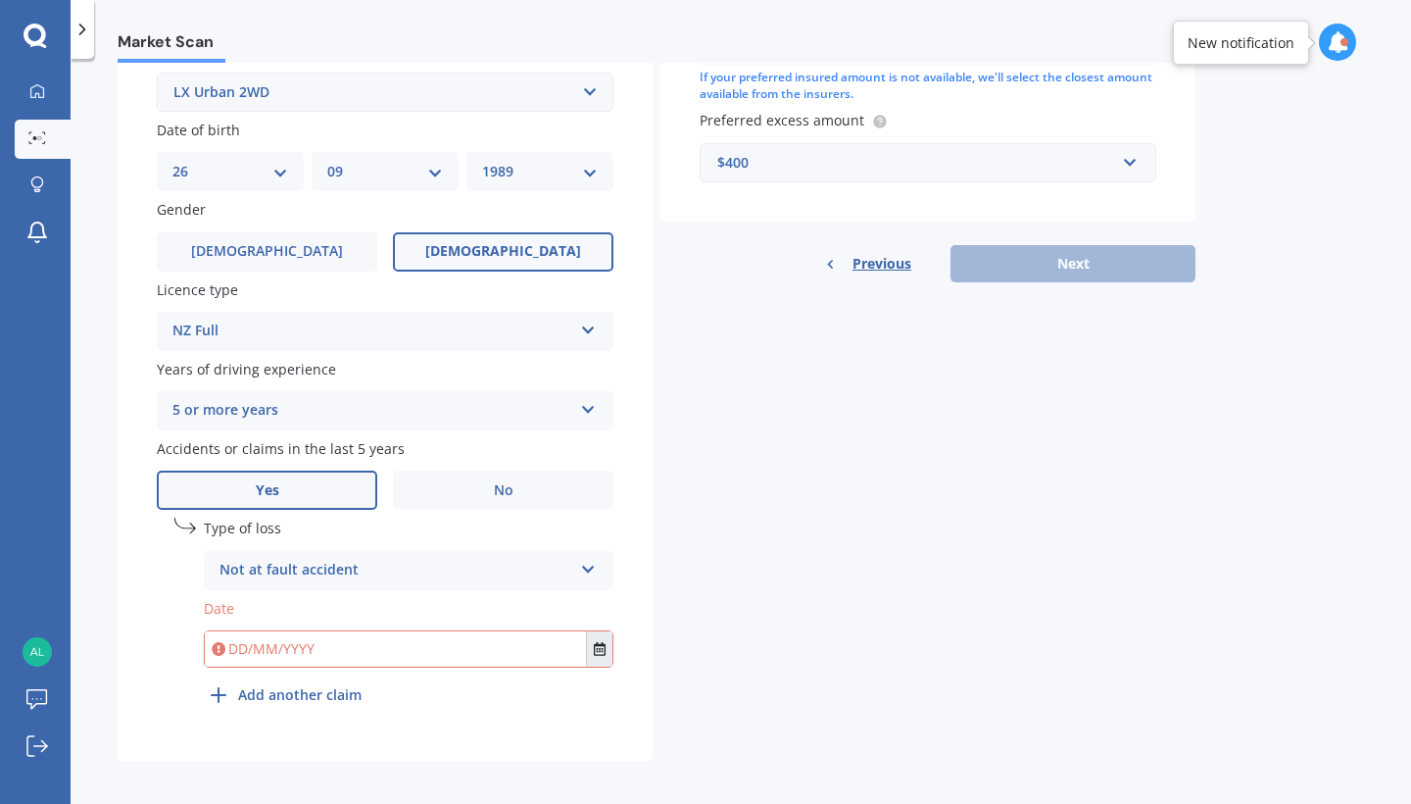
click at [599, 643] on icon "Select date" at bounding box center [600, 649] width 12 height 14
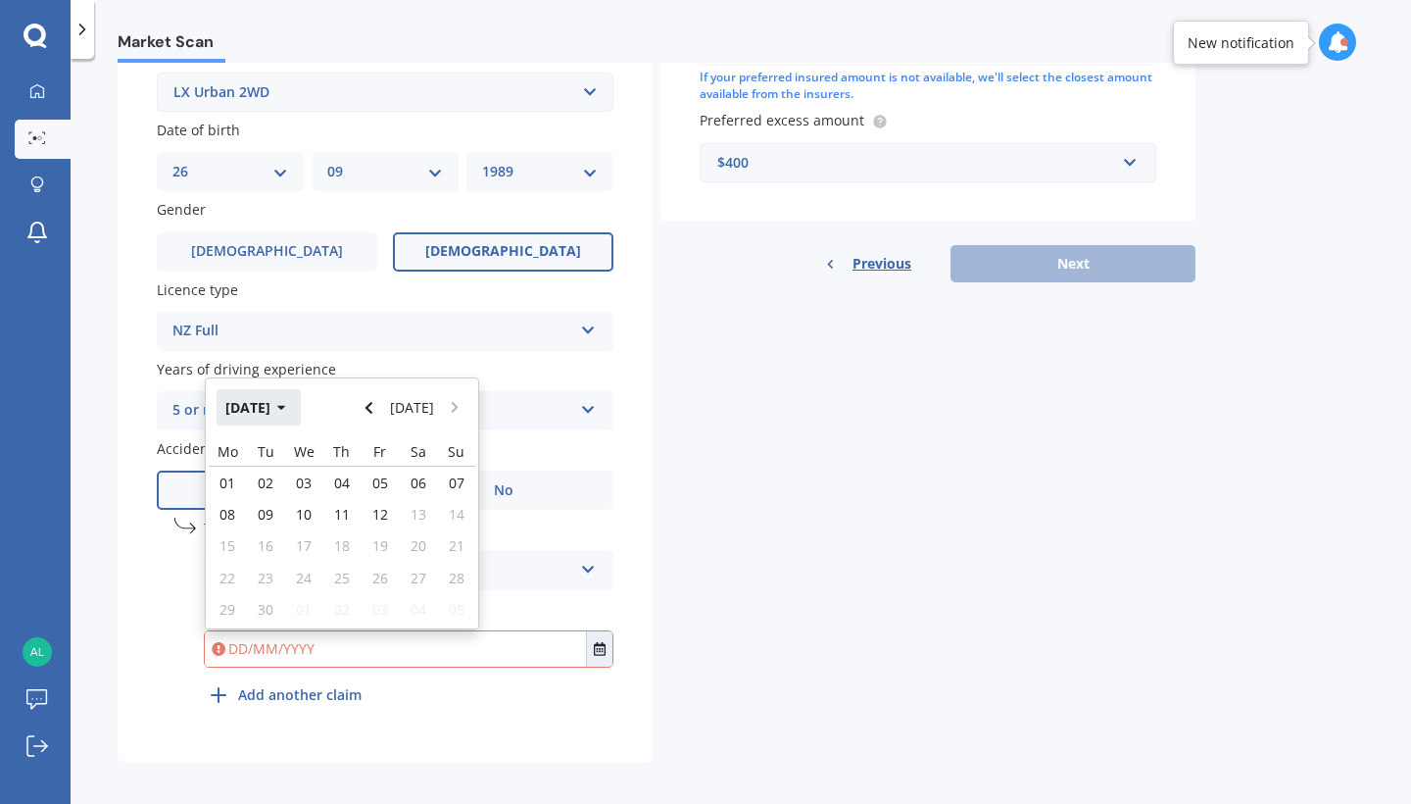
click at [286, 401] on icon "button" at bounding box center [281, 408] width 9 height 14
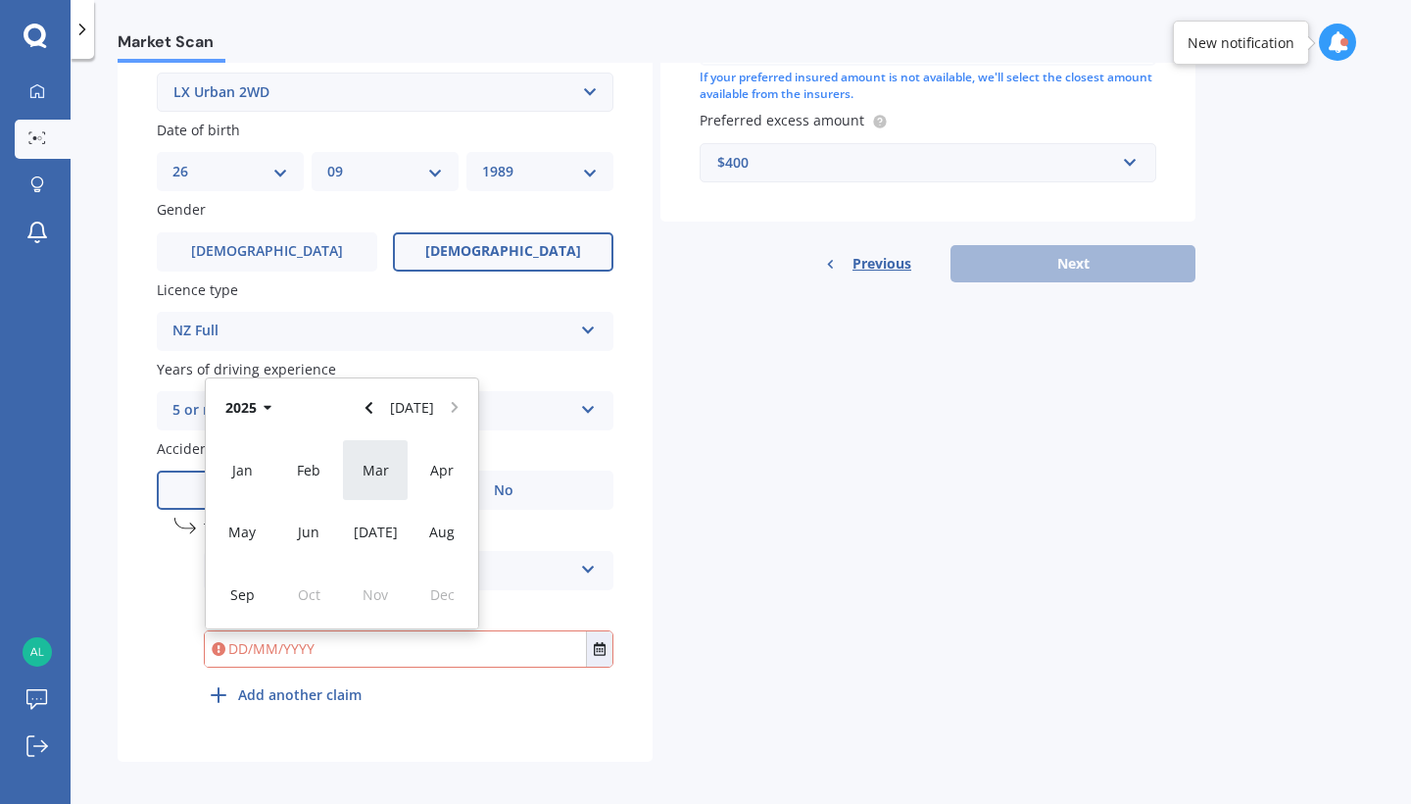
click at [356, 469] on div "Mar" at bounding box center [375, 470] width 67 height 62
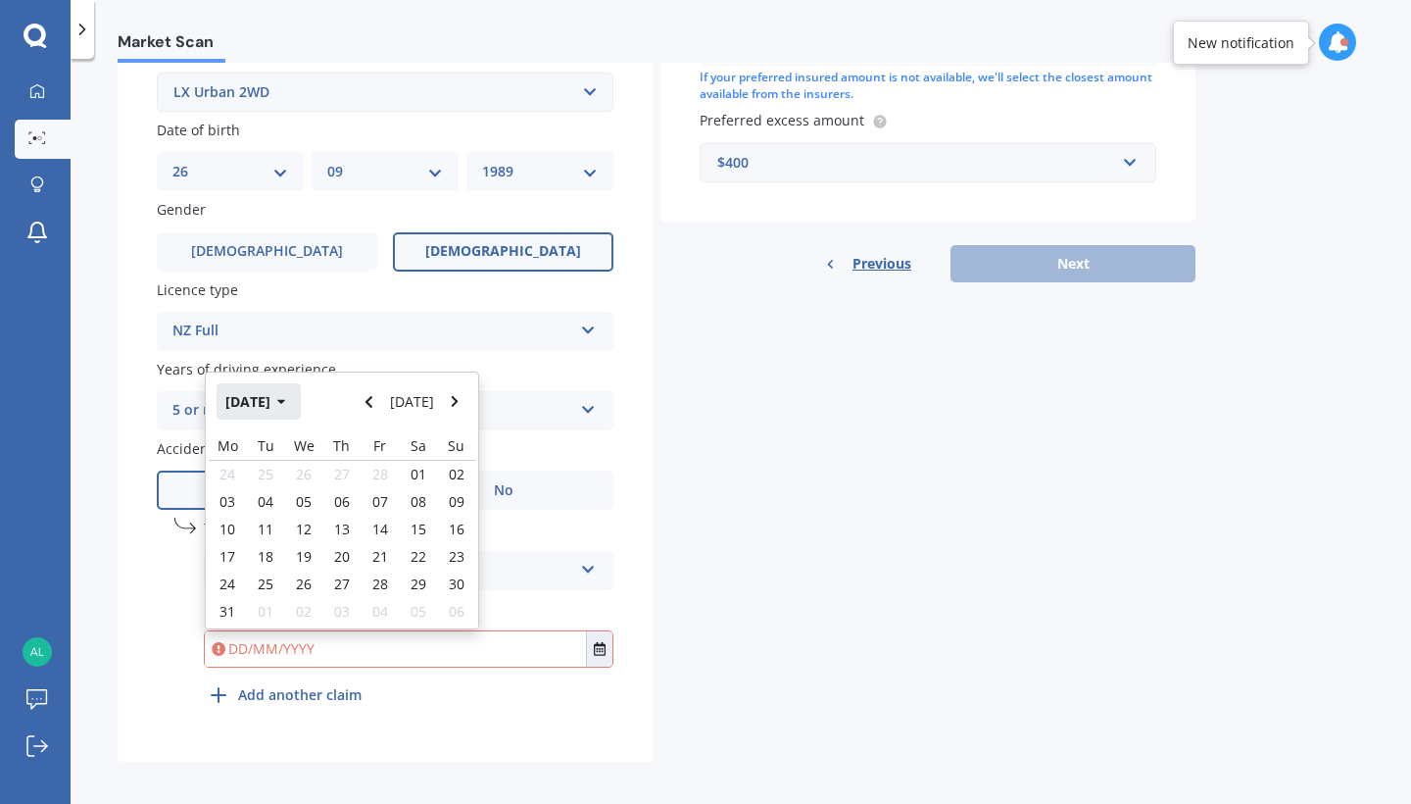
click at [280, 394] on button "[DATE]" at bounding box center [259, 400] width 84 height 35
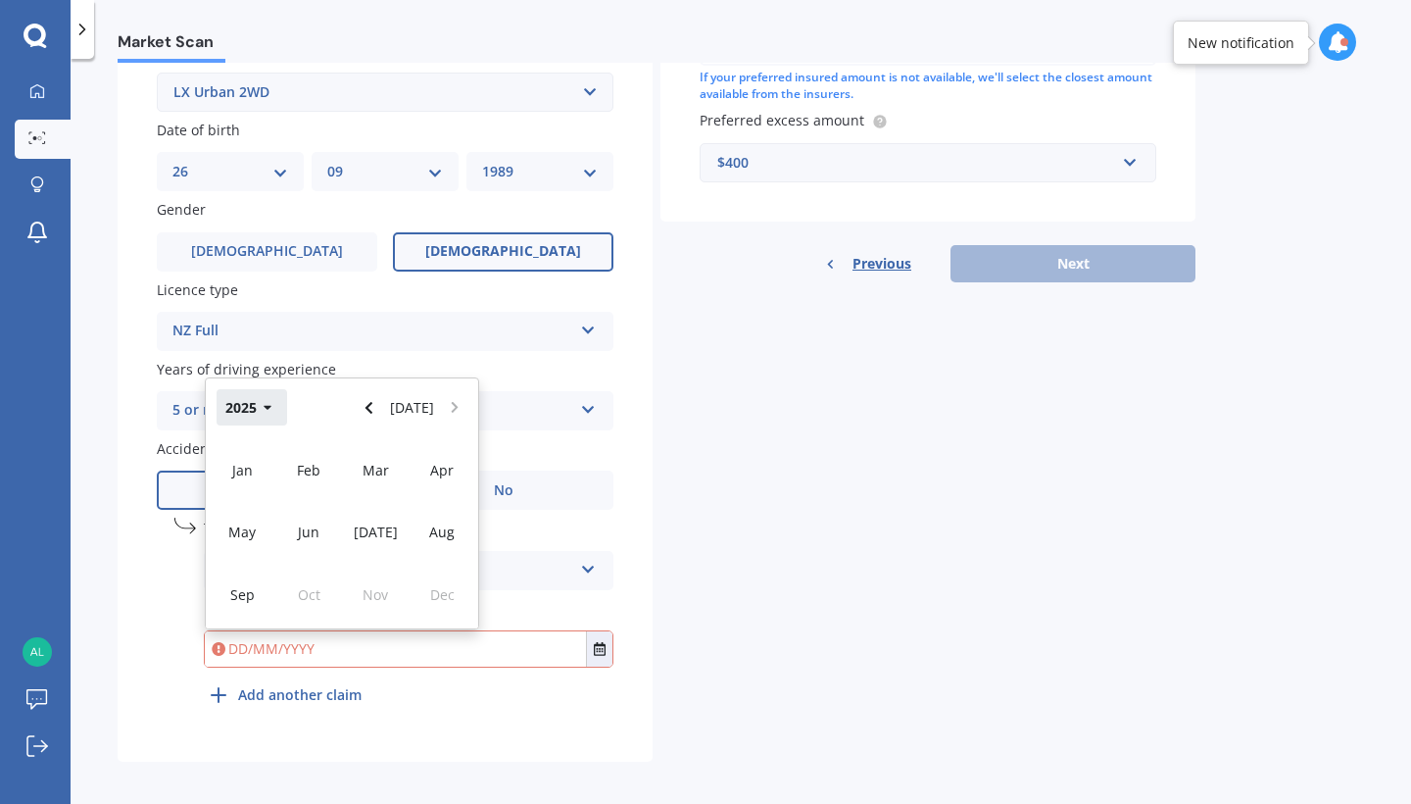
click at [258, 391] on button "2025" at bounding box center [252, 406] width 71 height 35
click at [236, 524] on span "2023" at bounding box center [241, 531] width 31 height 19
click at [366, 468] on span "Mar" at bounding box center [376, 470] width 26 height 19
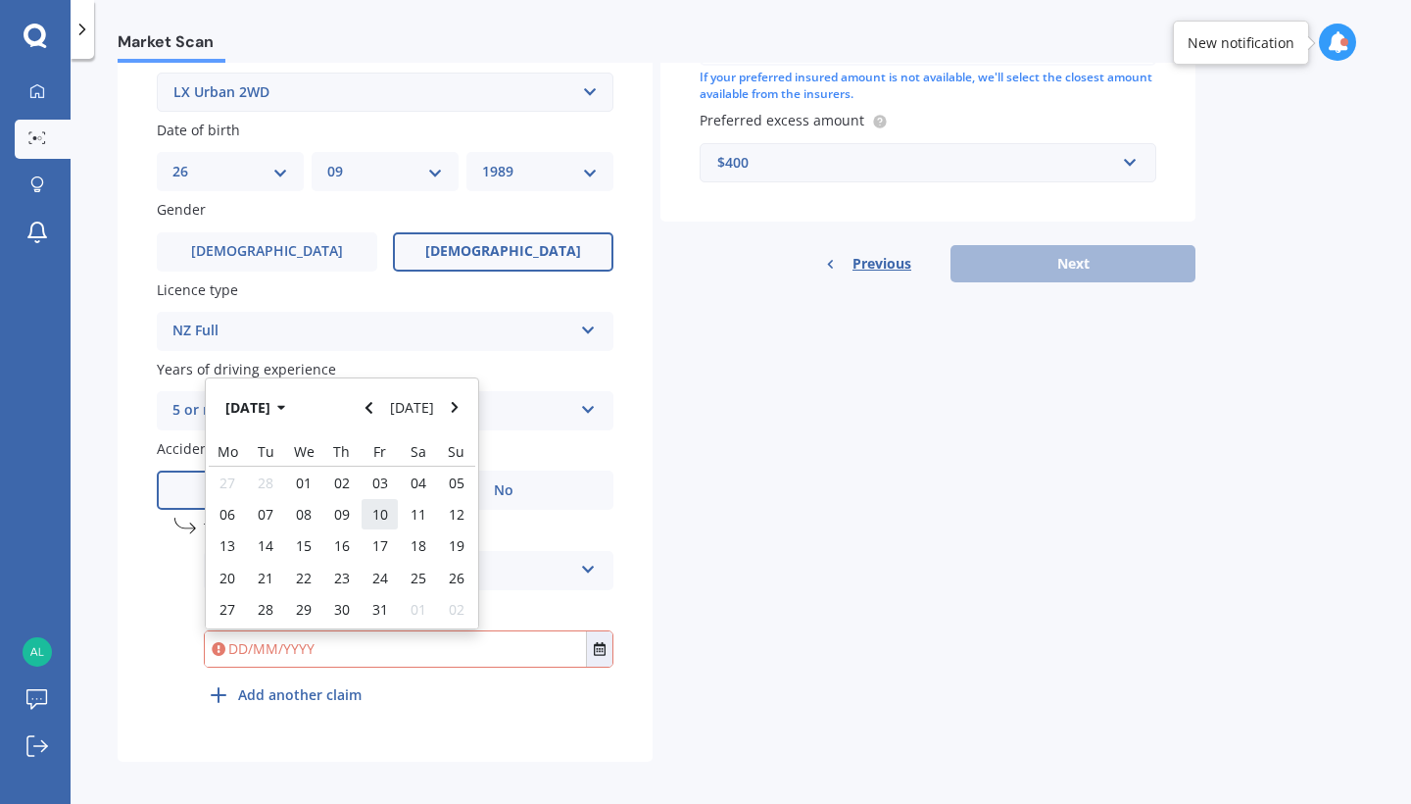
click at [385, 505] on span "10" at bounding box center [380, 514] width 16 height 19
type input "[DATE]"
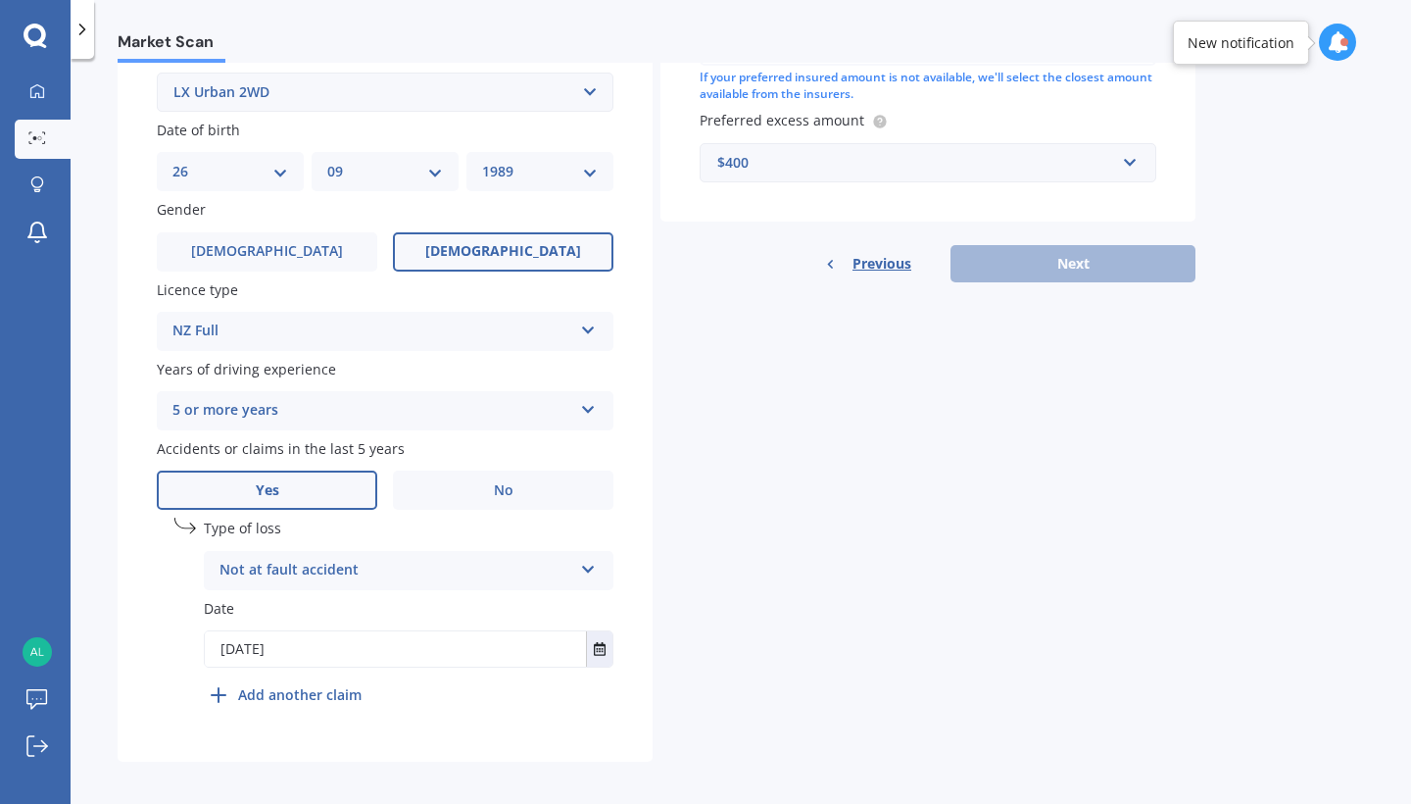
scroll to position [0, 0]
click at [323, 688] on b "Add another claim" at bounding box center [299, 694] width 123 height 21
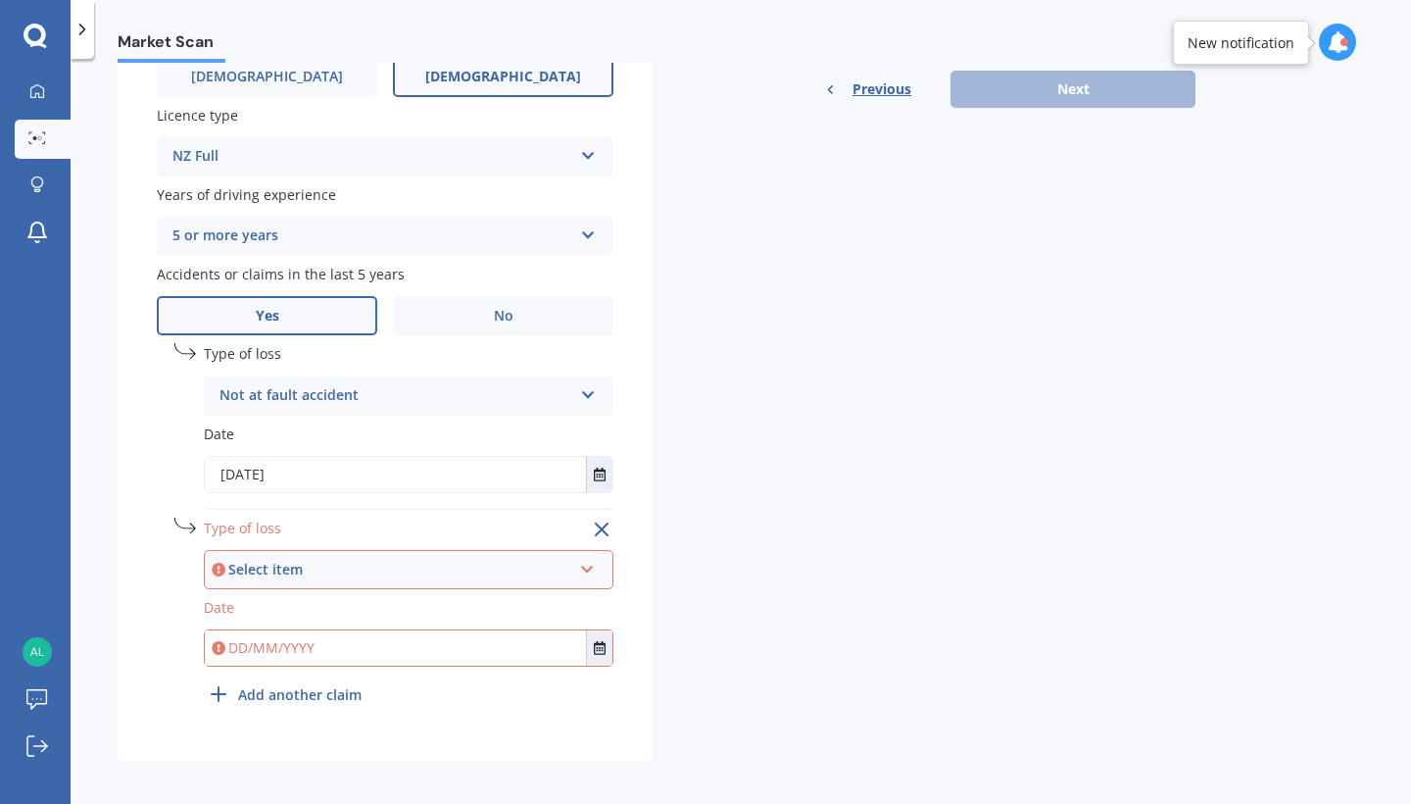
scroll to position [727, 0]
click at [568, 560] on div "Select item" at bounding box center [399, 571] width 343 height 22
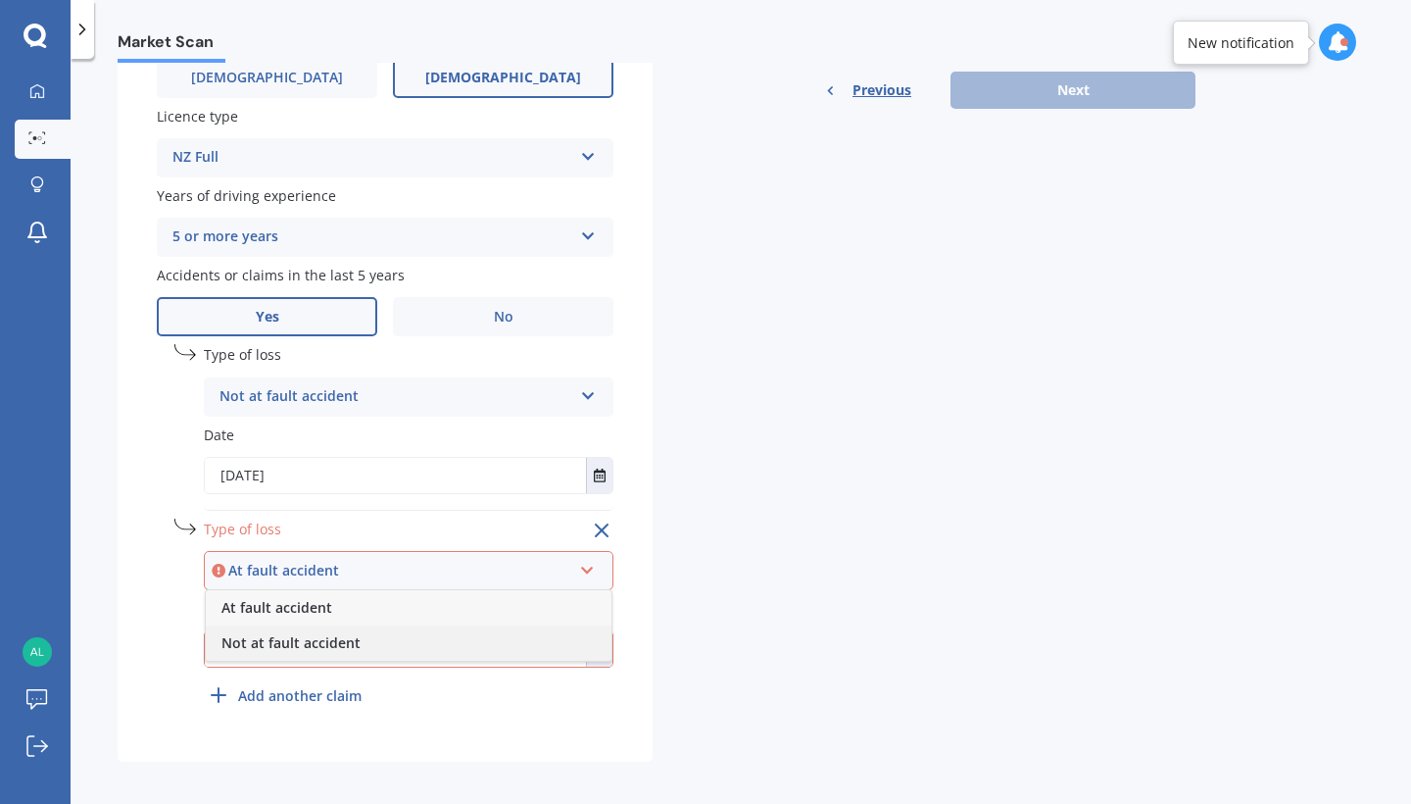
click at [353, 633] on span "Not at fault accident" at bounding box center [290, 642] width 139 height 19
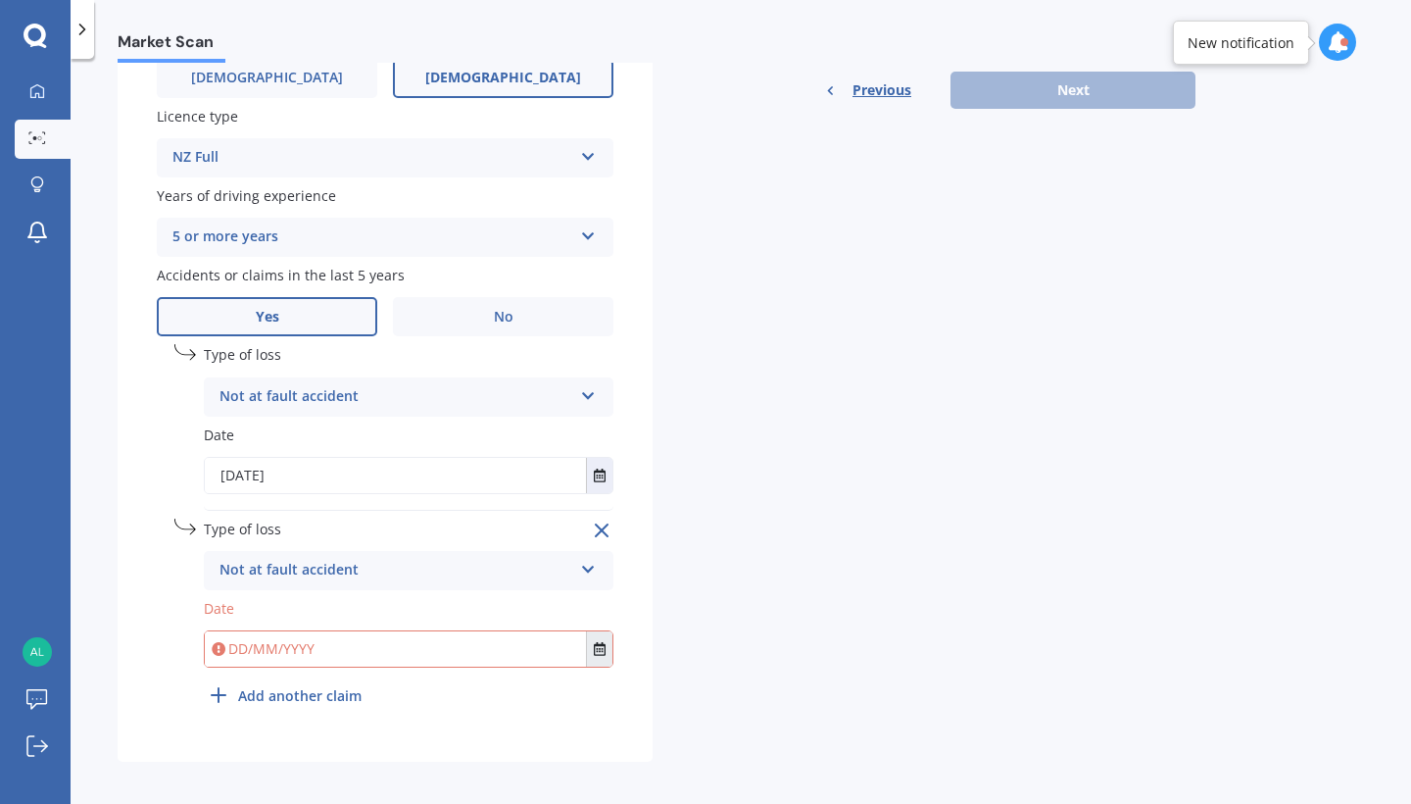
click at [602, 642] on icon "Select date" at bounding box center [600, 649] width 12 height 14
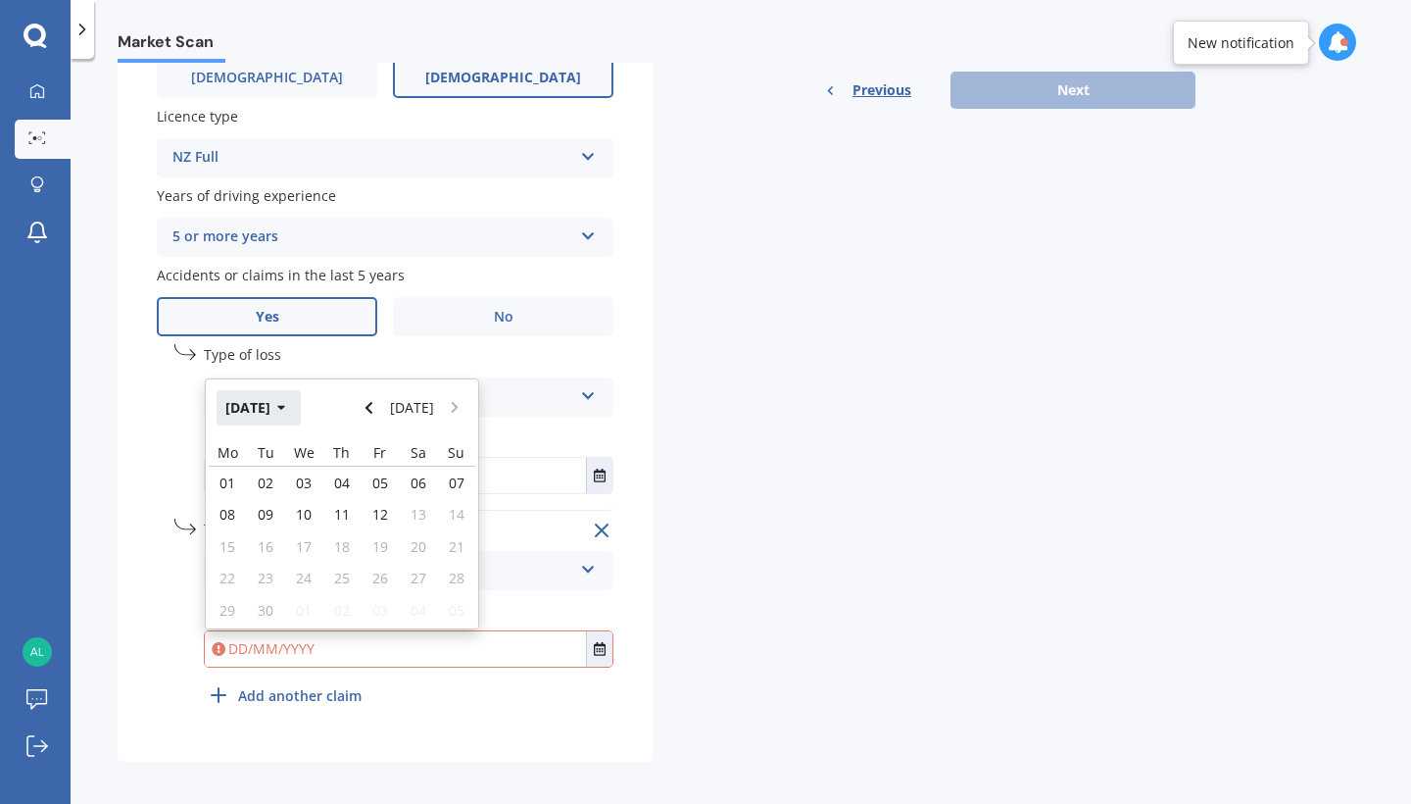
click at [276, 393] on button "[DATE]" at bounding box center [259, 407] width 84 height 35
click at [236, 462] on span "Jan" at bounding box center [242, 471] width 21 height 19
click at [269, 507] on span "07" at bounding box center [266, 514] width 16 height 19
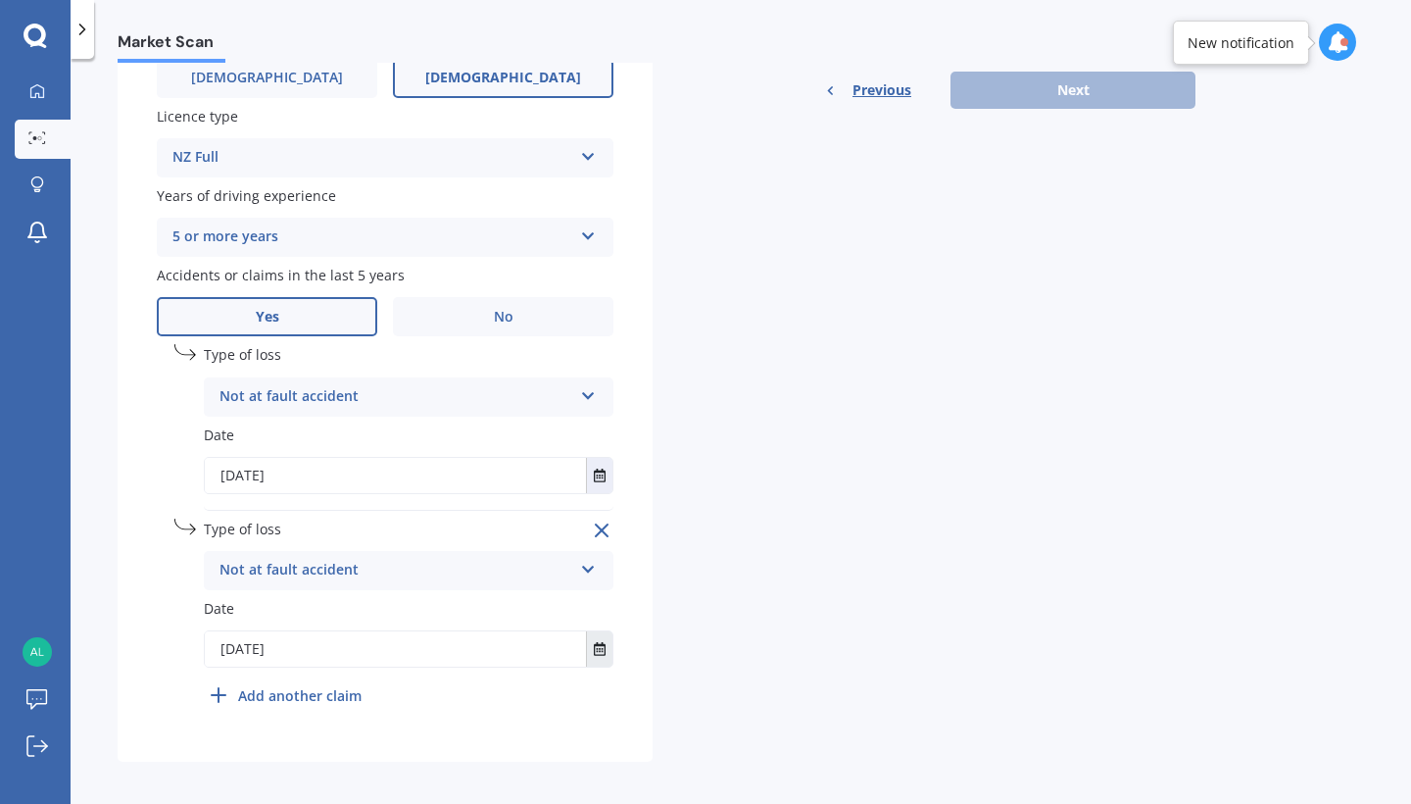
click at [586, 631] on button "Select date" at bounding box center [599, 648] width 26 height 35
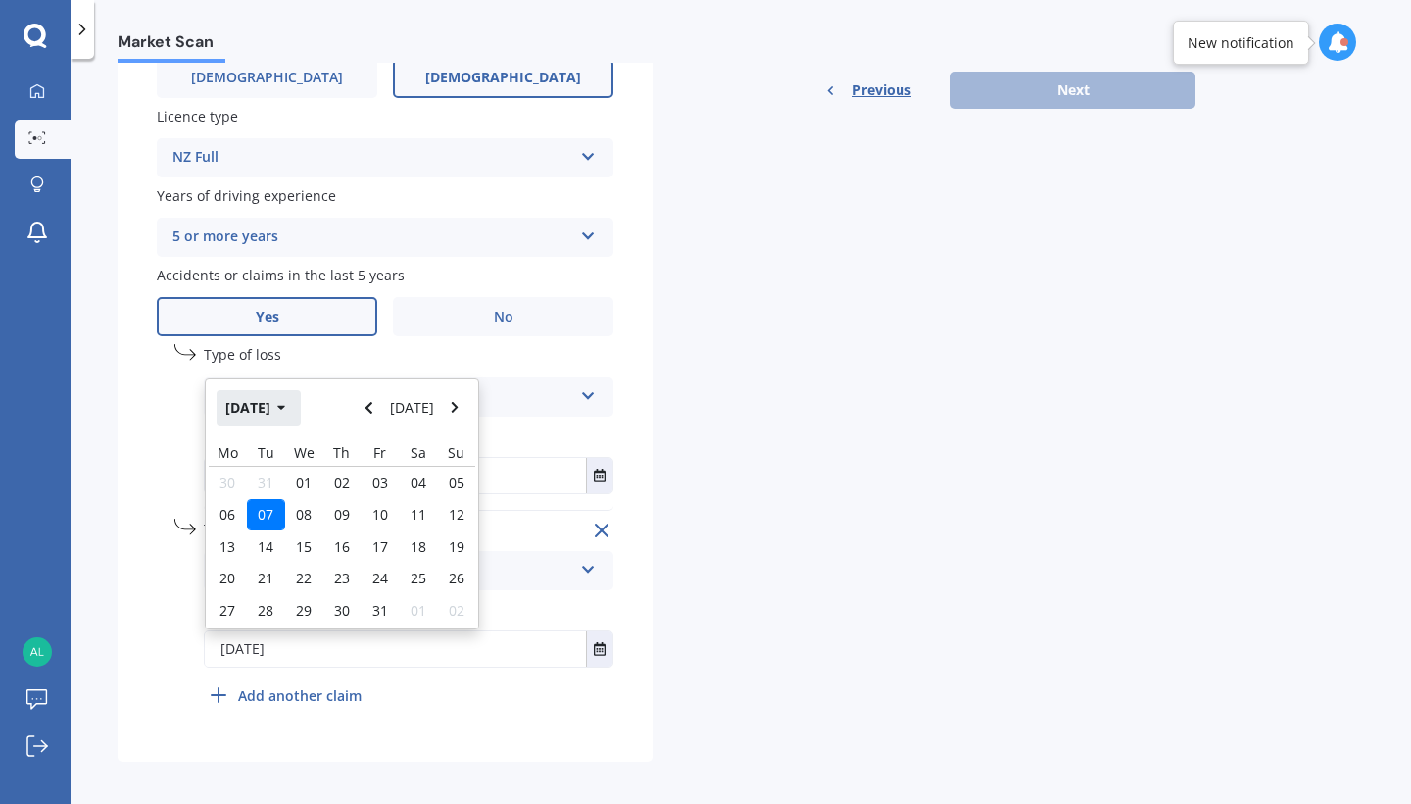
click at [286, 401] on icon "button" at bounding box center [281, 408] width 9 height 14
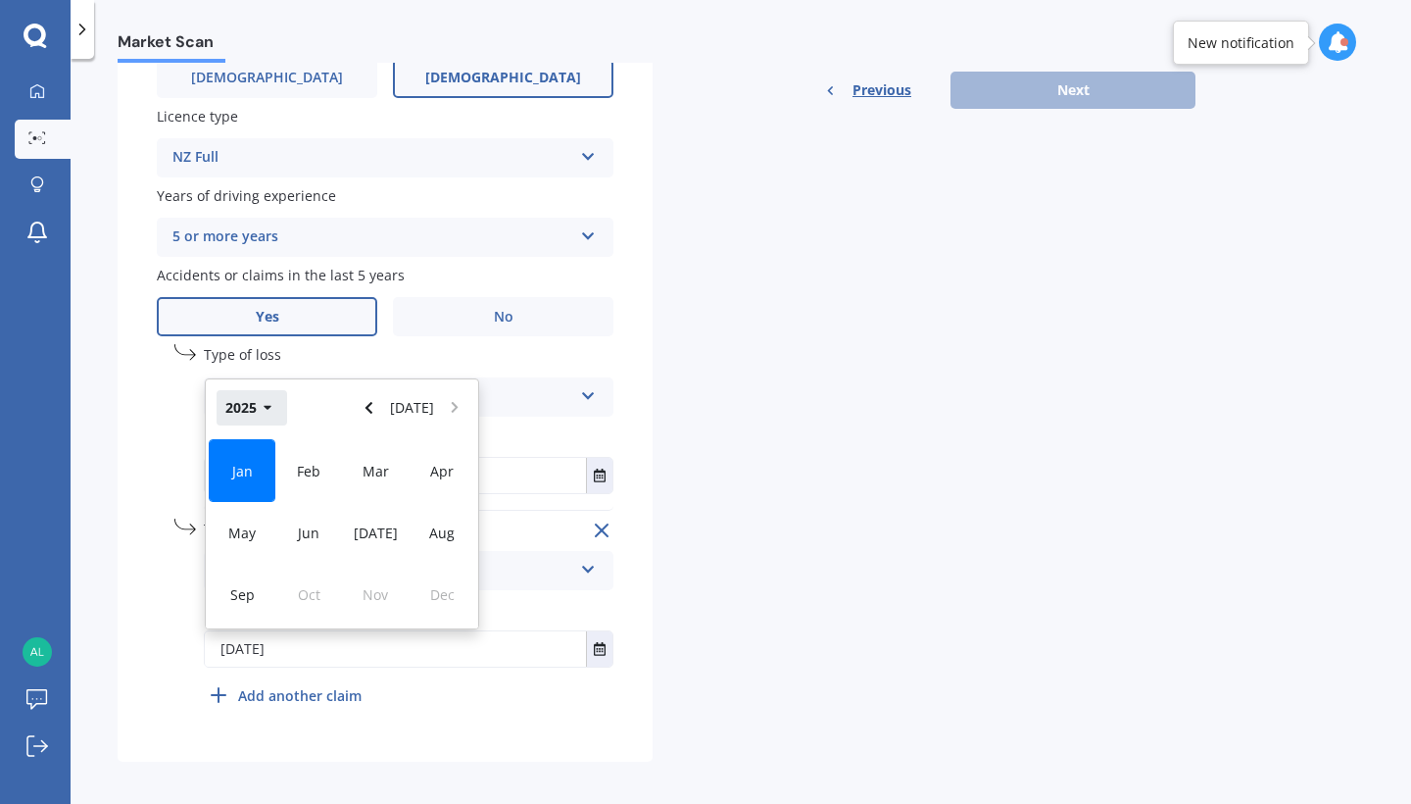
click at [271, 401] on icon "button" at bounding box center [268, 408] width 9 height 14
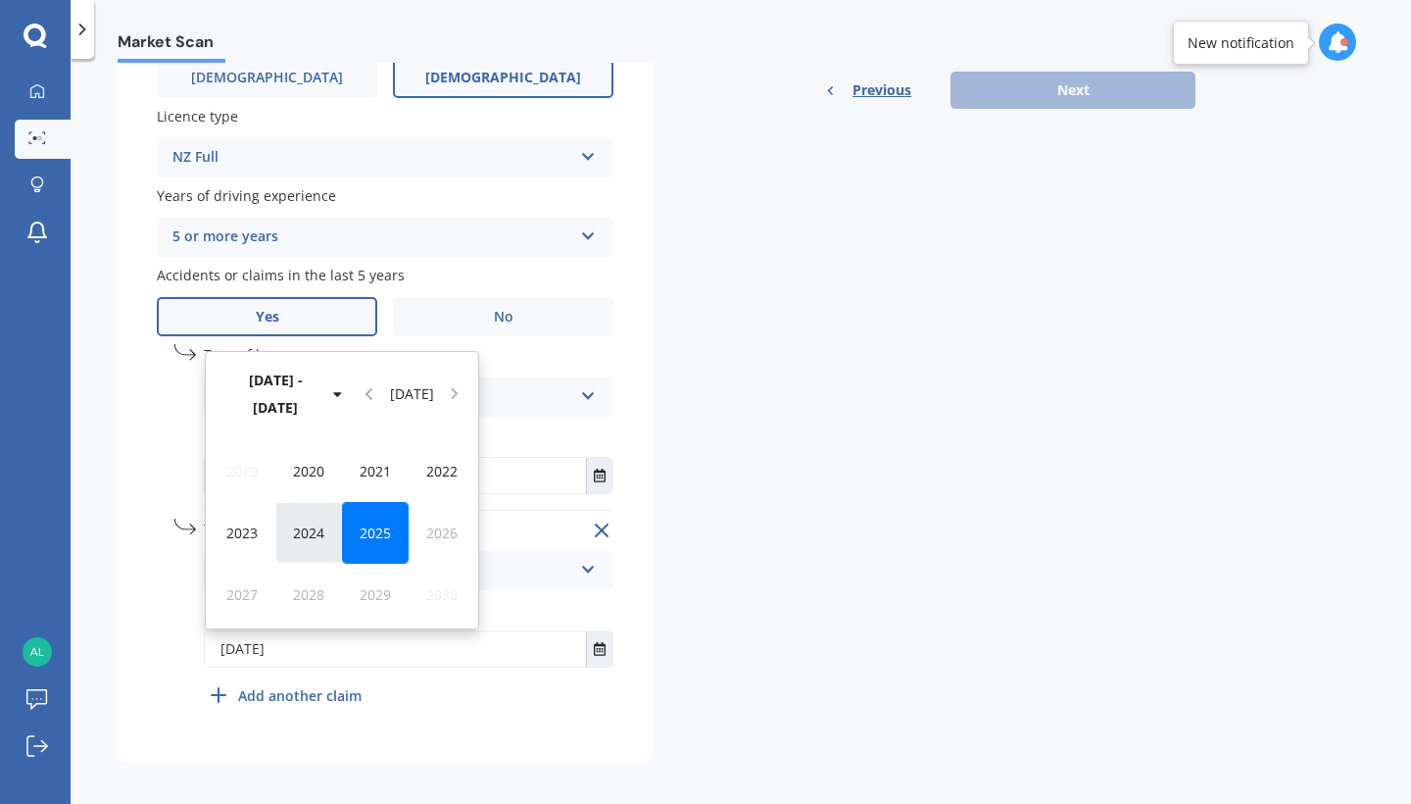
click at [306, 523] on span "2024" at bounding box center [308, 532] width 31 height 19
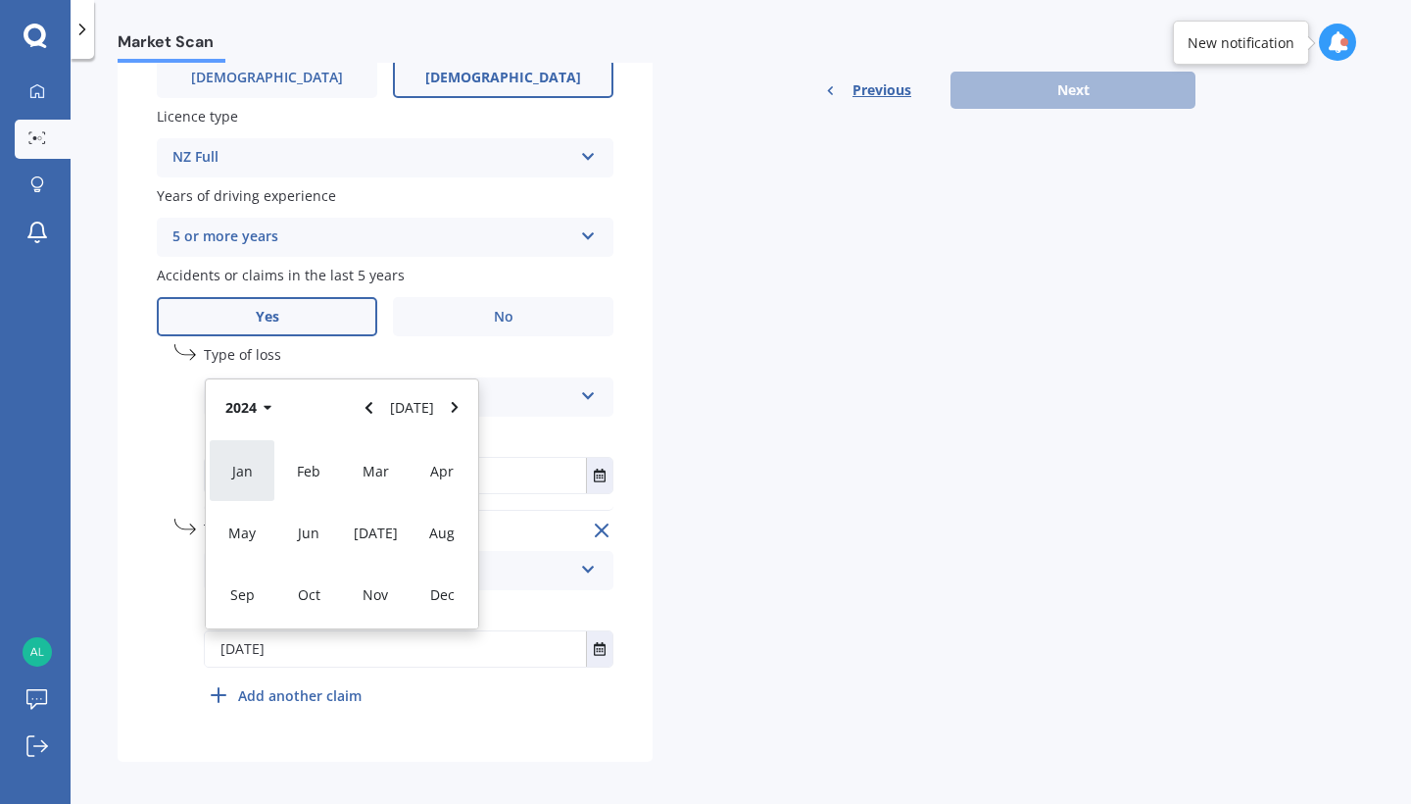
click at [260, 452] on div "Jan" at bounding box center [242, 470] width 67 height 62
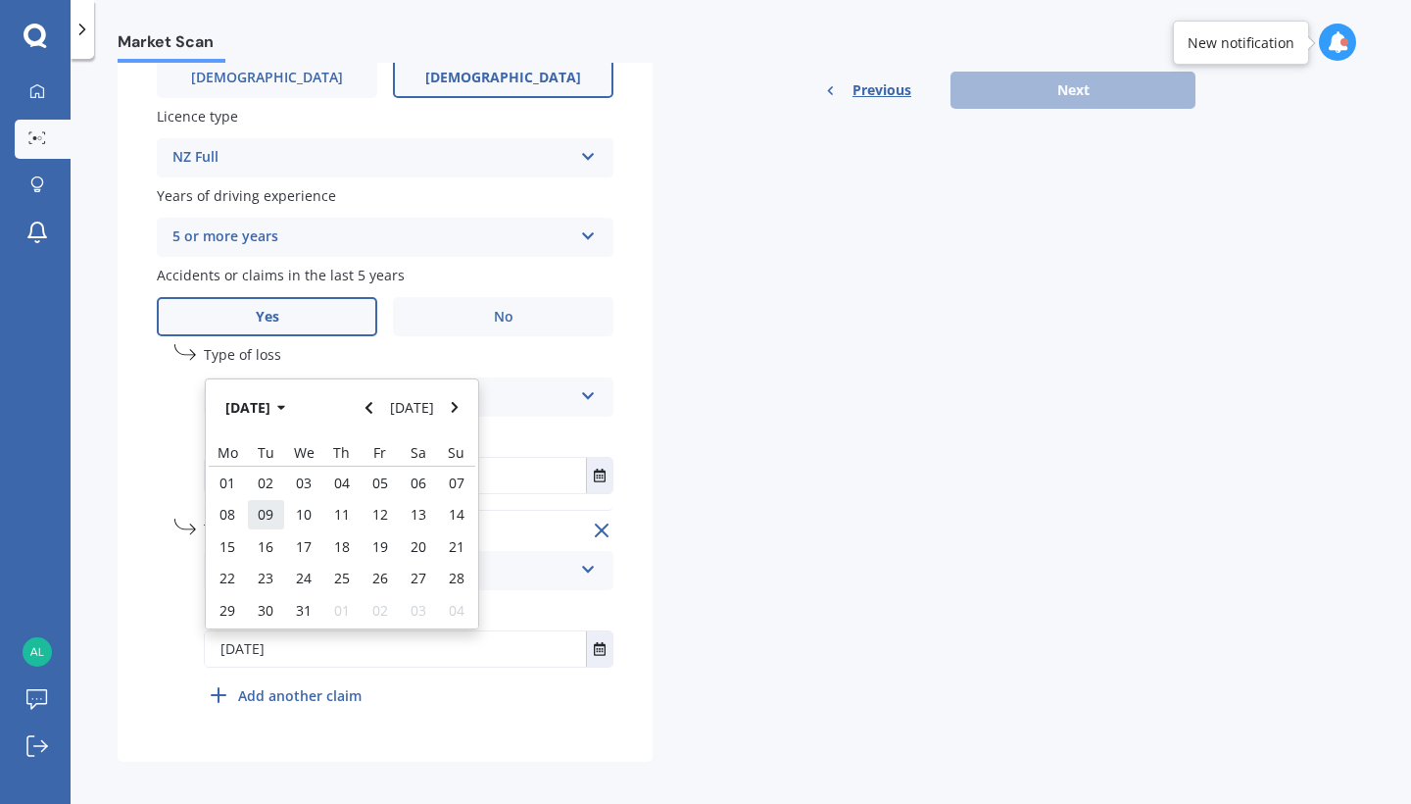
click at [269, 505] on span "09" at bounding box center [266, 514] width 16 height 19
type input "[DATE]"
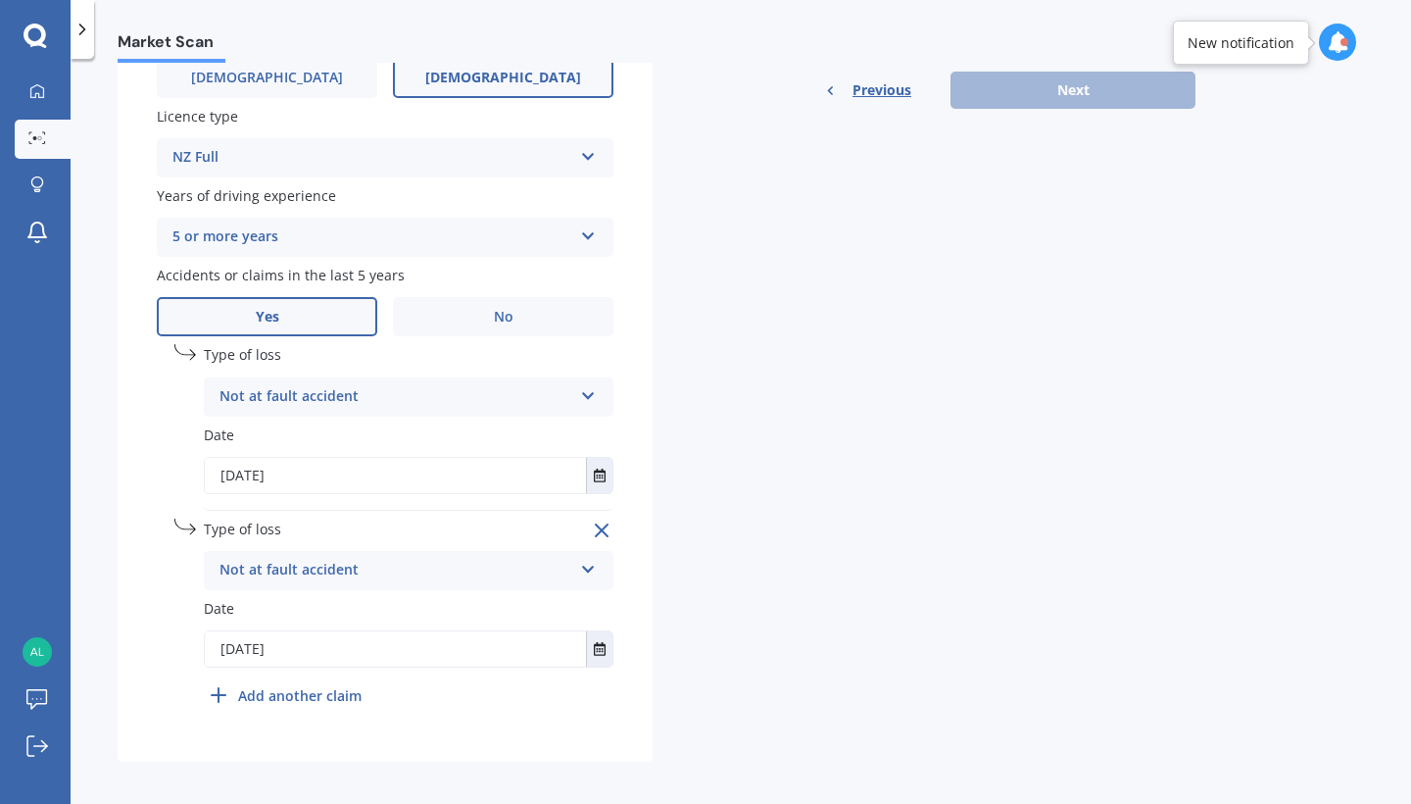
click at [771, 511] on div "Details Plate number Search I don’t have a number plate Year [DATE] Make Select…" at bounding box center [657, 97] width 1078 height 1332
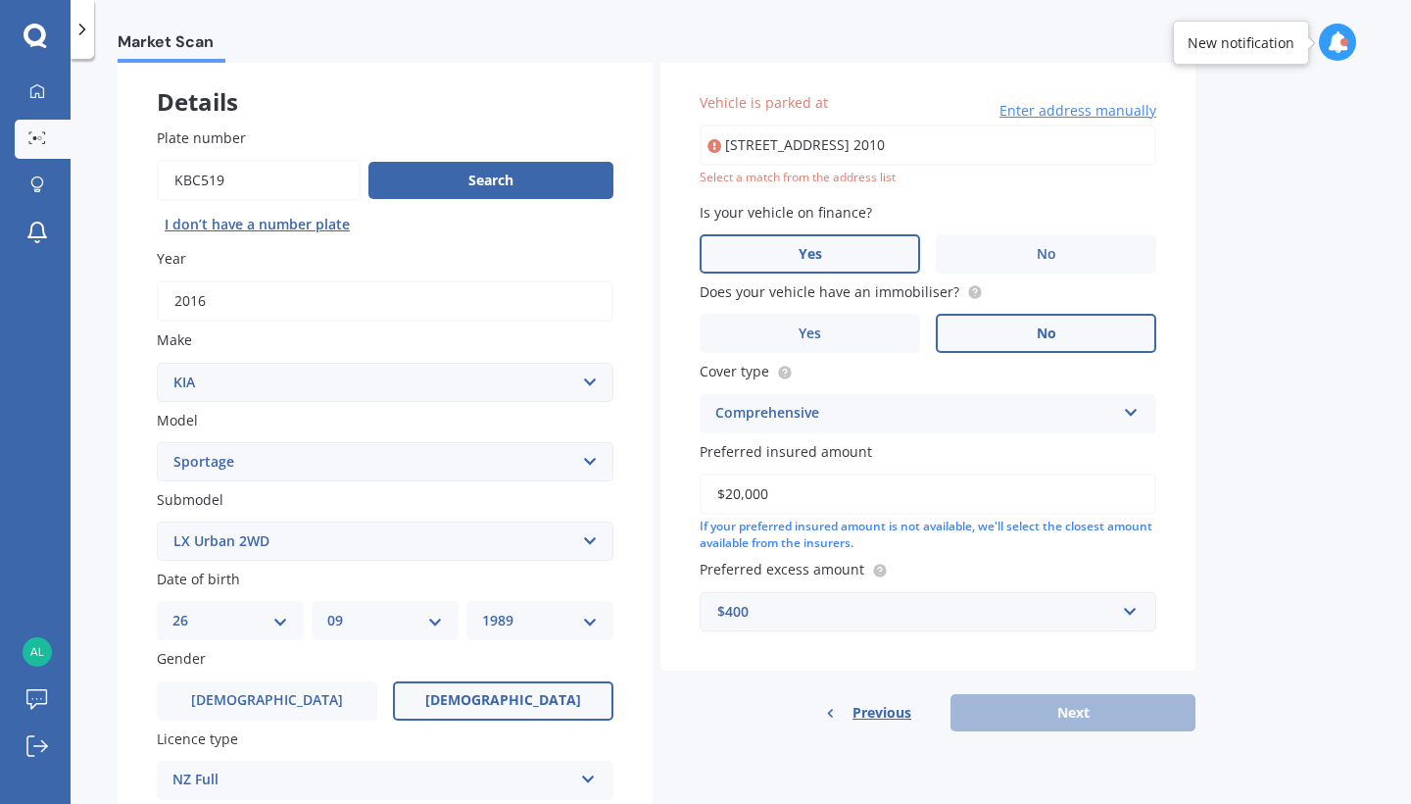
scroll to position [109, 0]
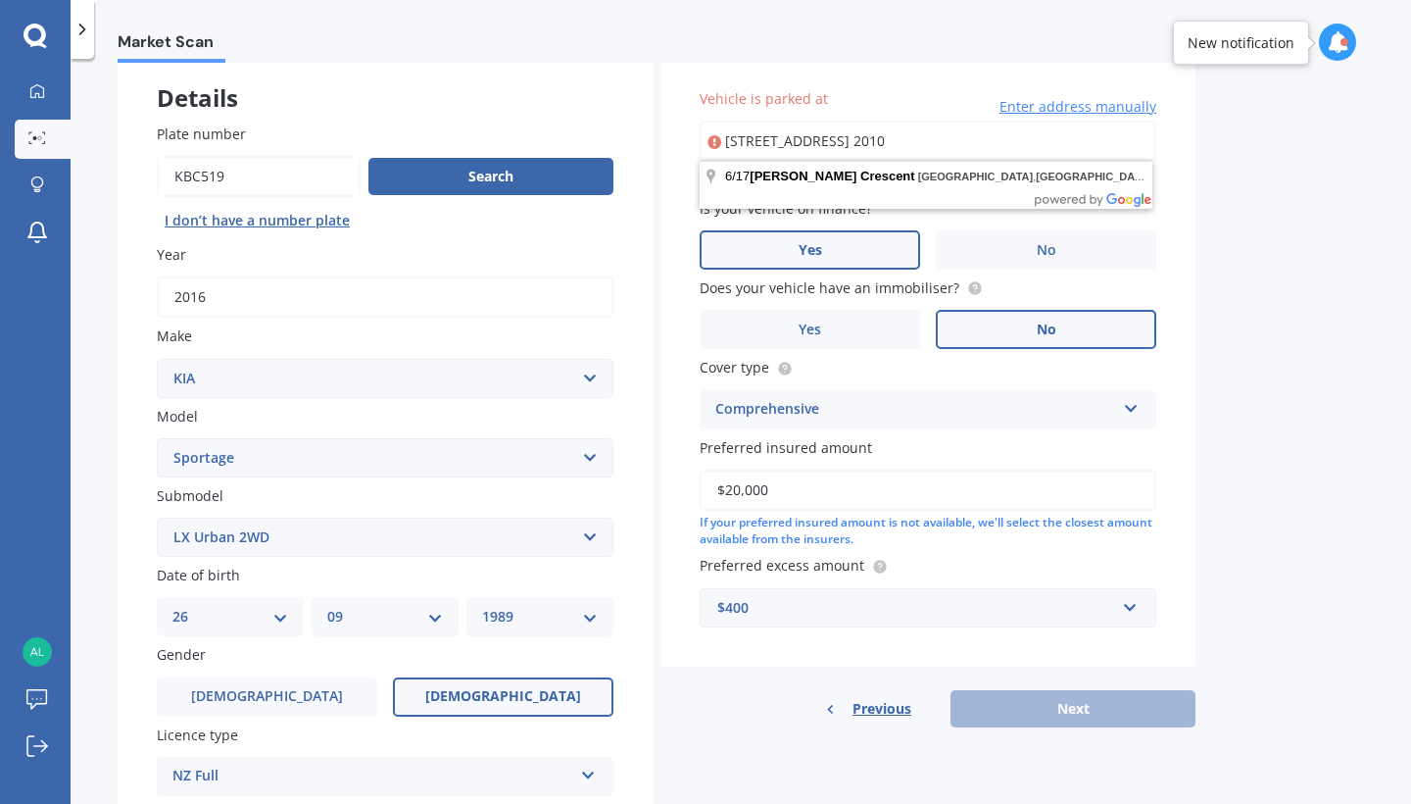
click at [912, 133] on input "[STREET_ADDRESS] 2010" at bounding box center [928, 141] width 457 height 41
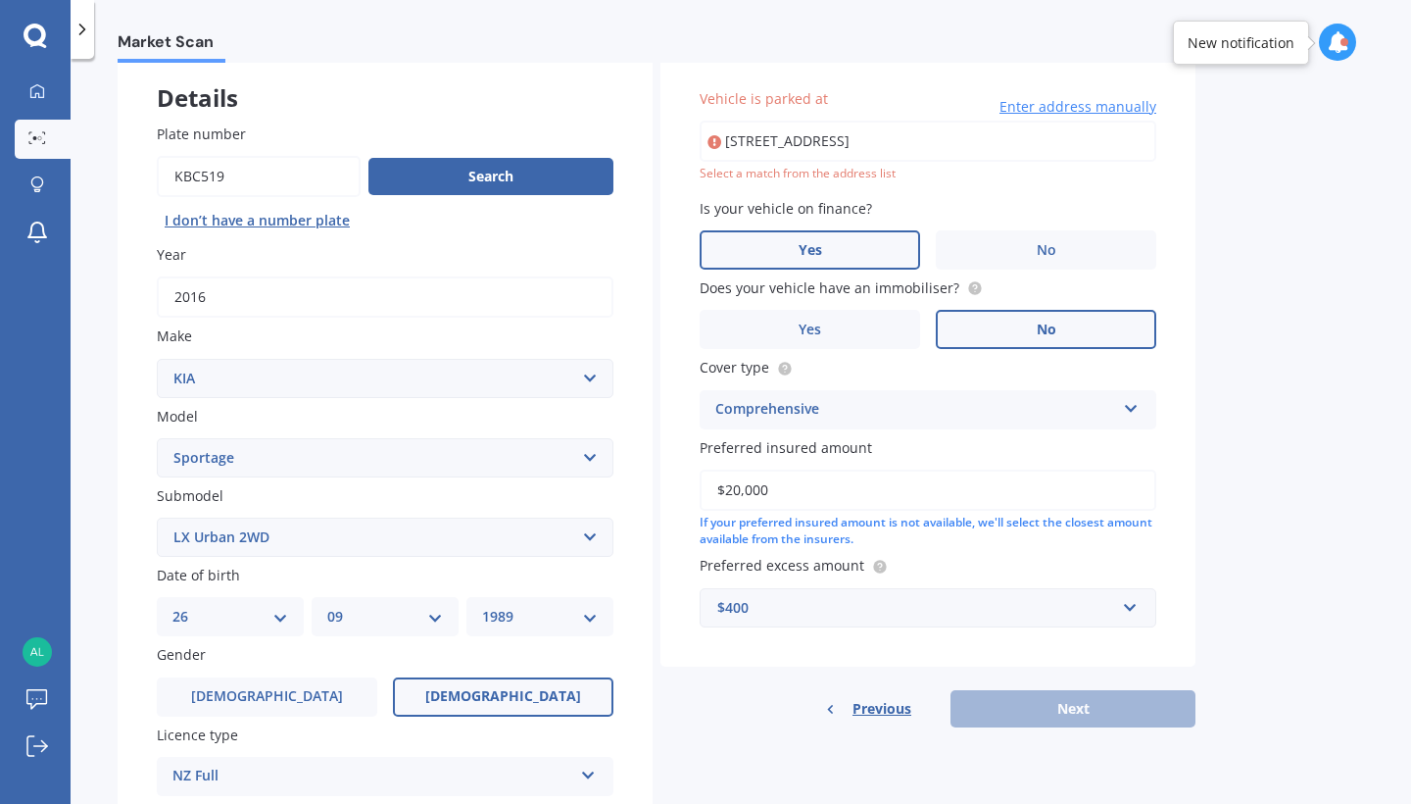
type input "[STREET_ADDRESS] 2010"
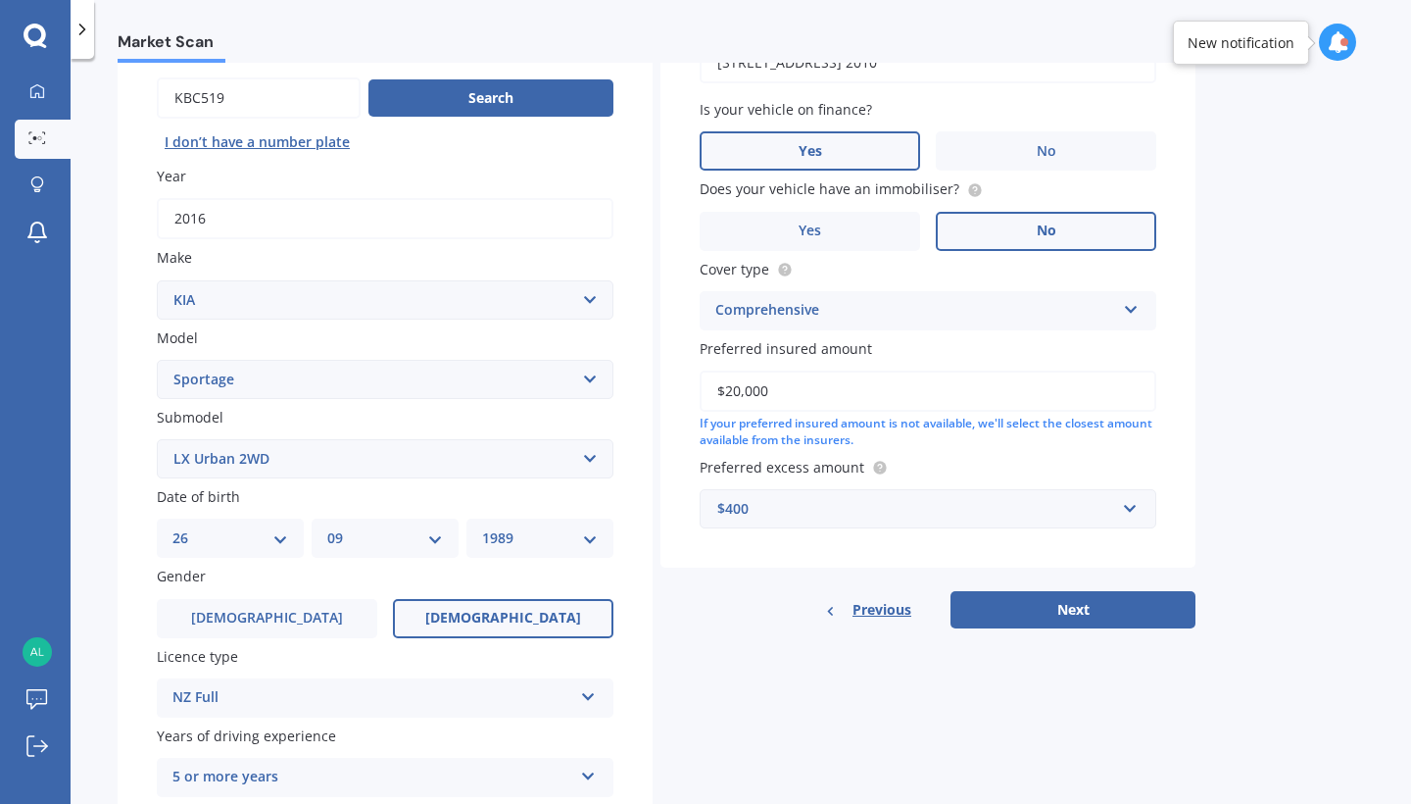
scroll to position [188, 0]
click at [1091, 603] on button "Next" at bounding box center [1073, 608] width 245 height 37
select select "26"
select select "09"
select select "1989"
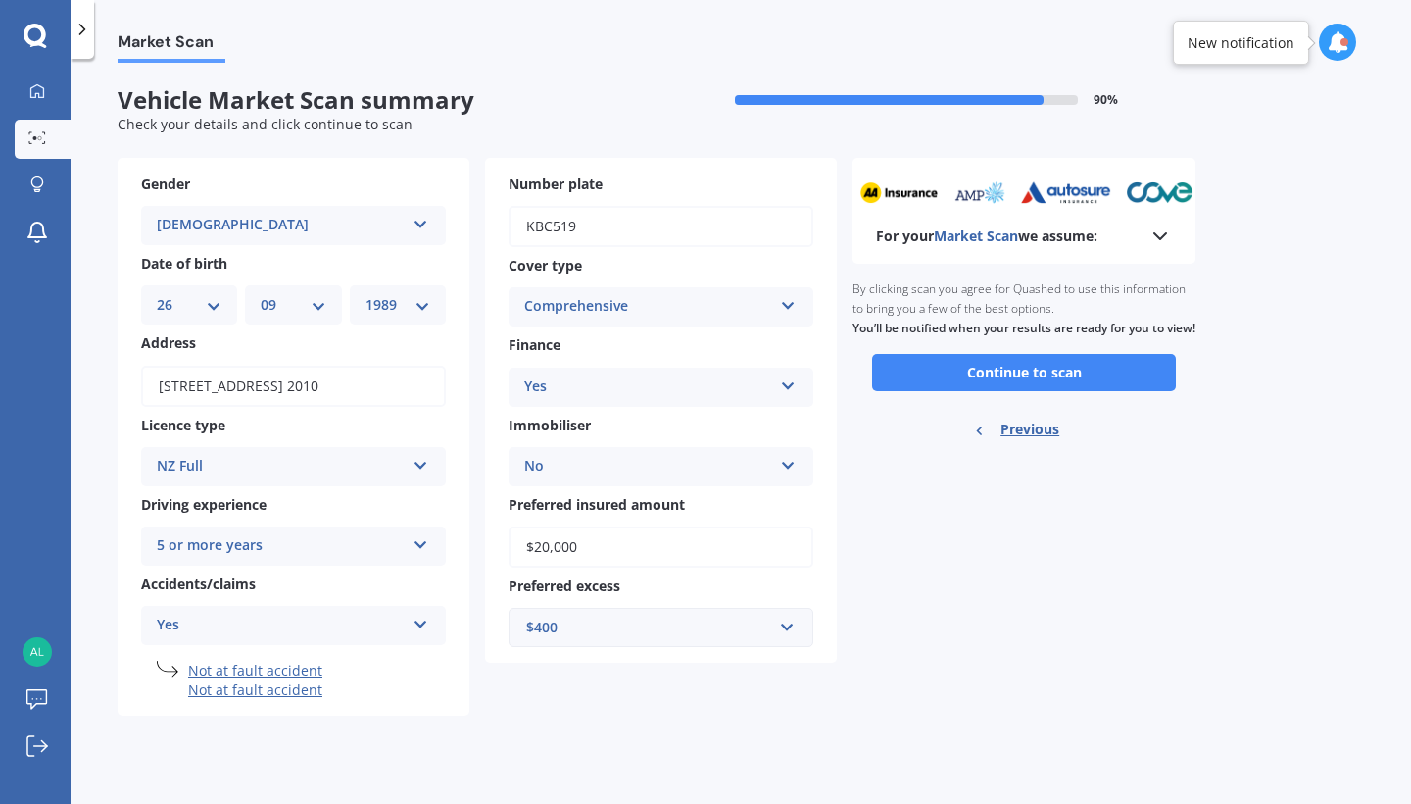
scroll to position [0, 0]
click at [1009, 391] on button "Continue to scan" at bounding box center [1024, 372] width 304 height 37
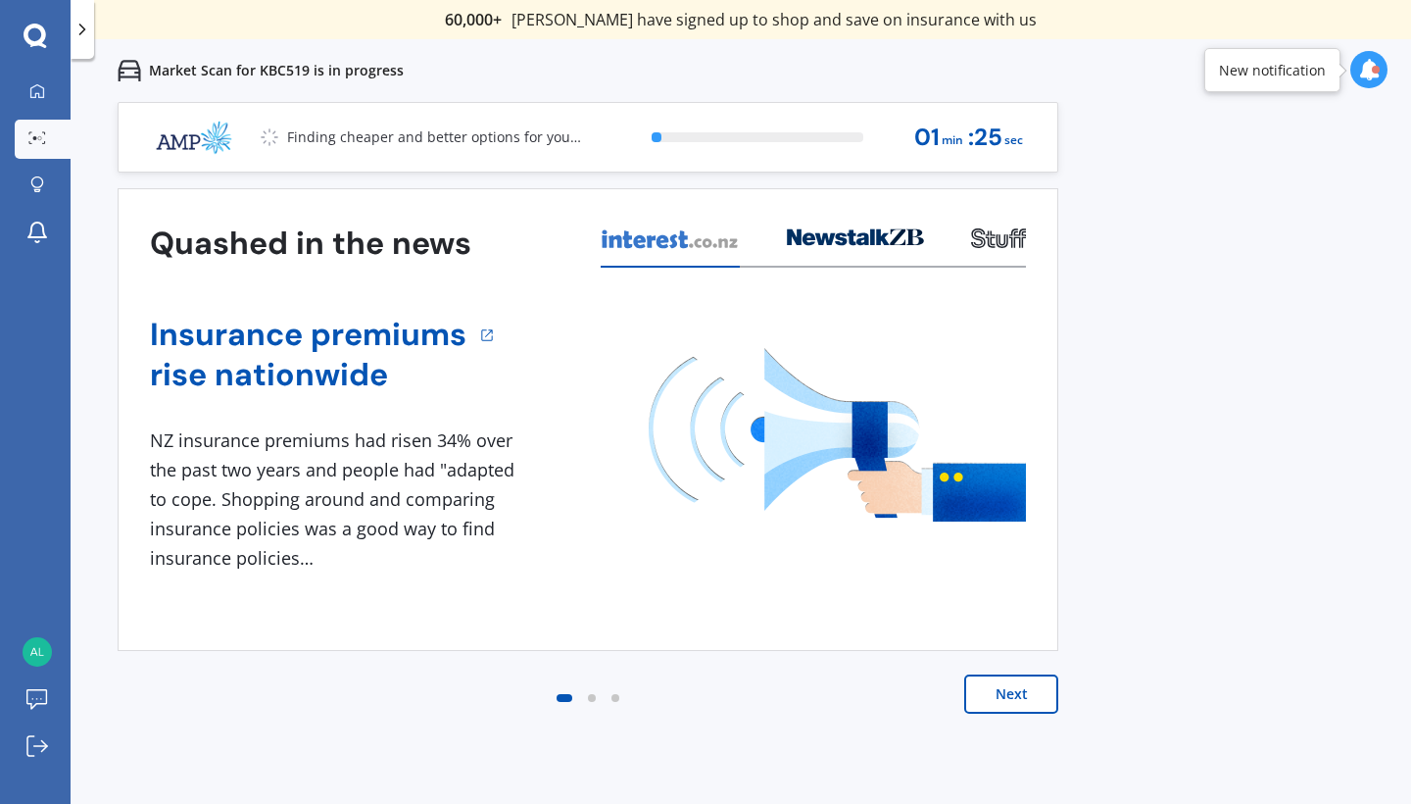
click at [995, 704] on button "Next" at bounding box center [1011, 693] width 94 height 39
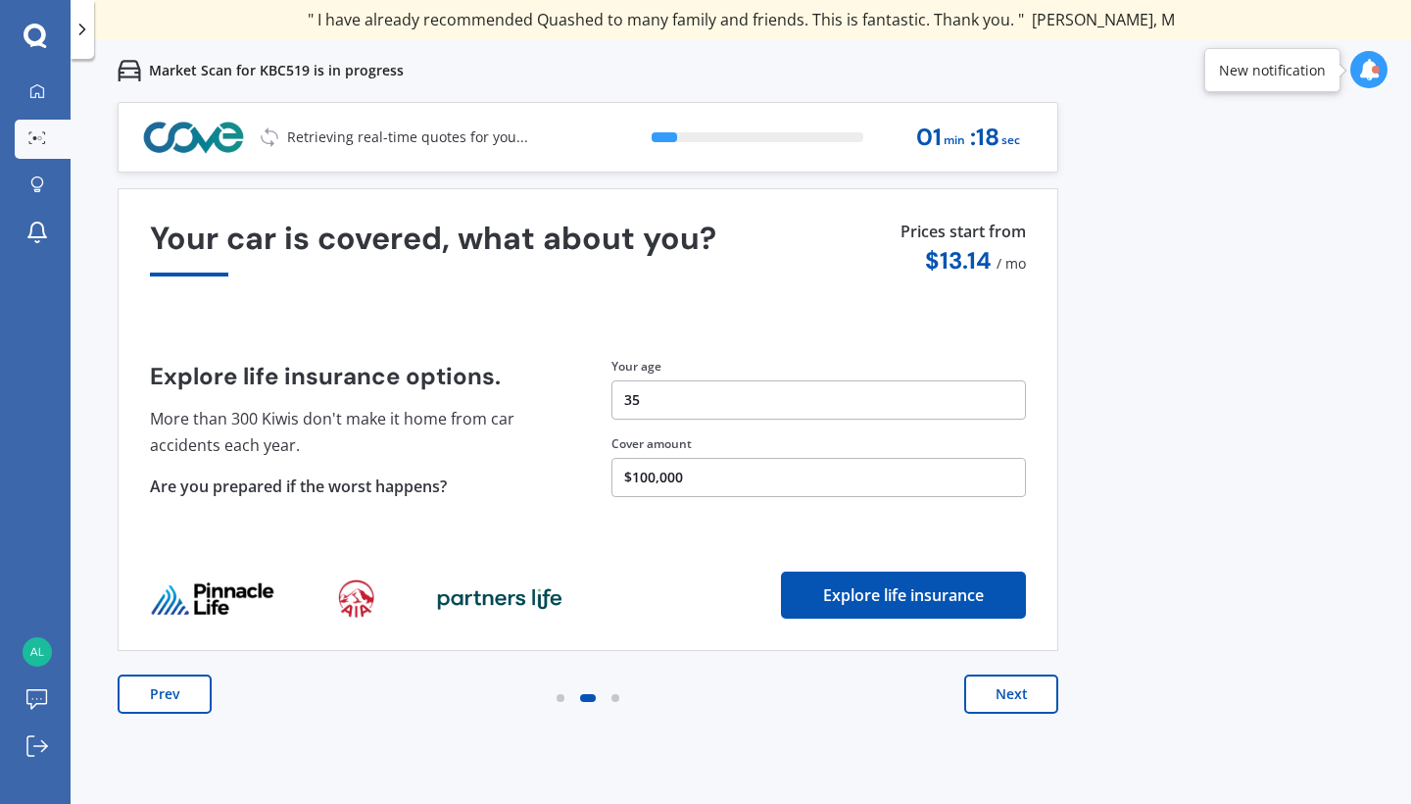
click at [995, 704] on button "Next" at bounding box center [1011, 693] width 94 height 39
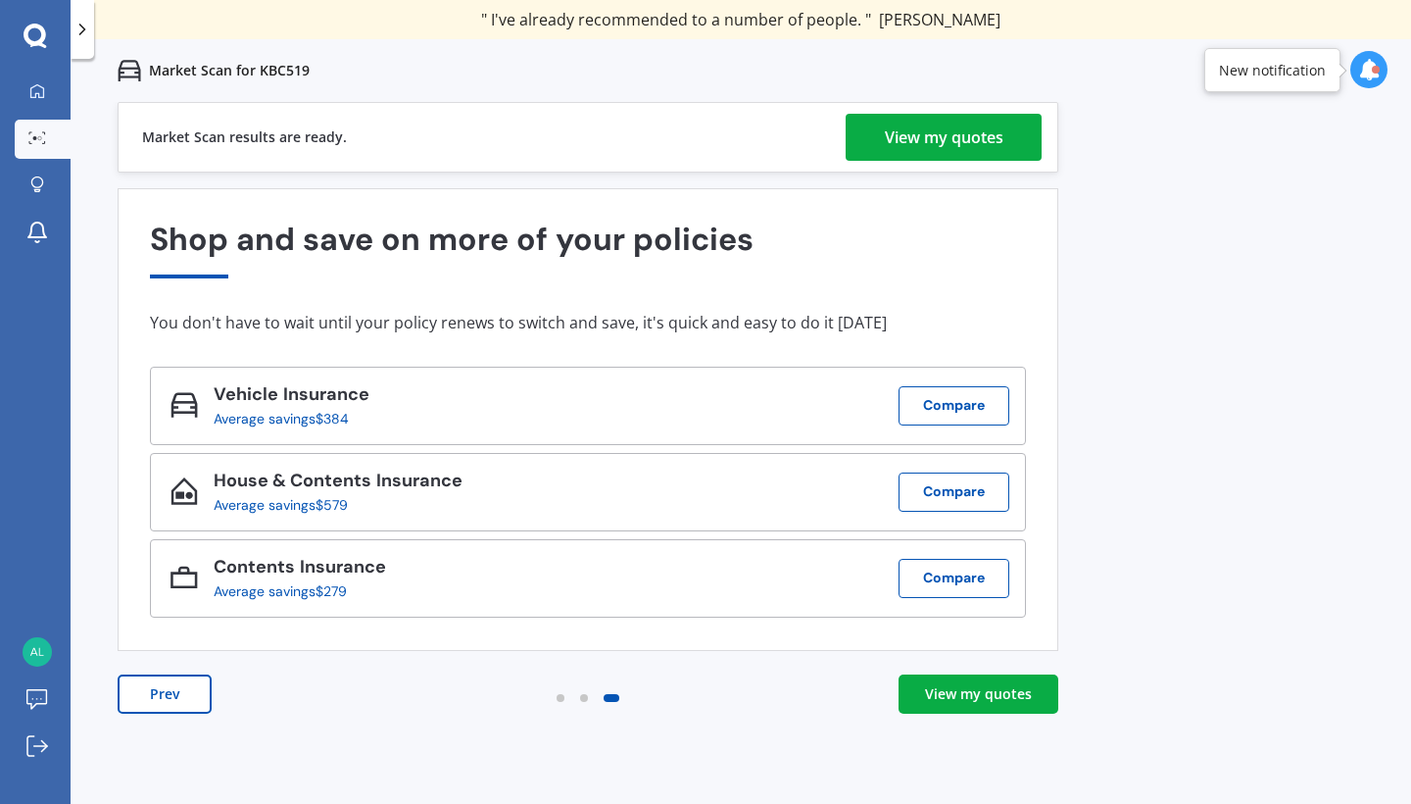
click at [907, 129] on div "View my quotes" at bounding box center [944, 137] width 119 height 47
